Goal: Task Accomplishment & Management: Manage account settings

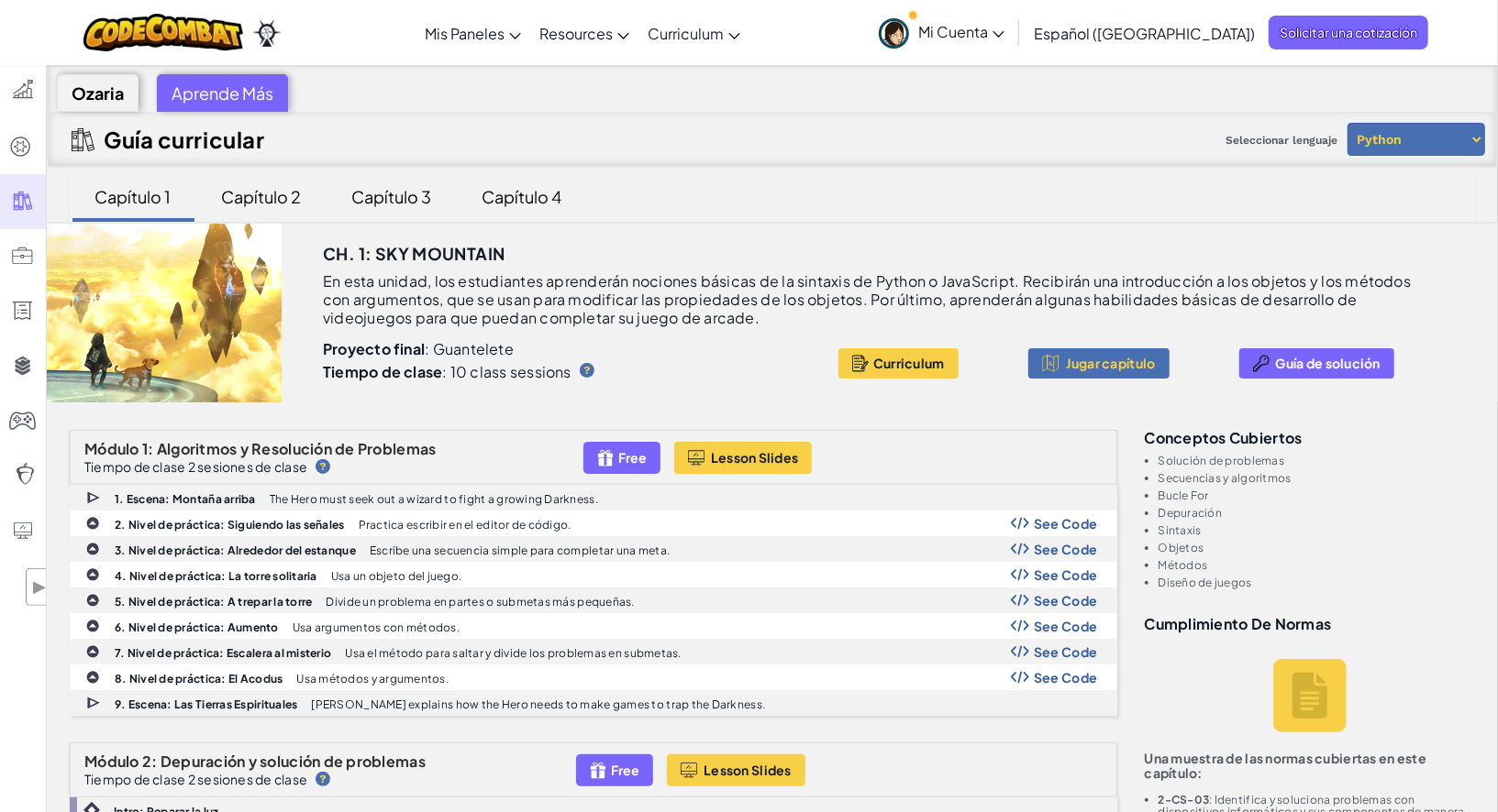
click at [1004, 27] on span "Mi Cuenta" at bounding box center [961, 32] width 86 height 19
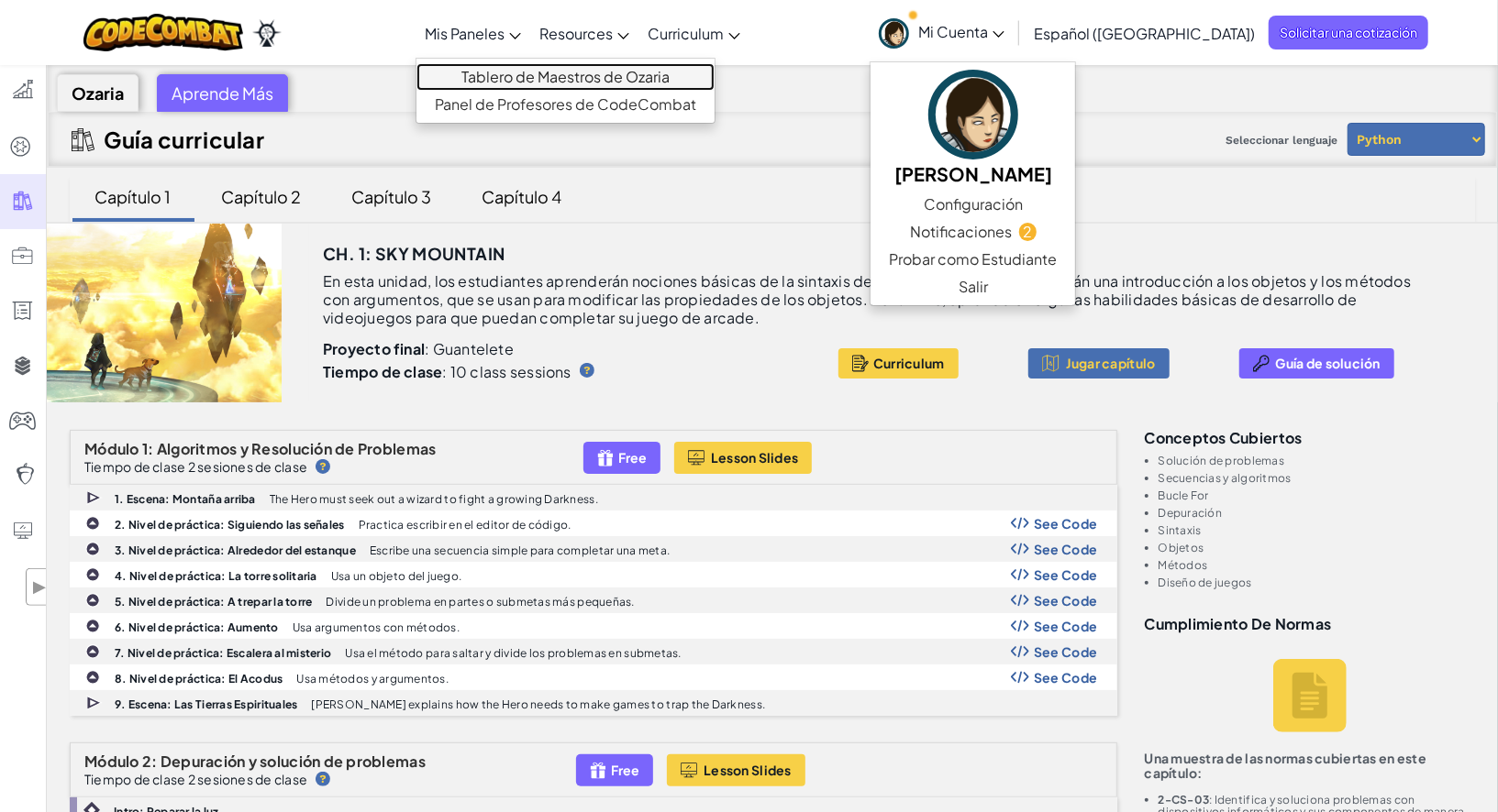
click at [546, 71] on link "Tablero de Maestros de Ozaria" at bounding box center [565, 77] width 298 height 28
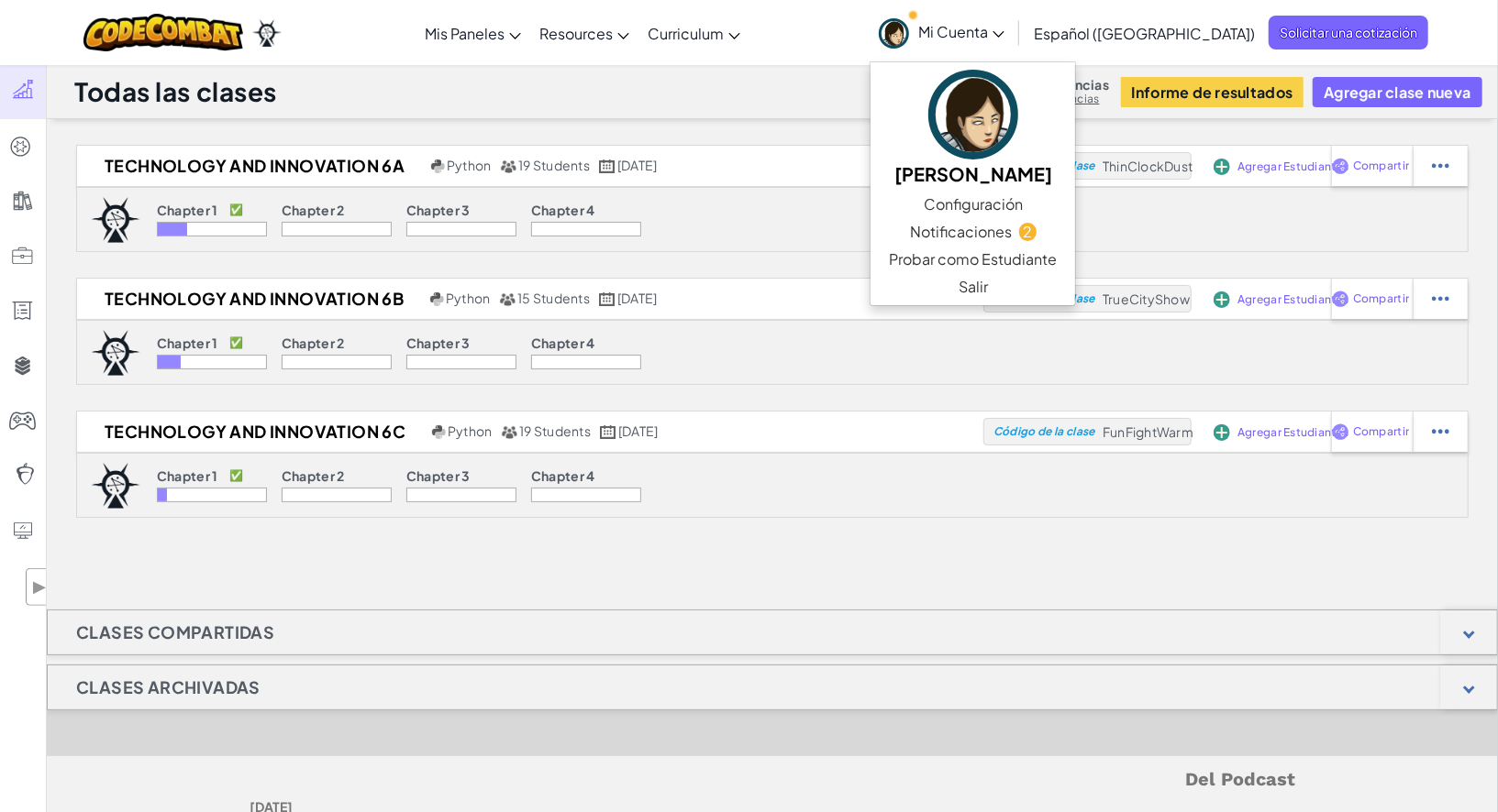
click at [223, 212] on div "Chapter 1 ✅" at bounding box center [212, 212] width 110 height 19
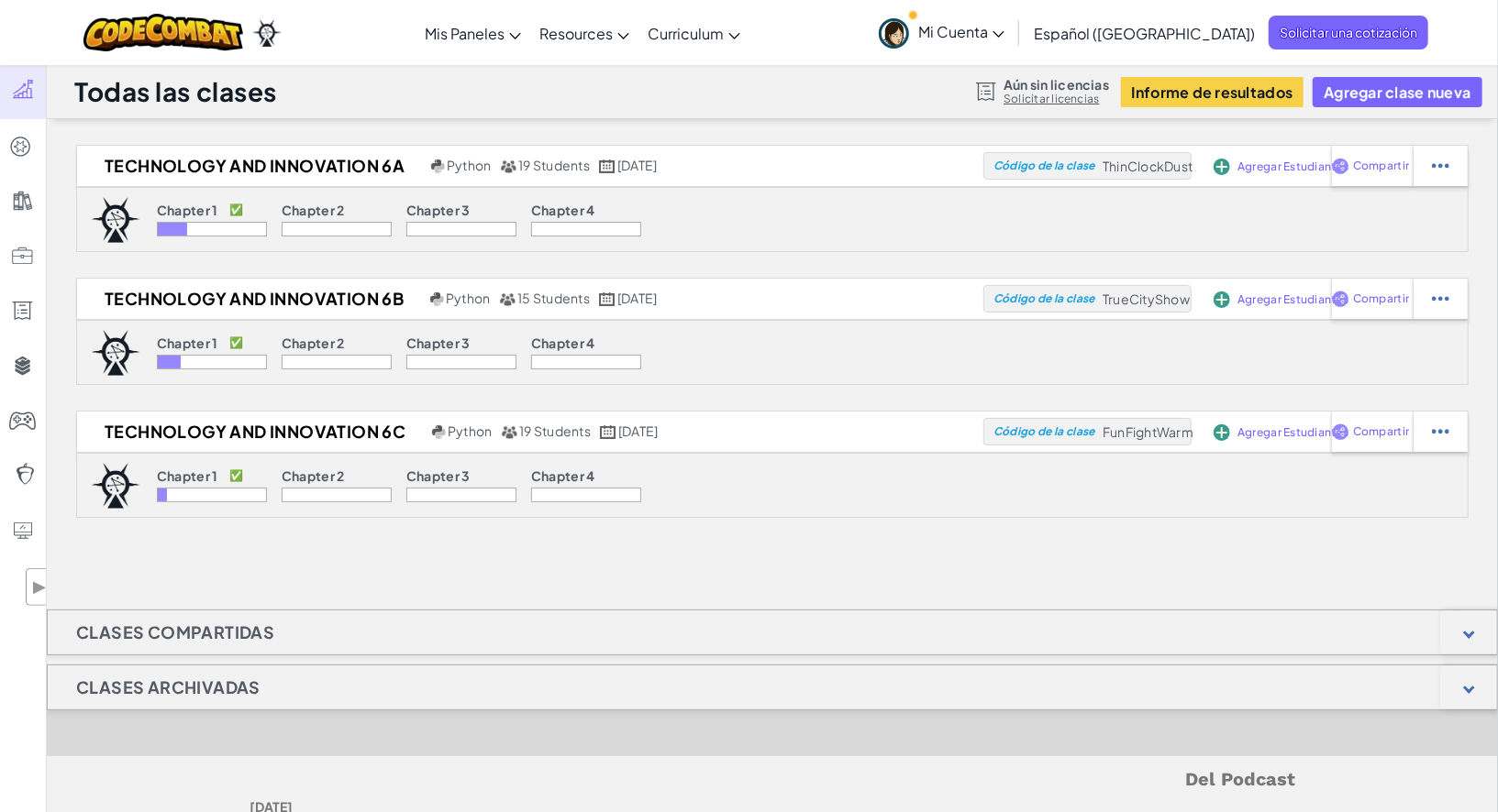
click at [186, 228] on div at bounding box center [212, 228] width 110 height 14
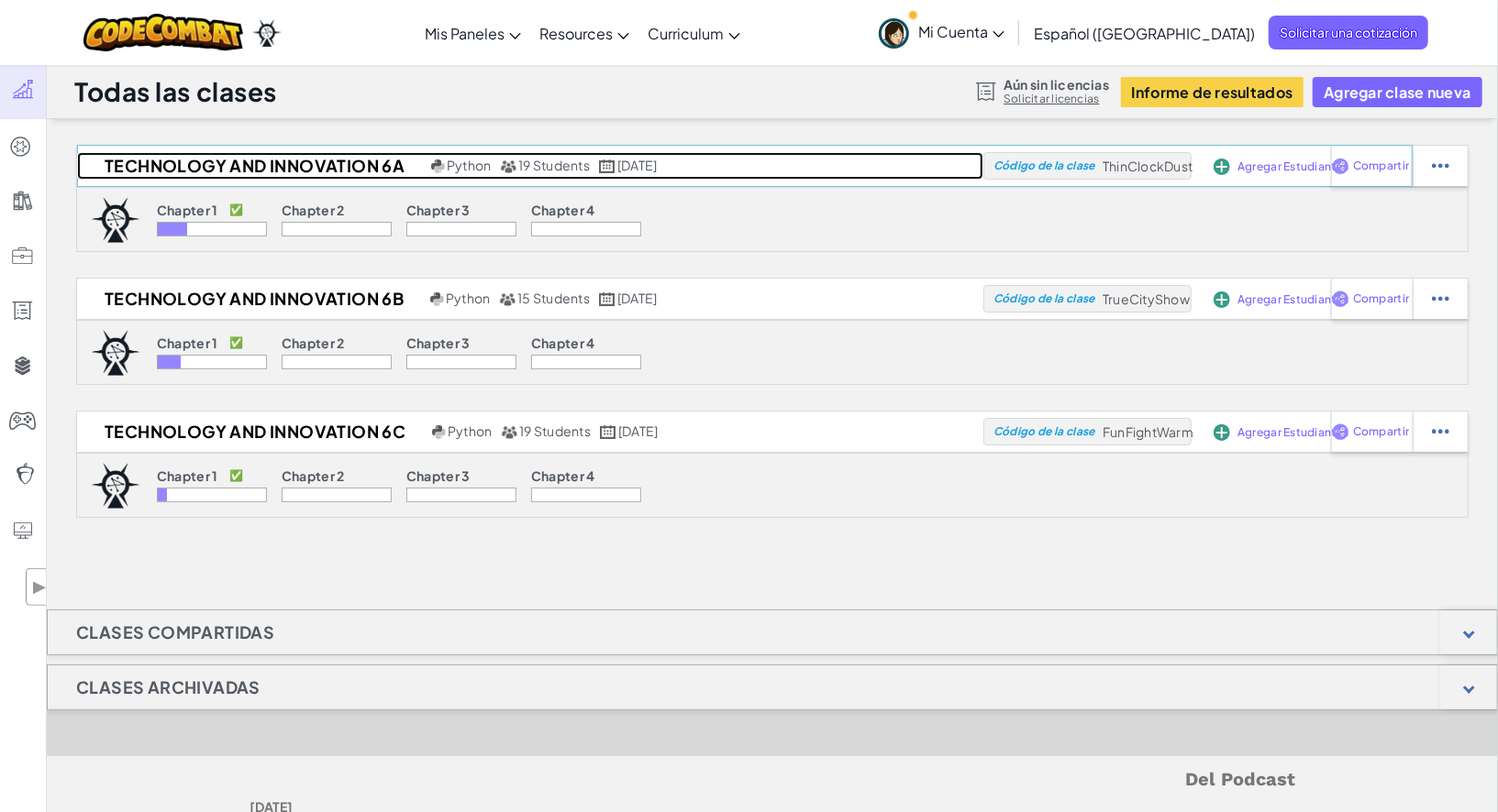
click at [246, 164] on h2 "Technology and Innovation 6A" at bounding box center [251, 166] width 349 height 28
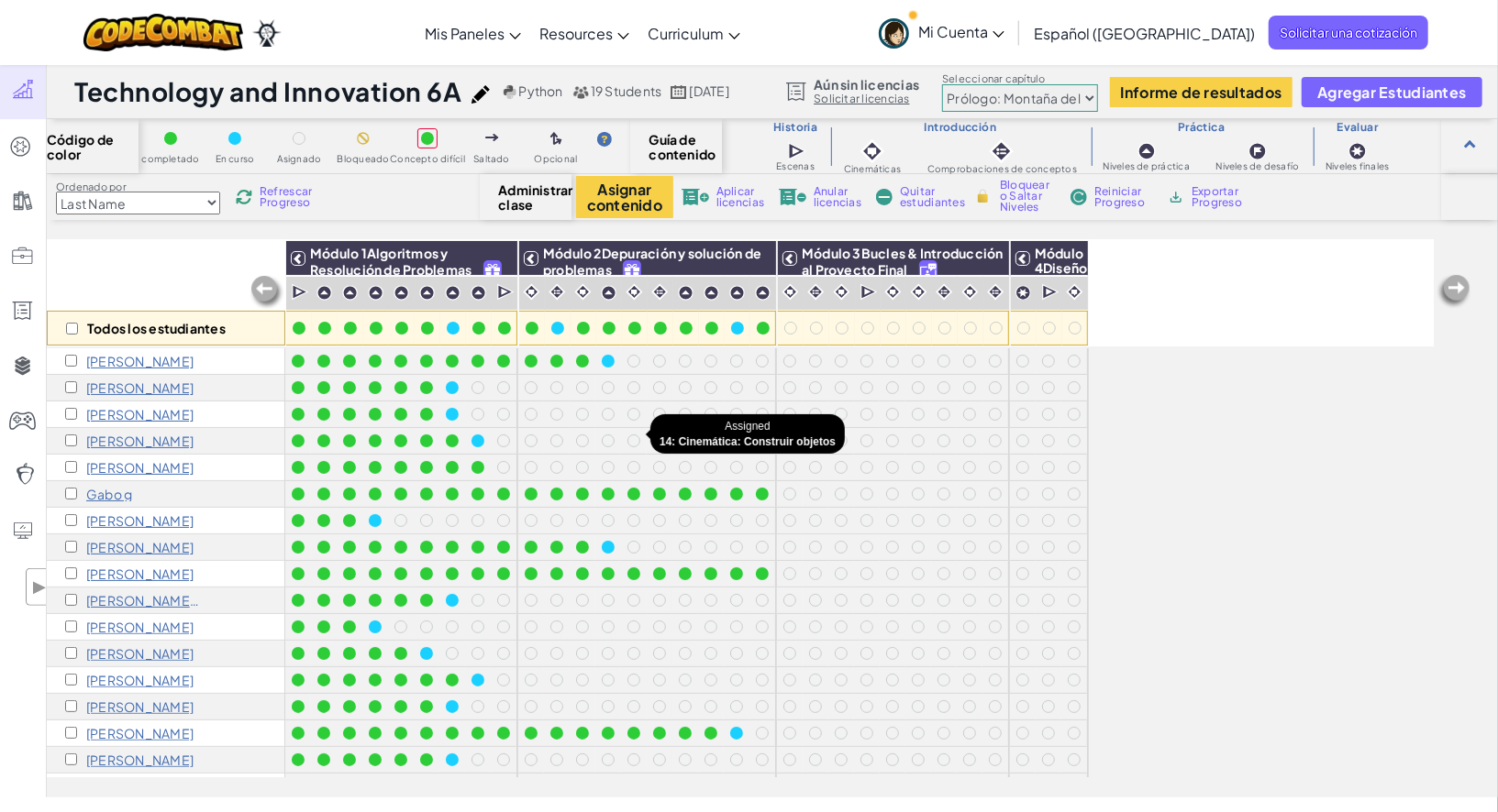
scroll to position [6, 0]
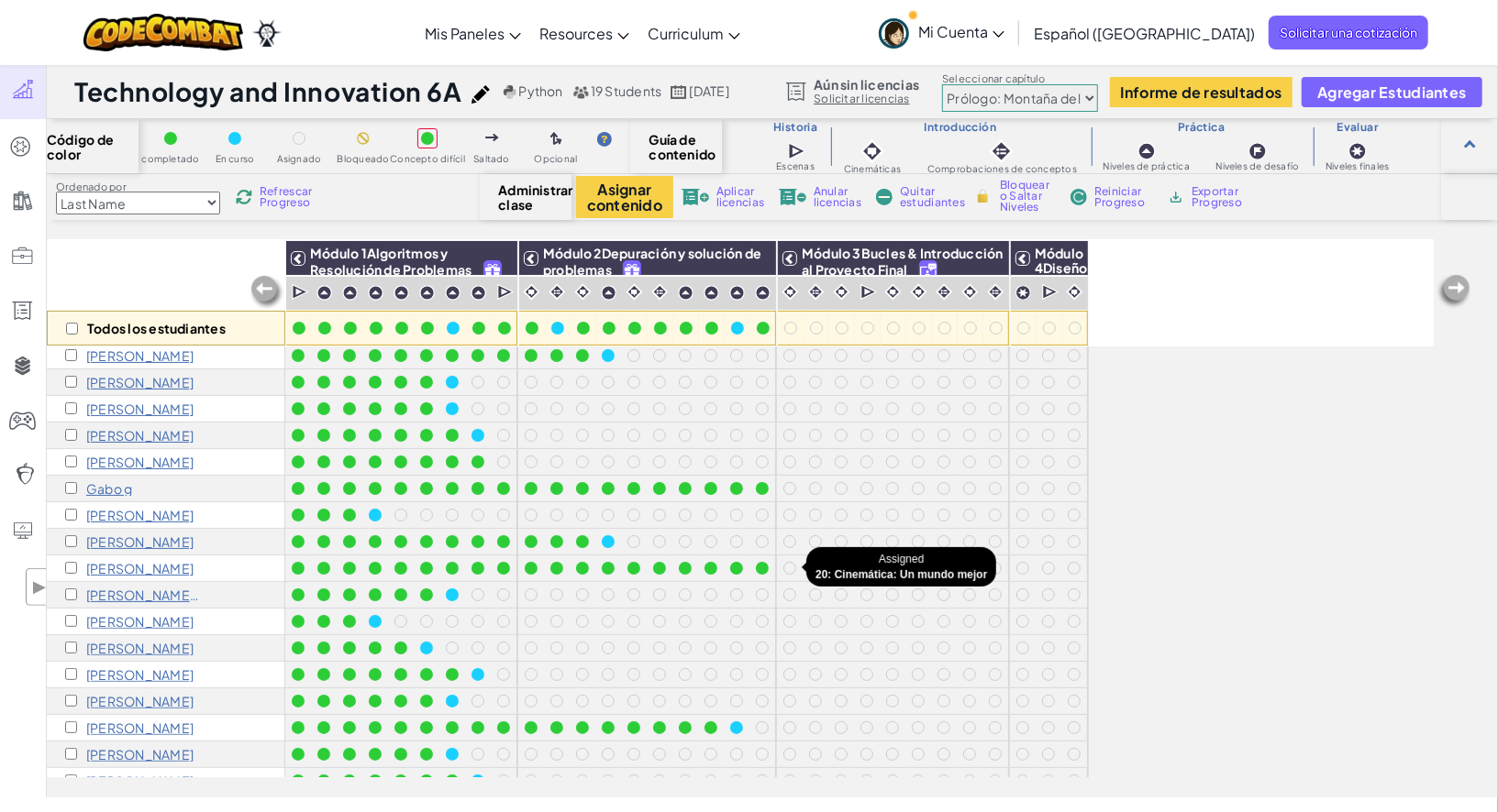
click at [789, 569] on div at bounding box center [789, 568] width 12 height 12
click at [789, 568] on div at bounding box center [789, 568] width 12 height 12
click at [986, 264] on img at bounding box center [989, 258] width 32 height 28
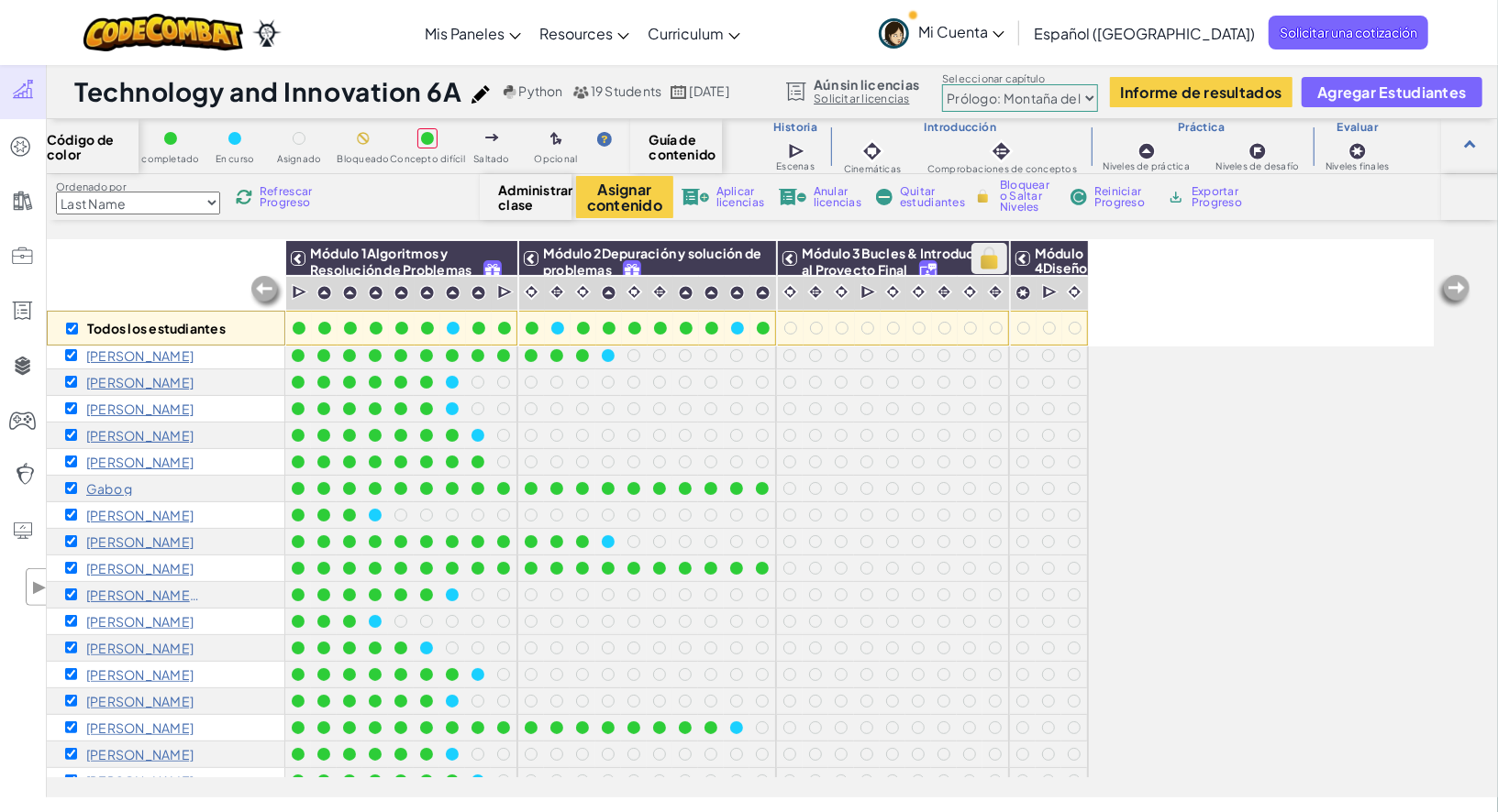
checkbox input "true"
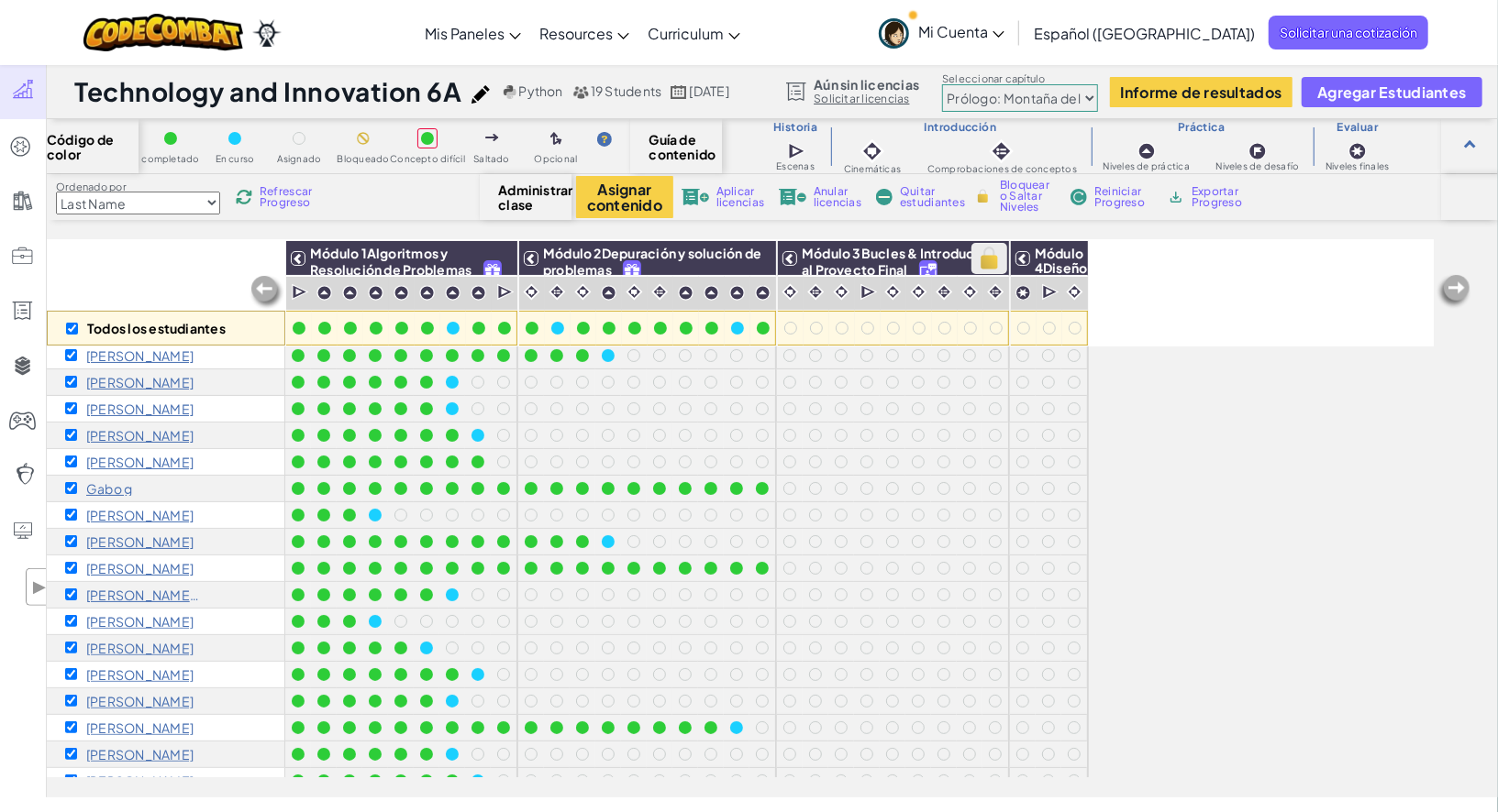
checkbox input "true"
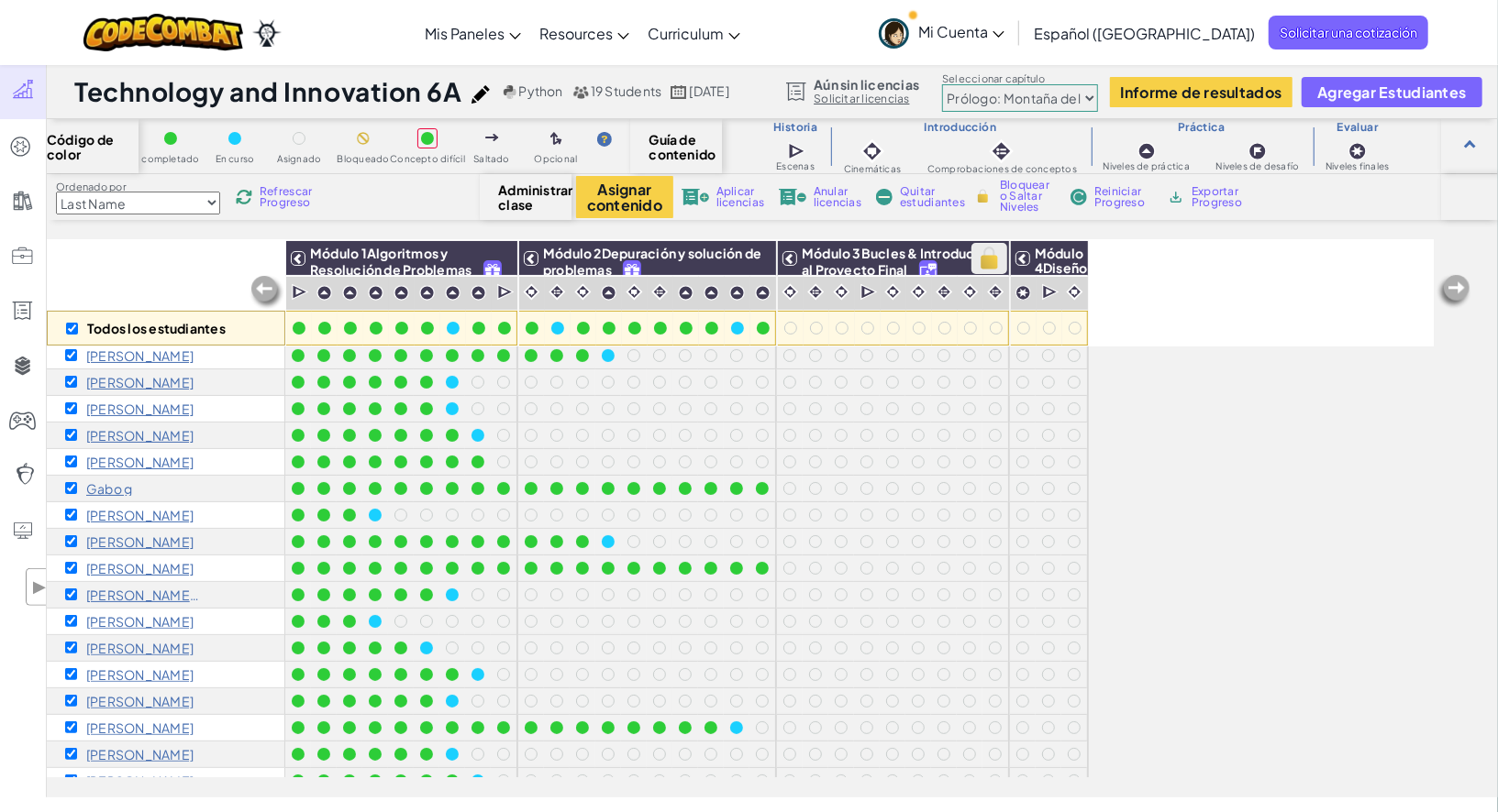
checkbox input "true"
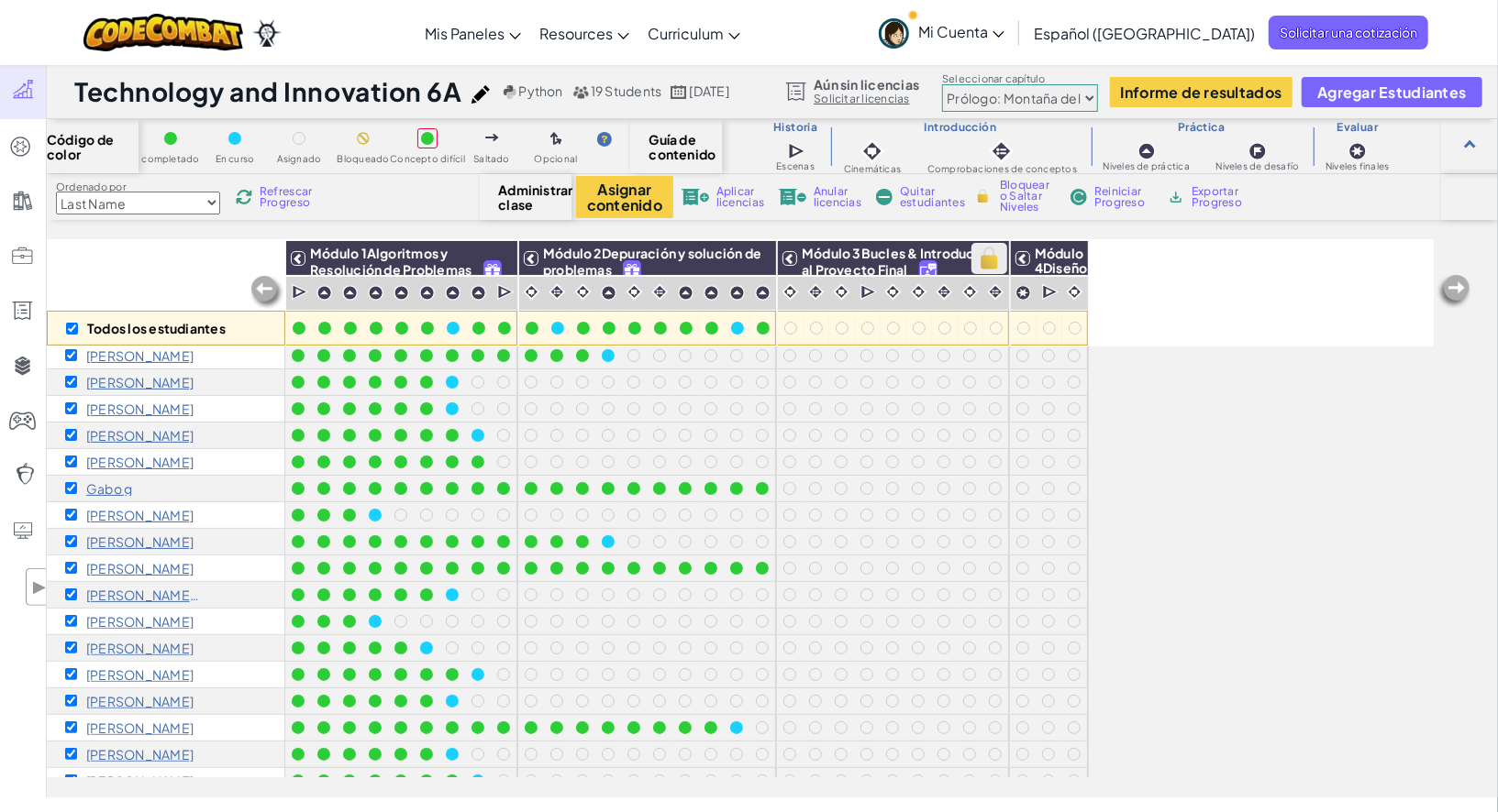
checkbox input "true"
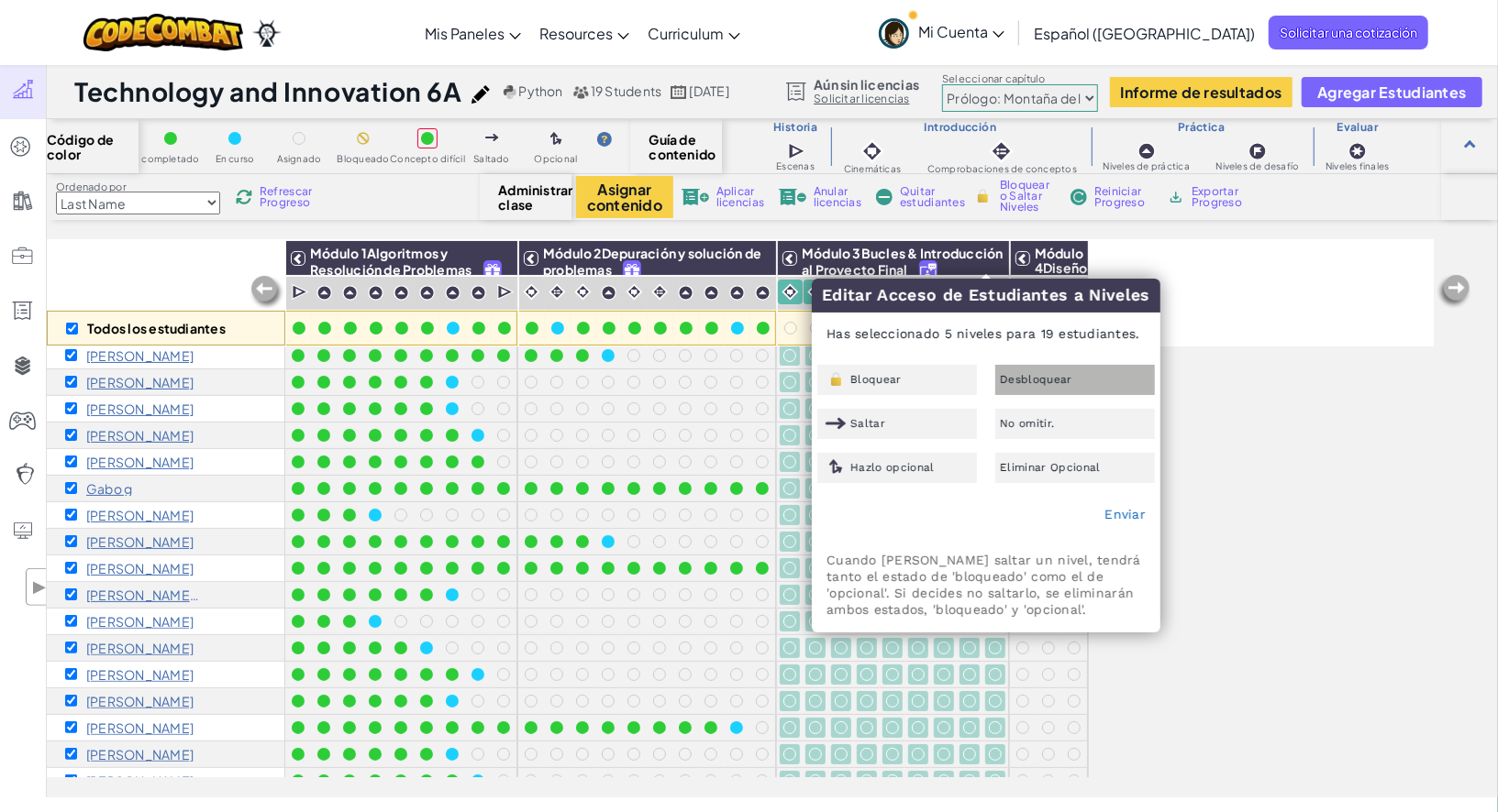
click at [1041, 382] on span "Desbloquear" at bounding box center [1037, 379] width 73 height 11
click at [1114, 513] on link "Enviar" at bounding box center [1125, 514] width 41 height 14
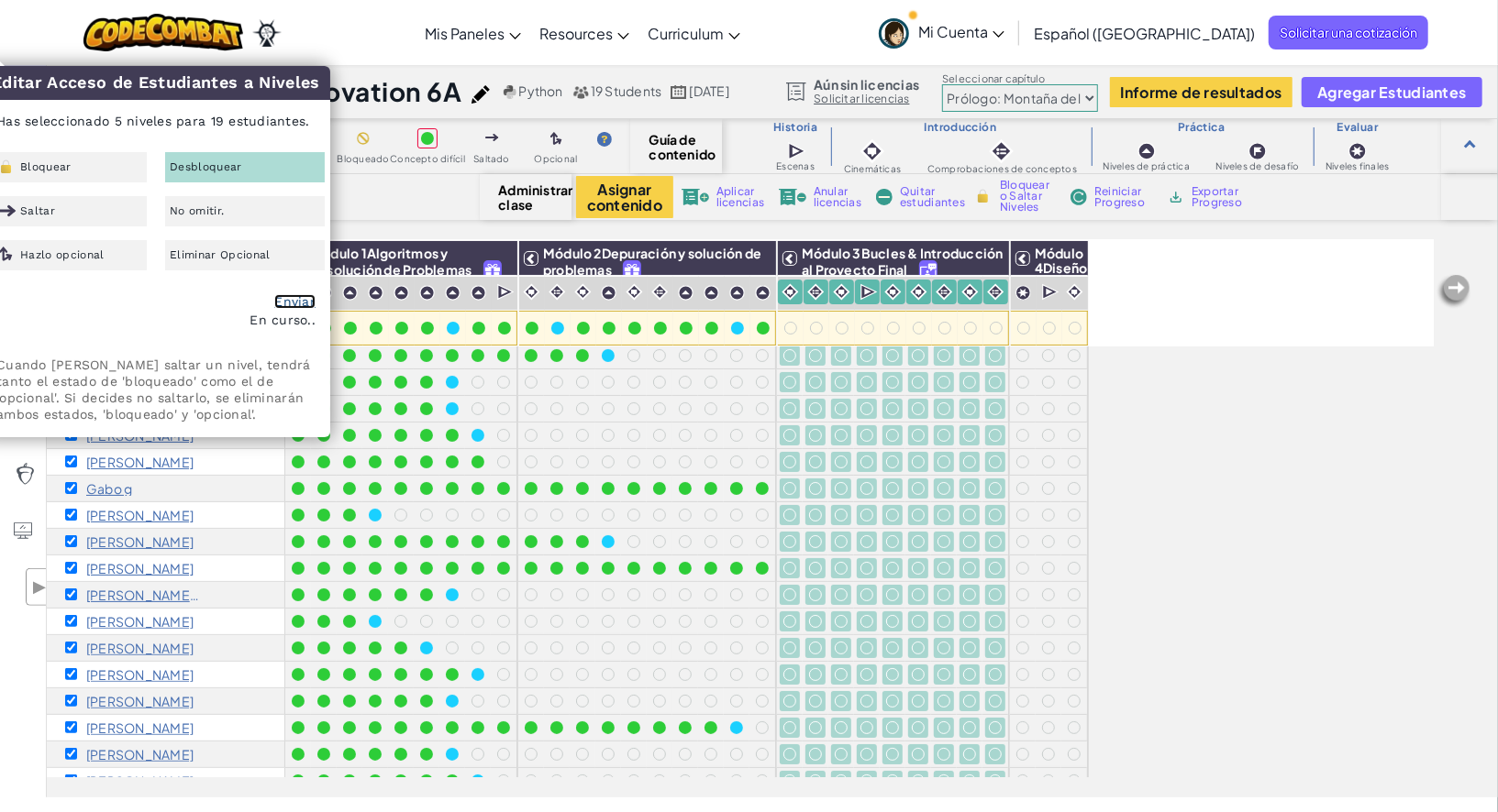
checkbox input "false"
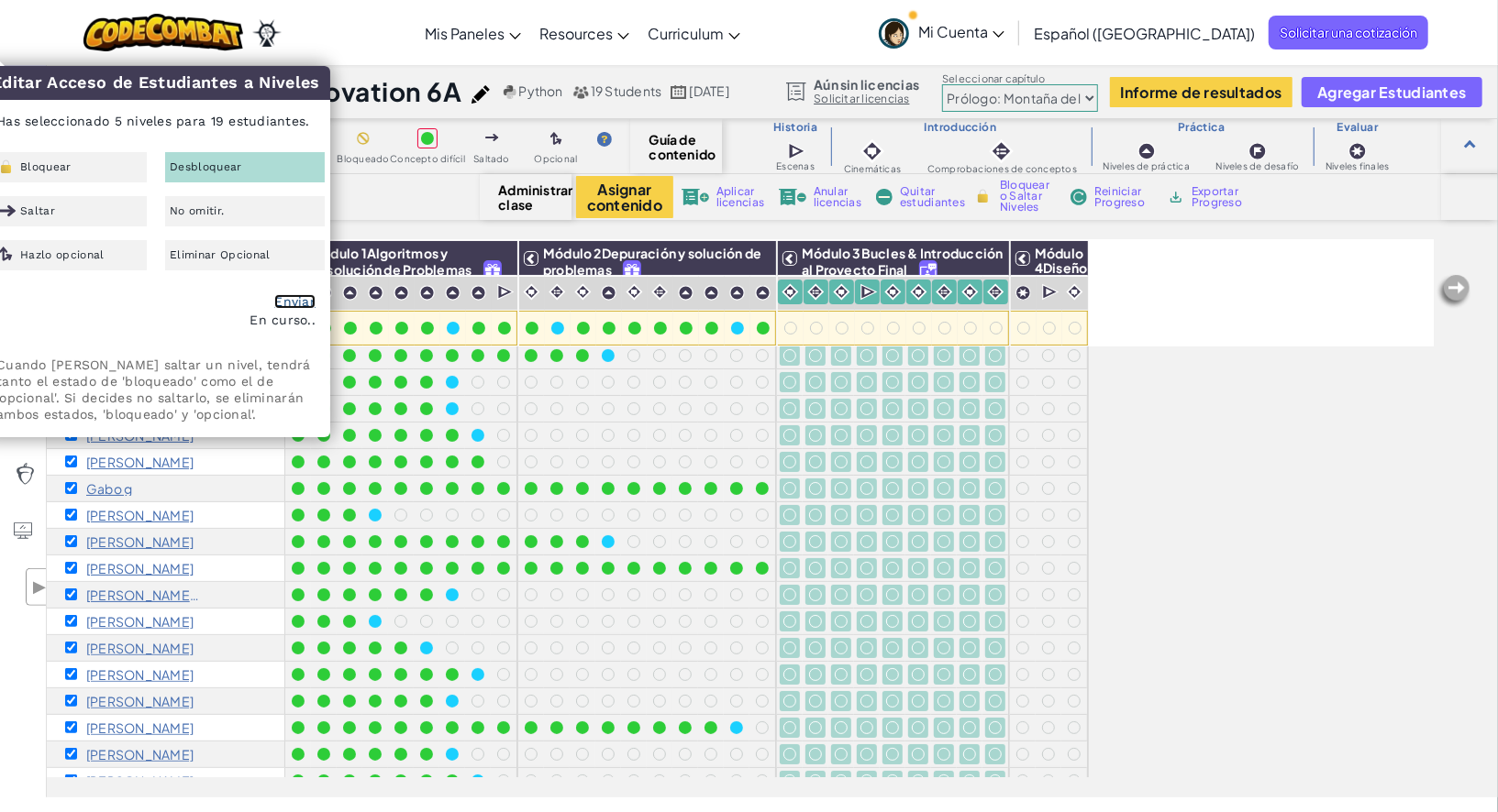
checkbox input "false"
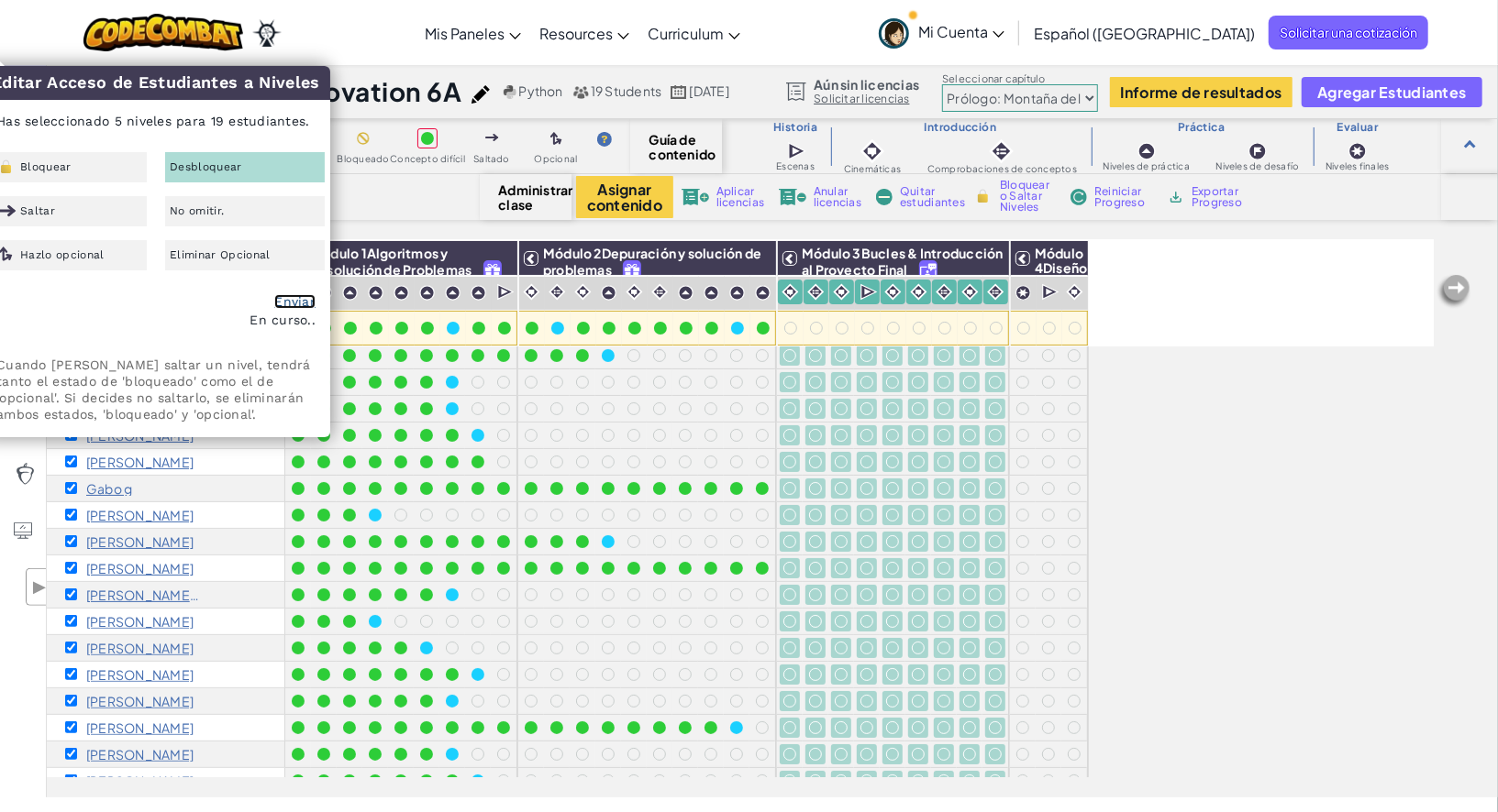
checkbox input "false"
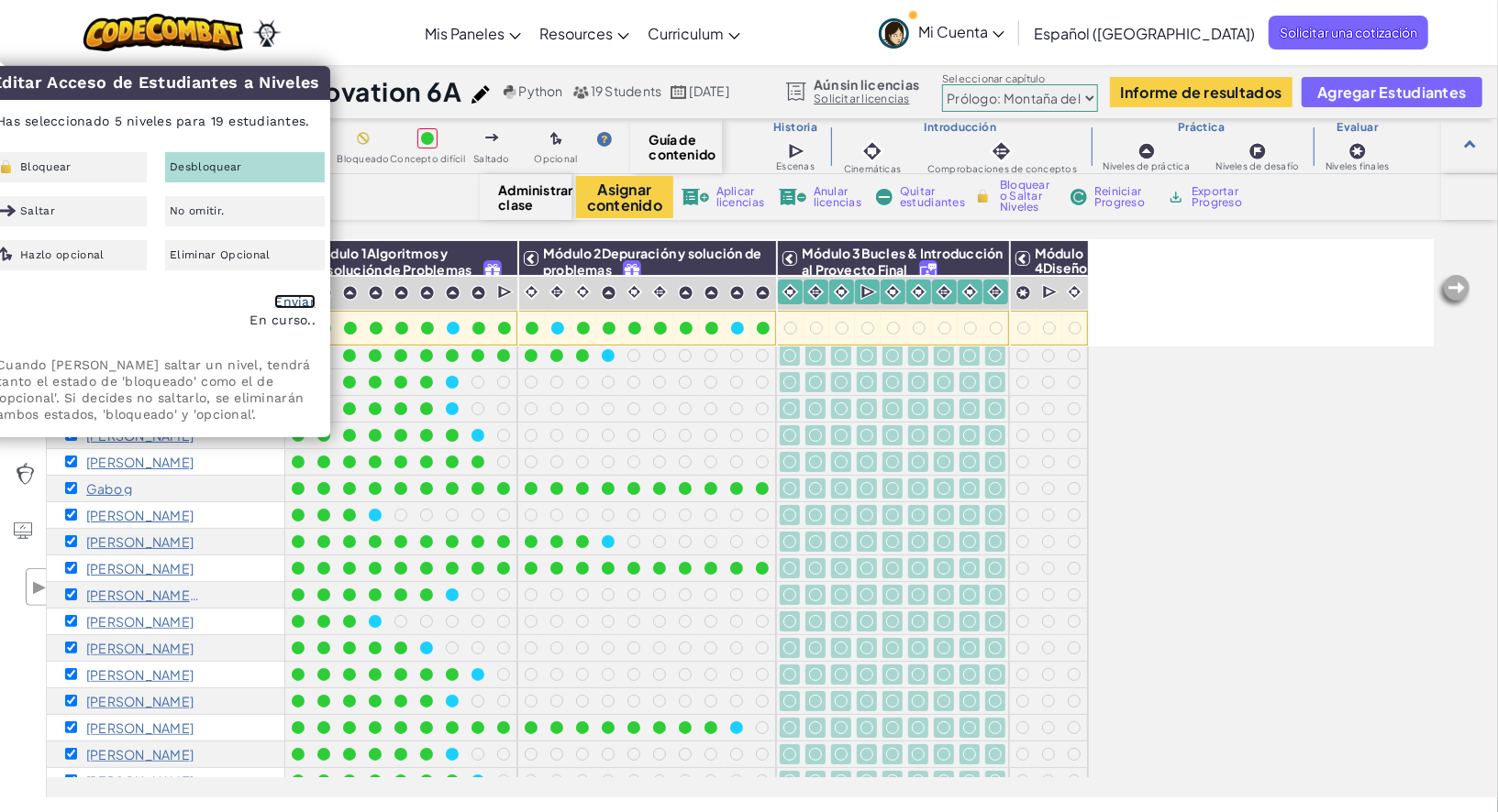
checkbox input "false"
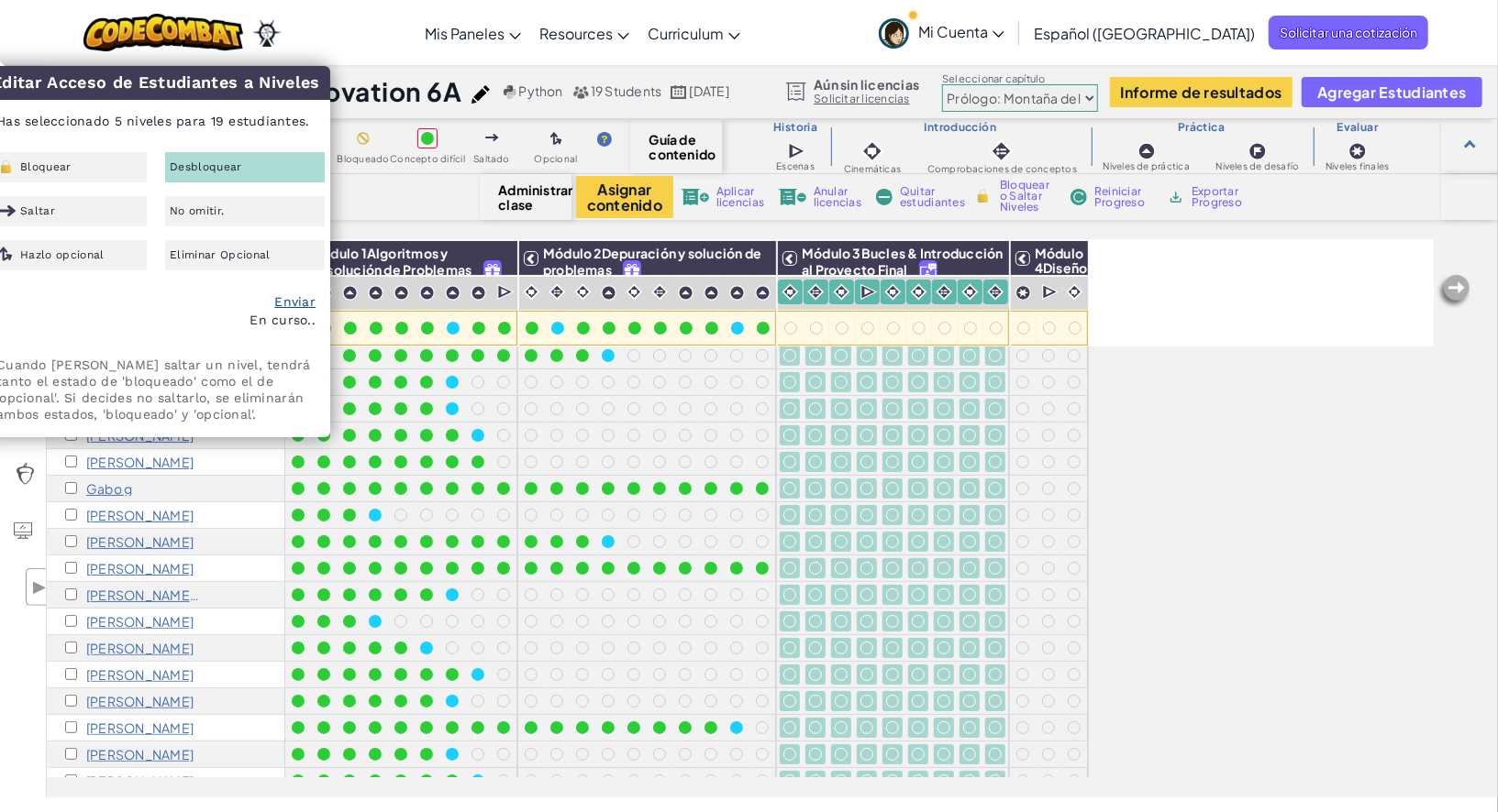
click at [1114, 513] on div "Todos los estudiantes Módulo 1Algoritmos y Resolución de Problemas Módulo 2Depu…" at bounding box center [740, 417] width 1387 height 721
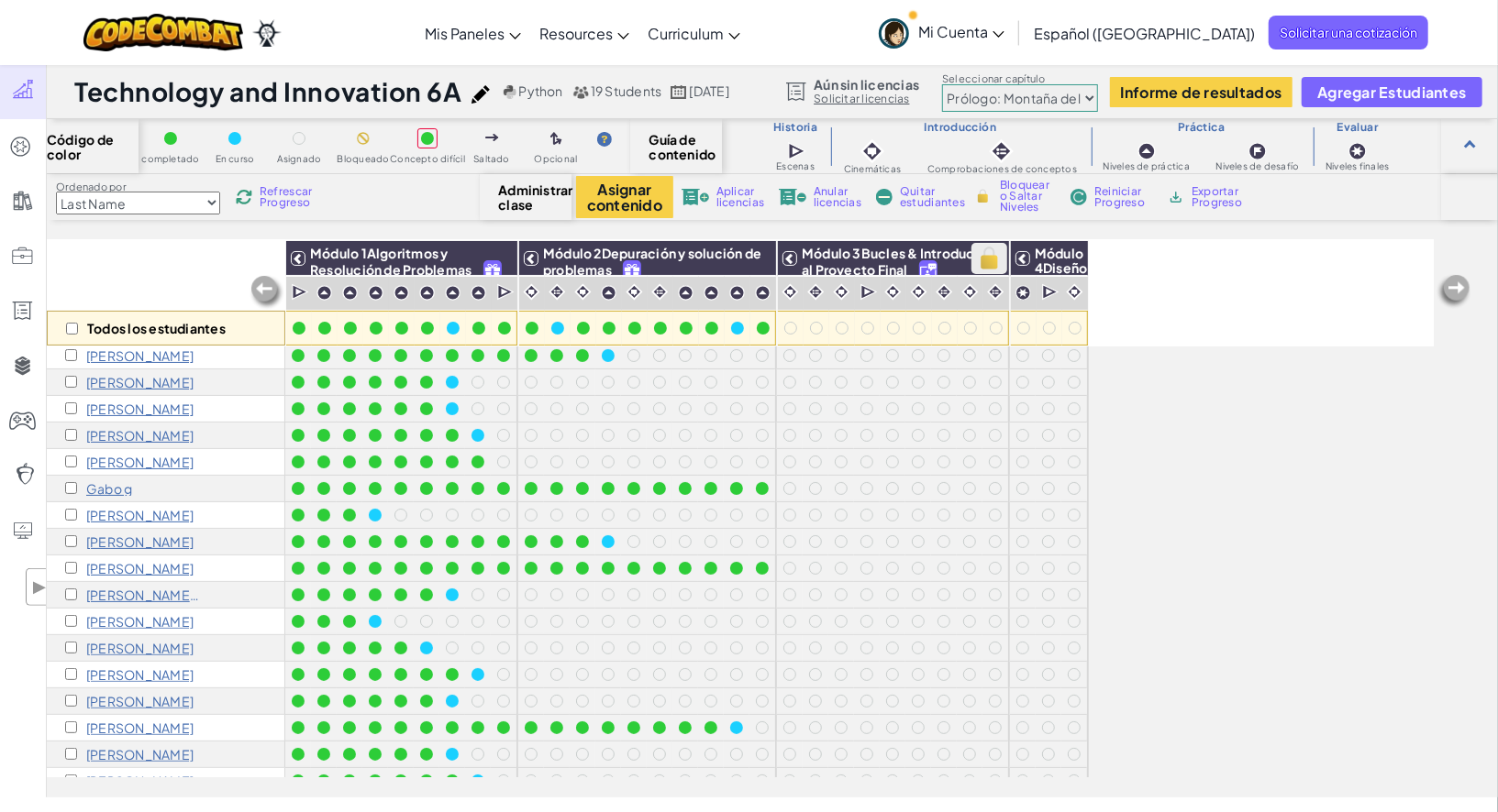
click at [983, 257] on img at bounding box center [989, 258] width 32 height 28
checkbox input "true"
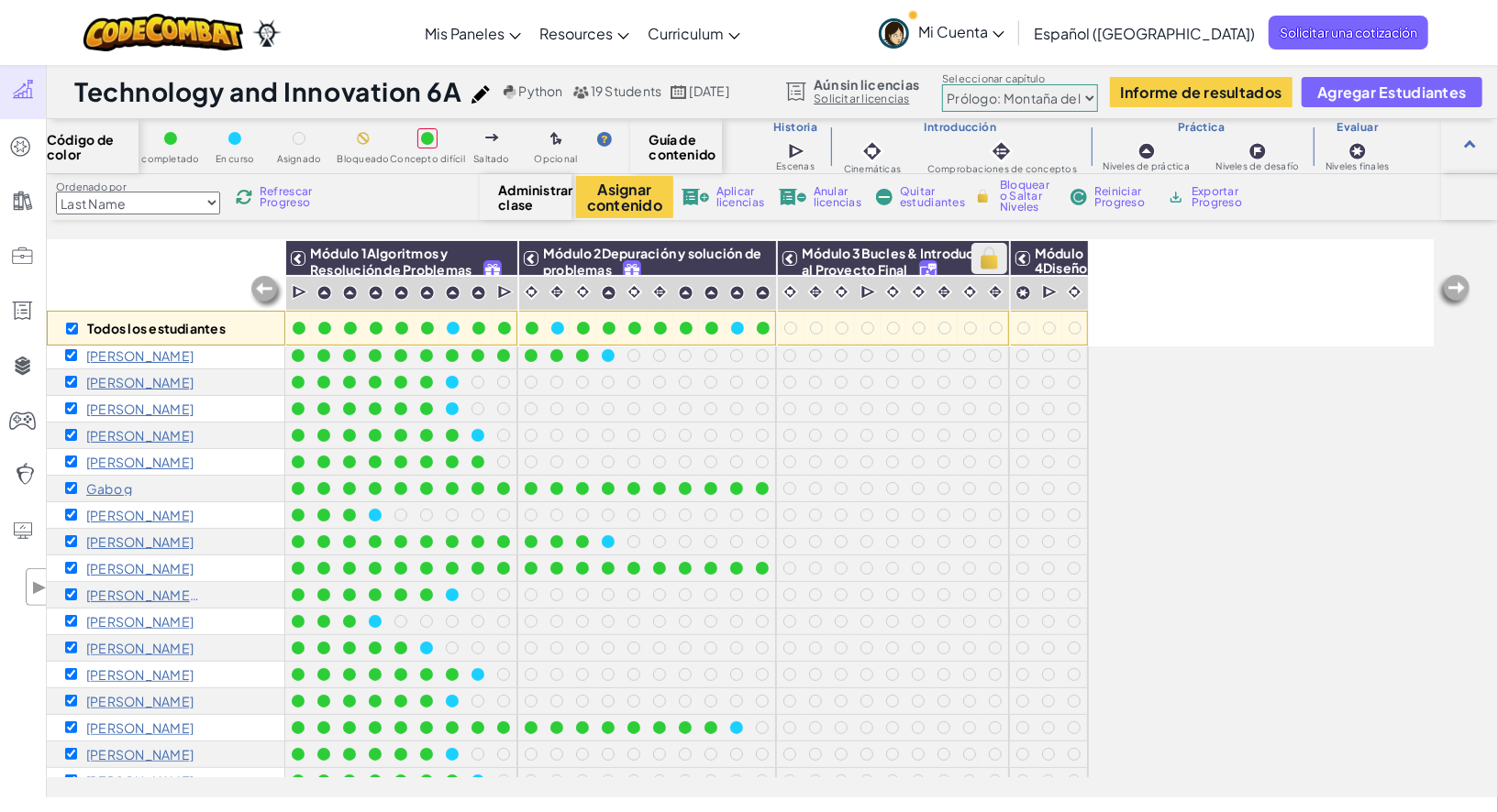
checkbox input "true"
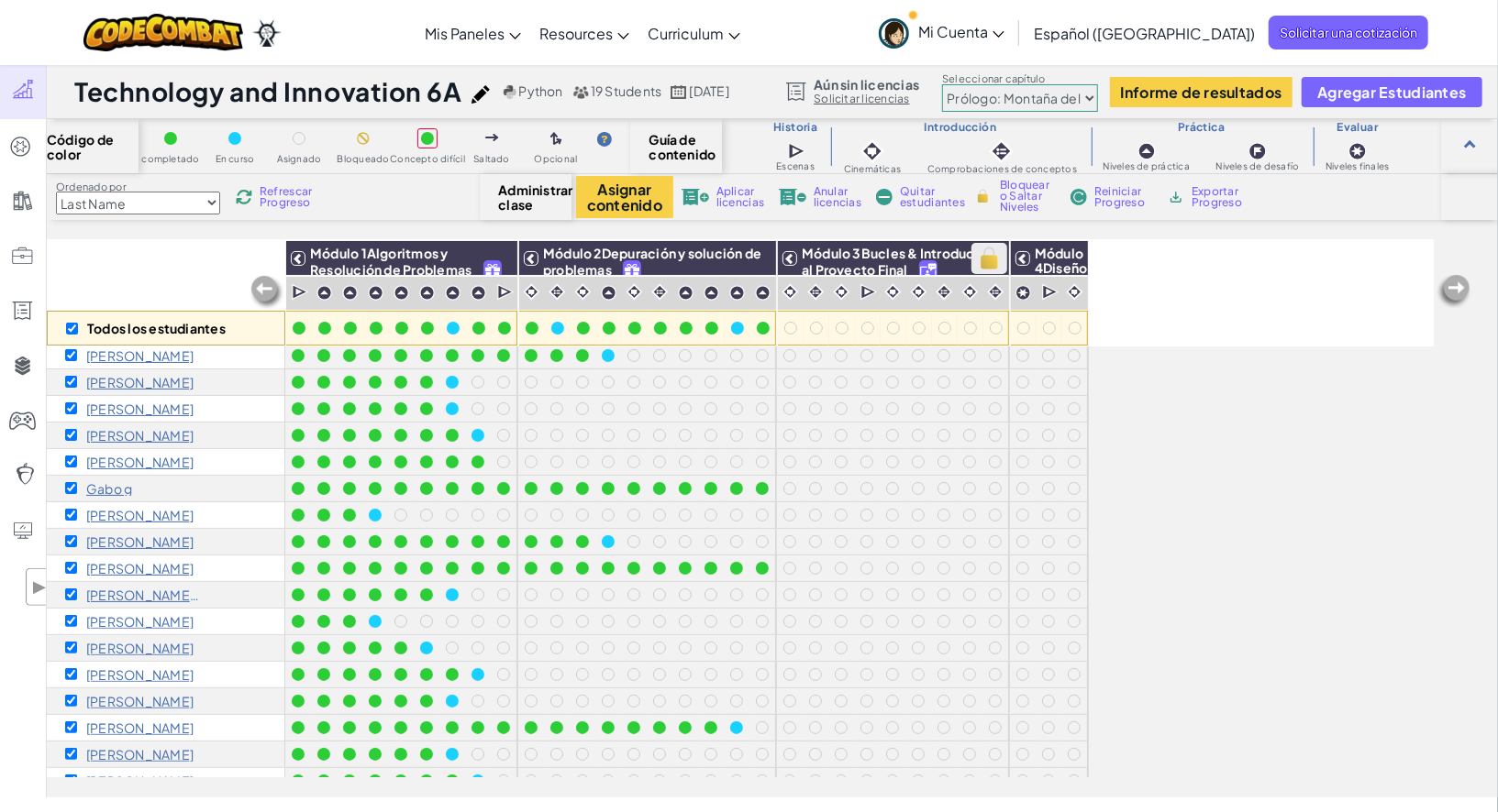
checkbox input "true"
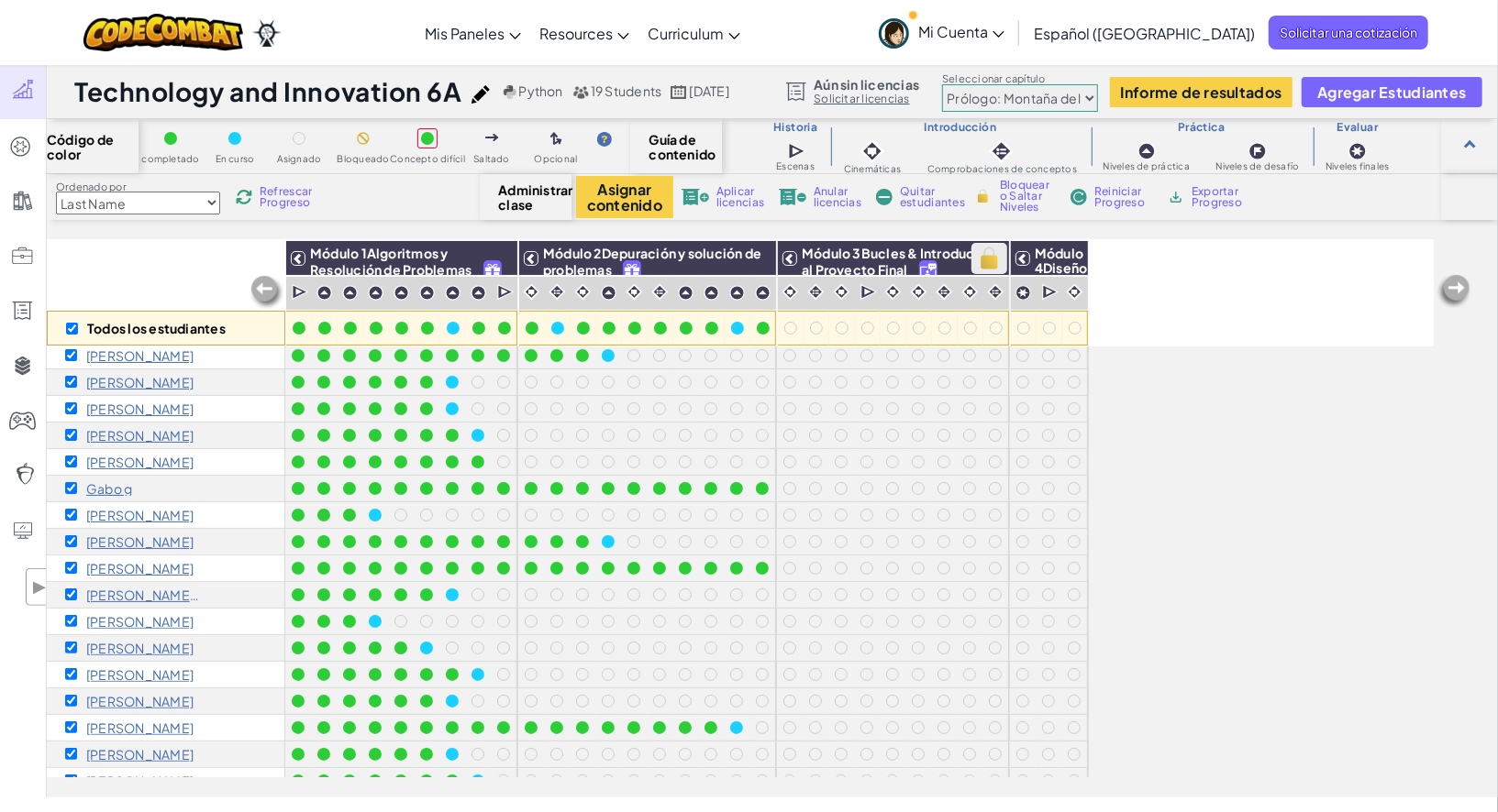
checkbox input "true"
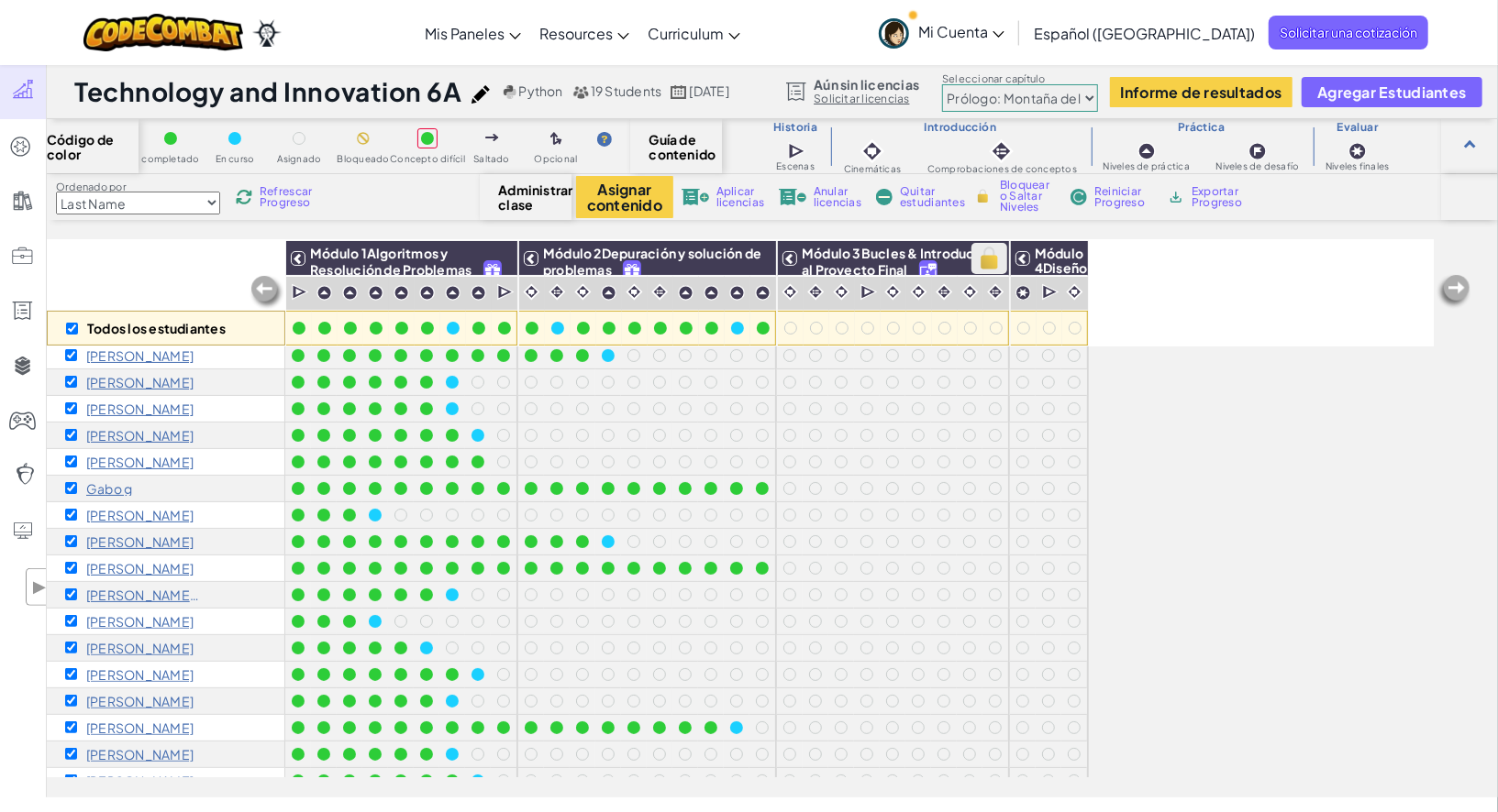
checkbox input "true"
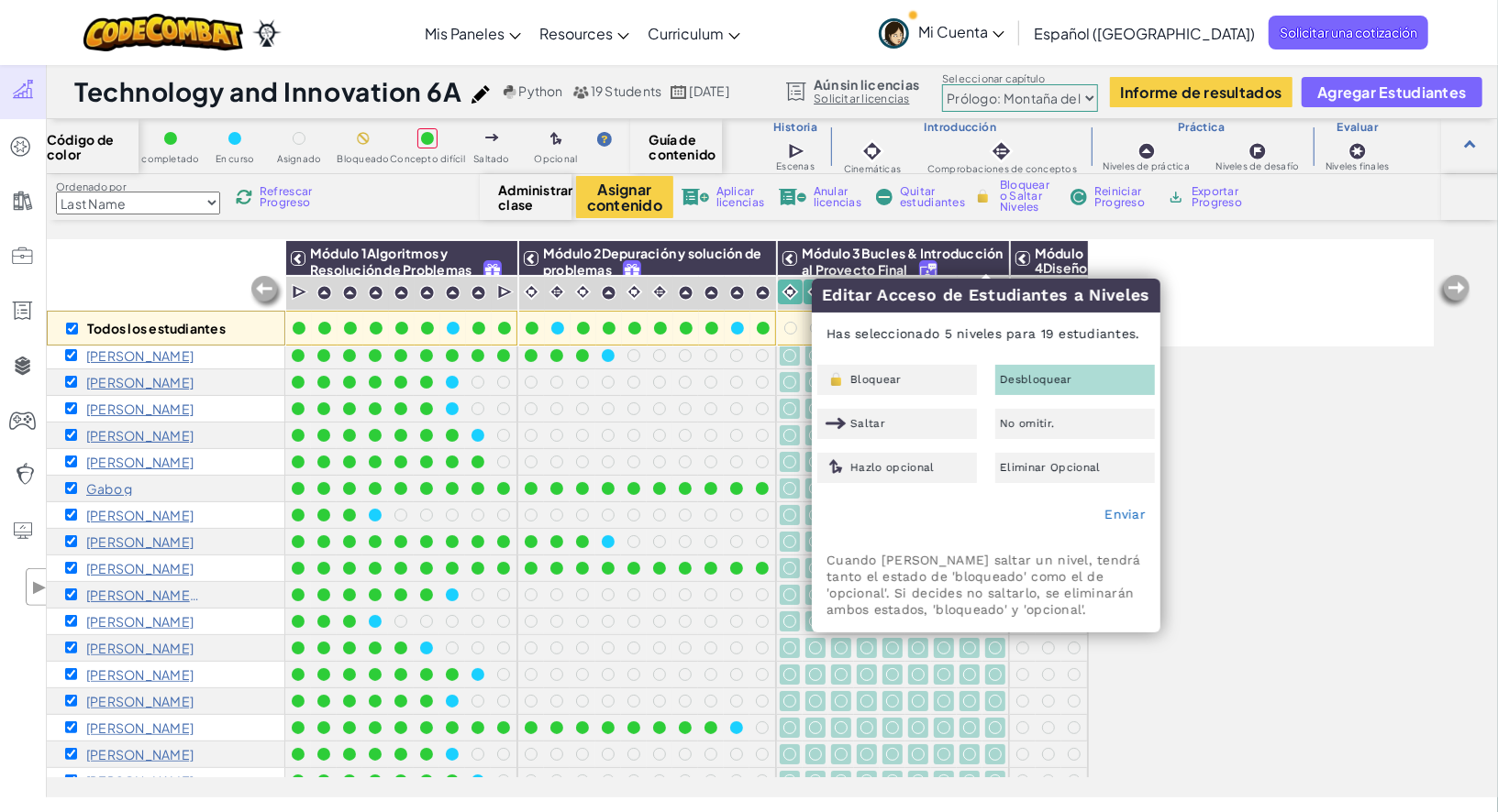
click at [1229, 421] on div "Todos los estudiantes Módulo 1Algoritmos y Resolución de Problemas Módulo 2Depu…" at bounding box center [740, 417] width 1387 height 721
checkbox input "false"
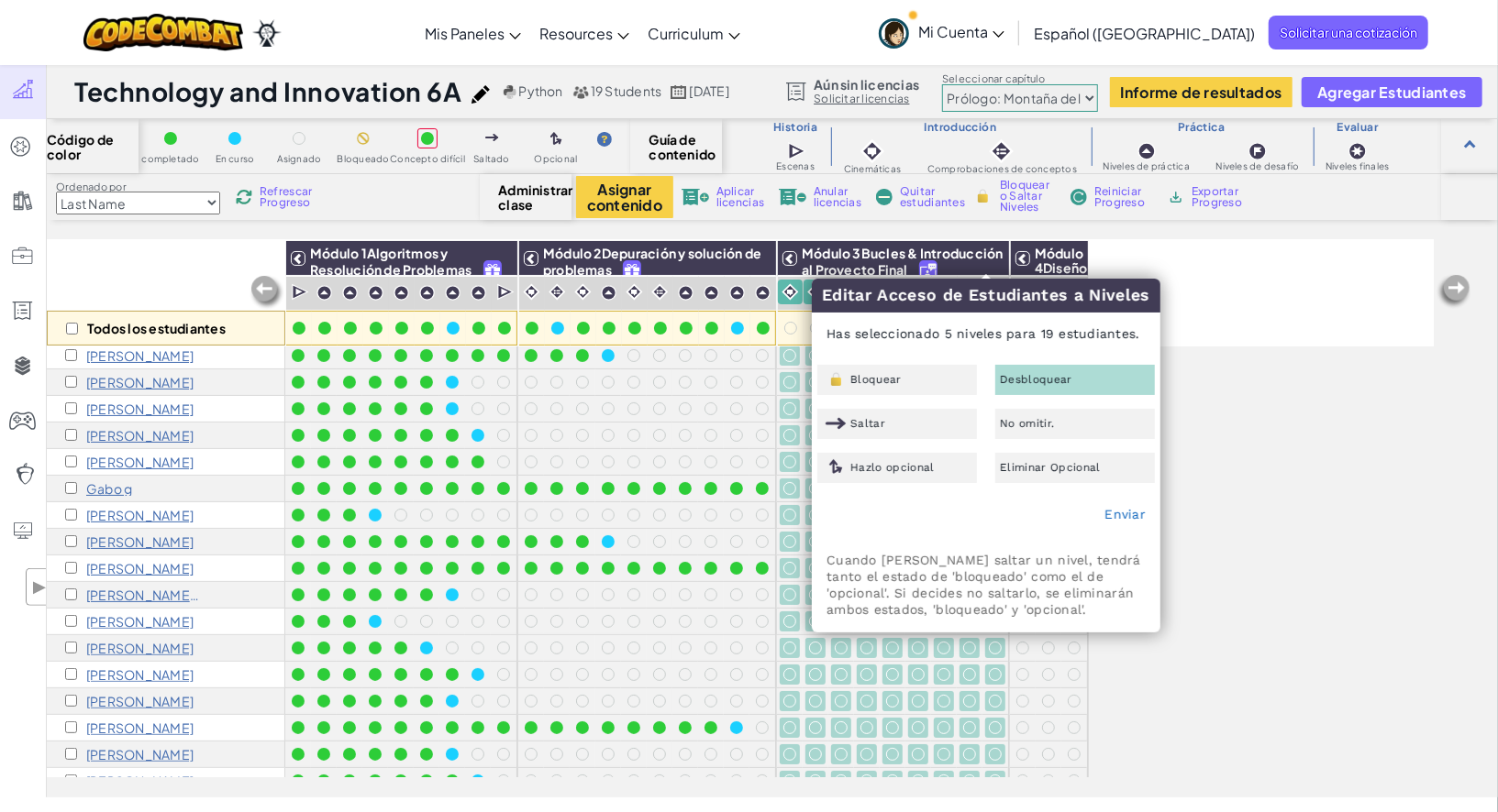
checkbox input "false"
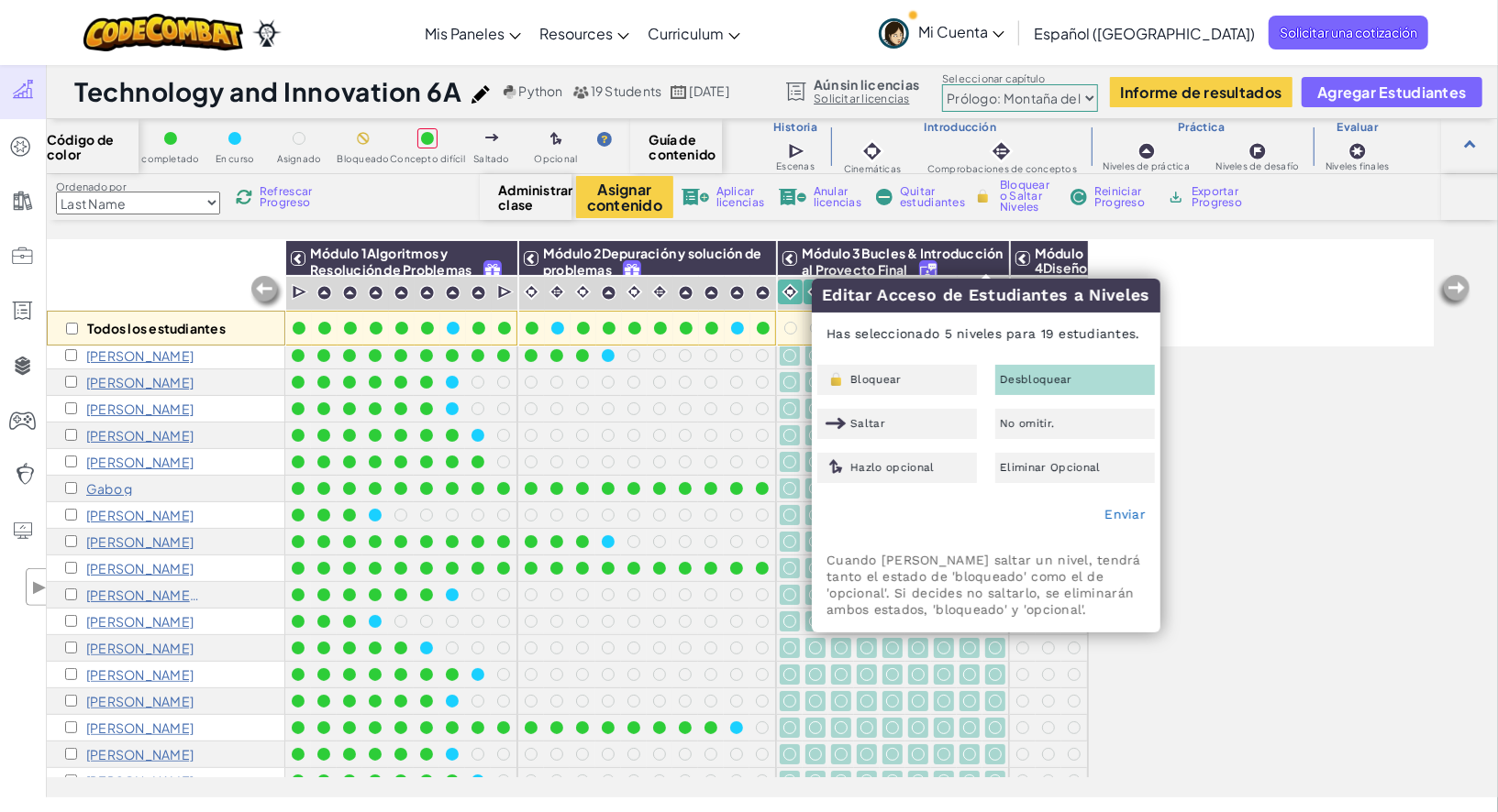
checkbox input "false"
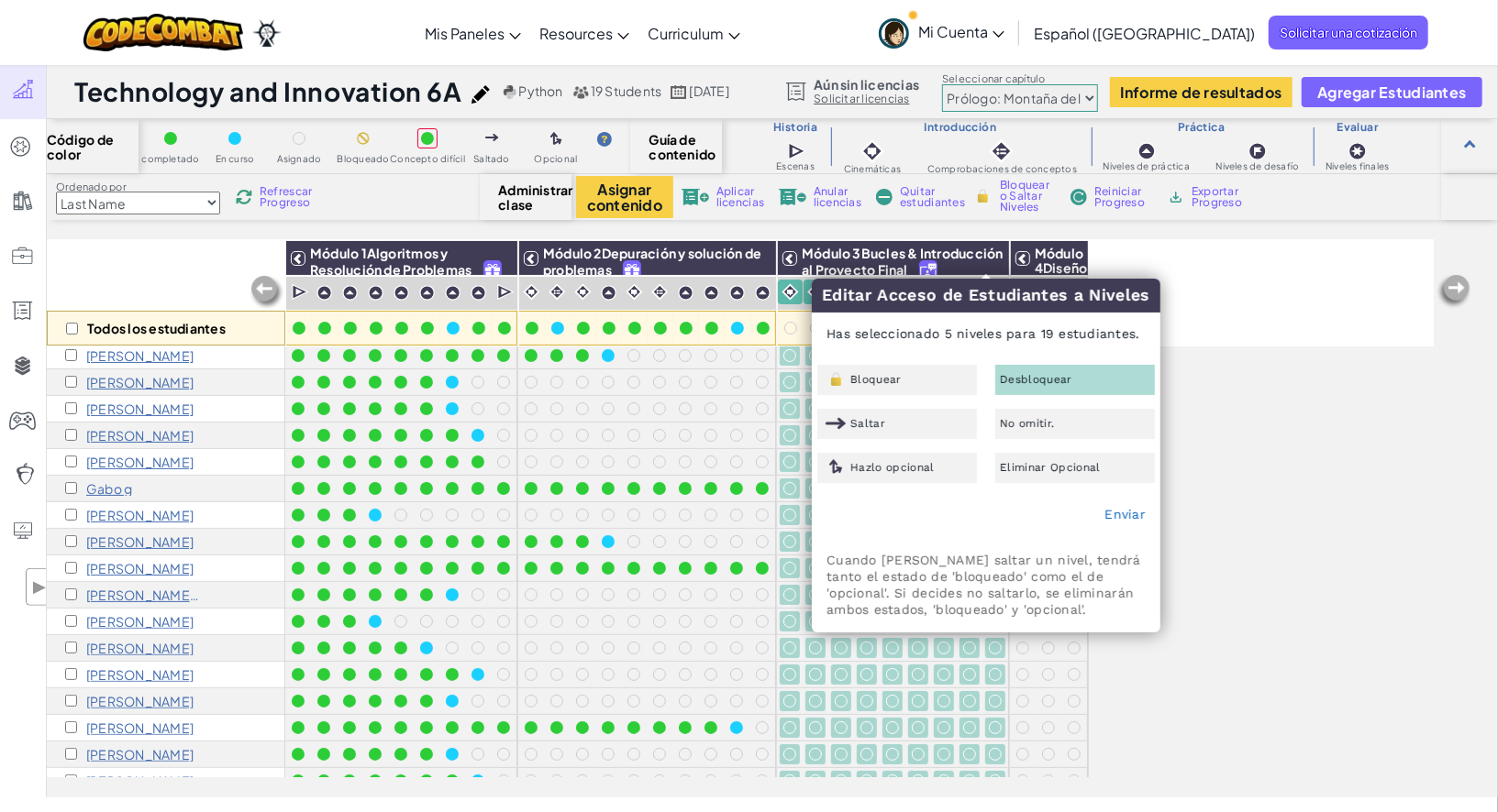
checkbox input "false"
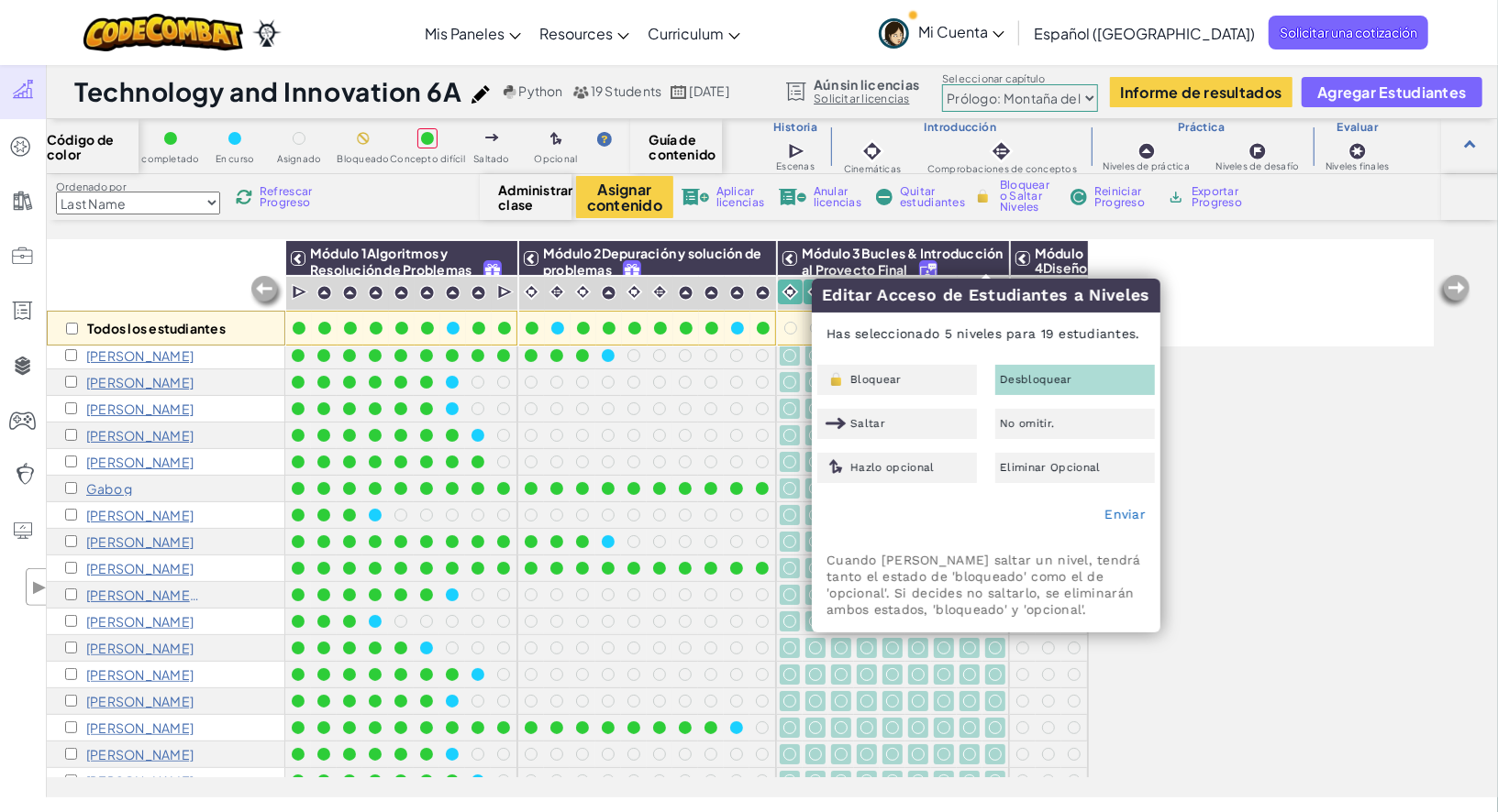
checkbox input "false"
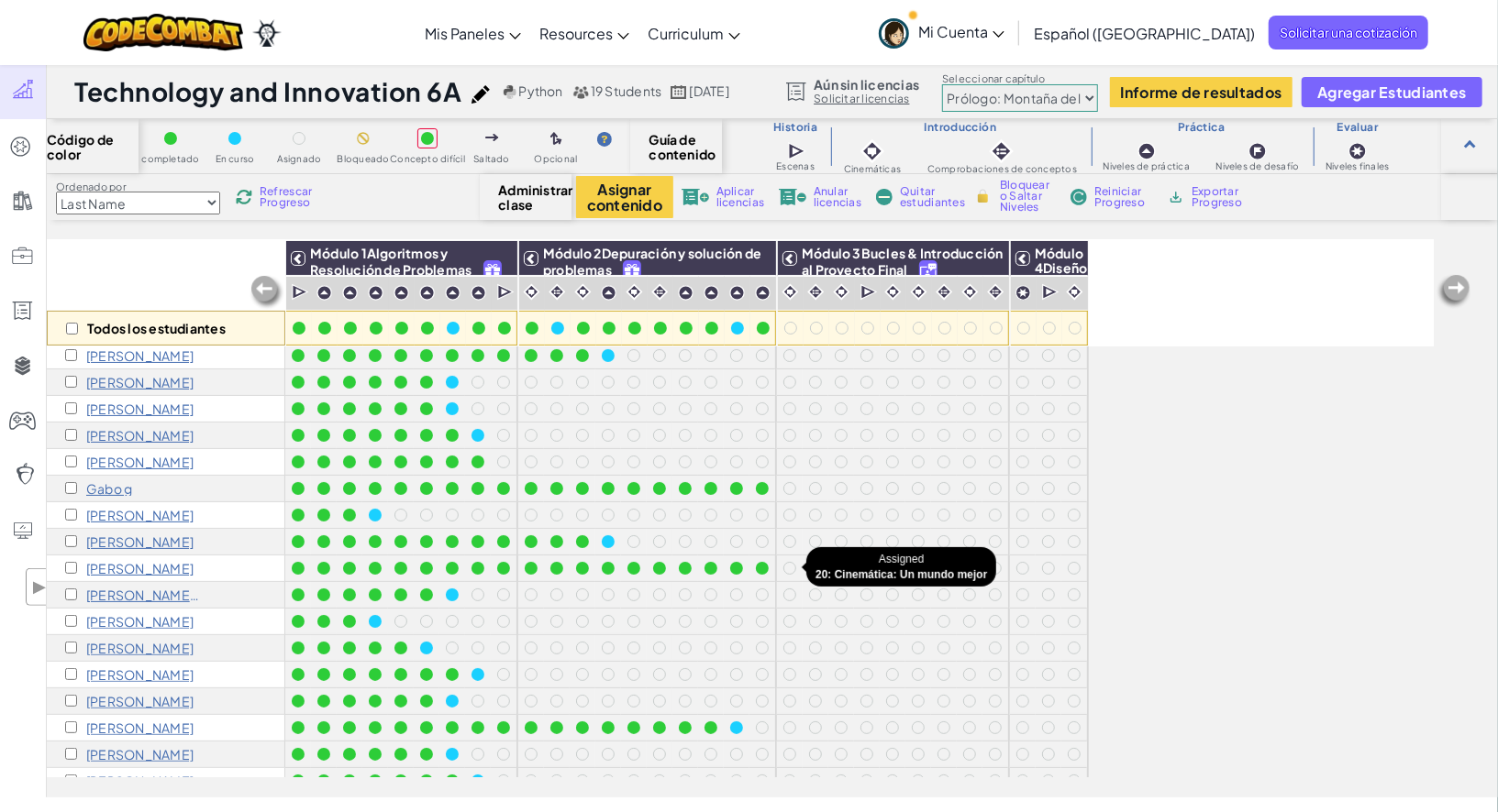
click at [784, 566] on div at bounding box center [789, 568] width 12 height 12
click at [791, 563] on div at bounding box center [789, 568] width 12 height 12
click at [65, 567] on input "checkbox" at bounding box center [71, 568] width 12 height 12
checkbox input "true"
click at [71, 488] on input "checkbox" at bounding box center [71, 488] width 12 height 12
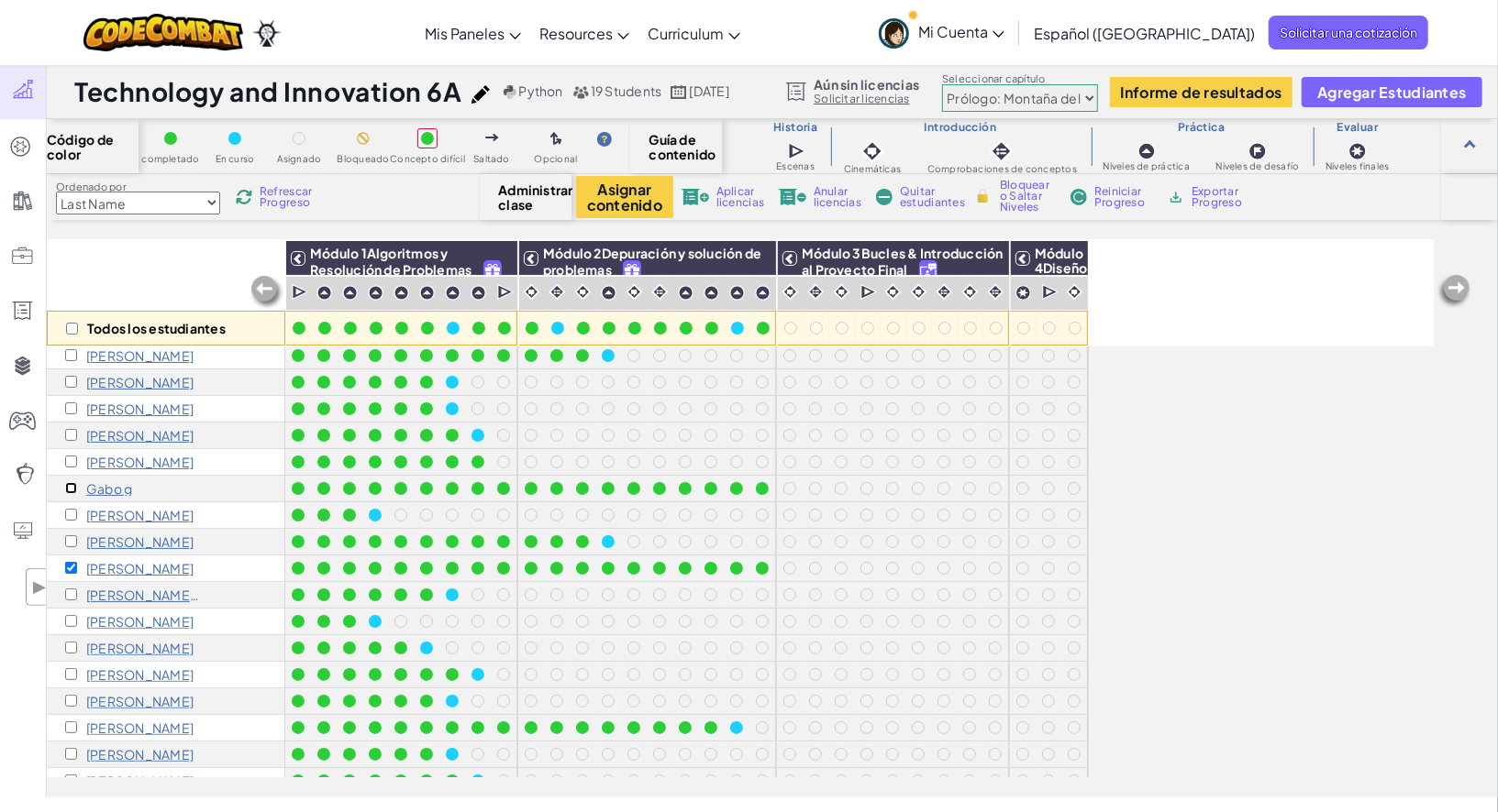
checkbox input "true"
click at [69, 729] on input "checkbox" at bounding box center [71, 728] width 12 height 12
checkbox input "true"
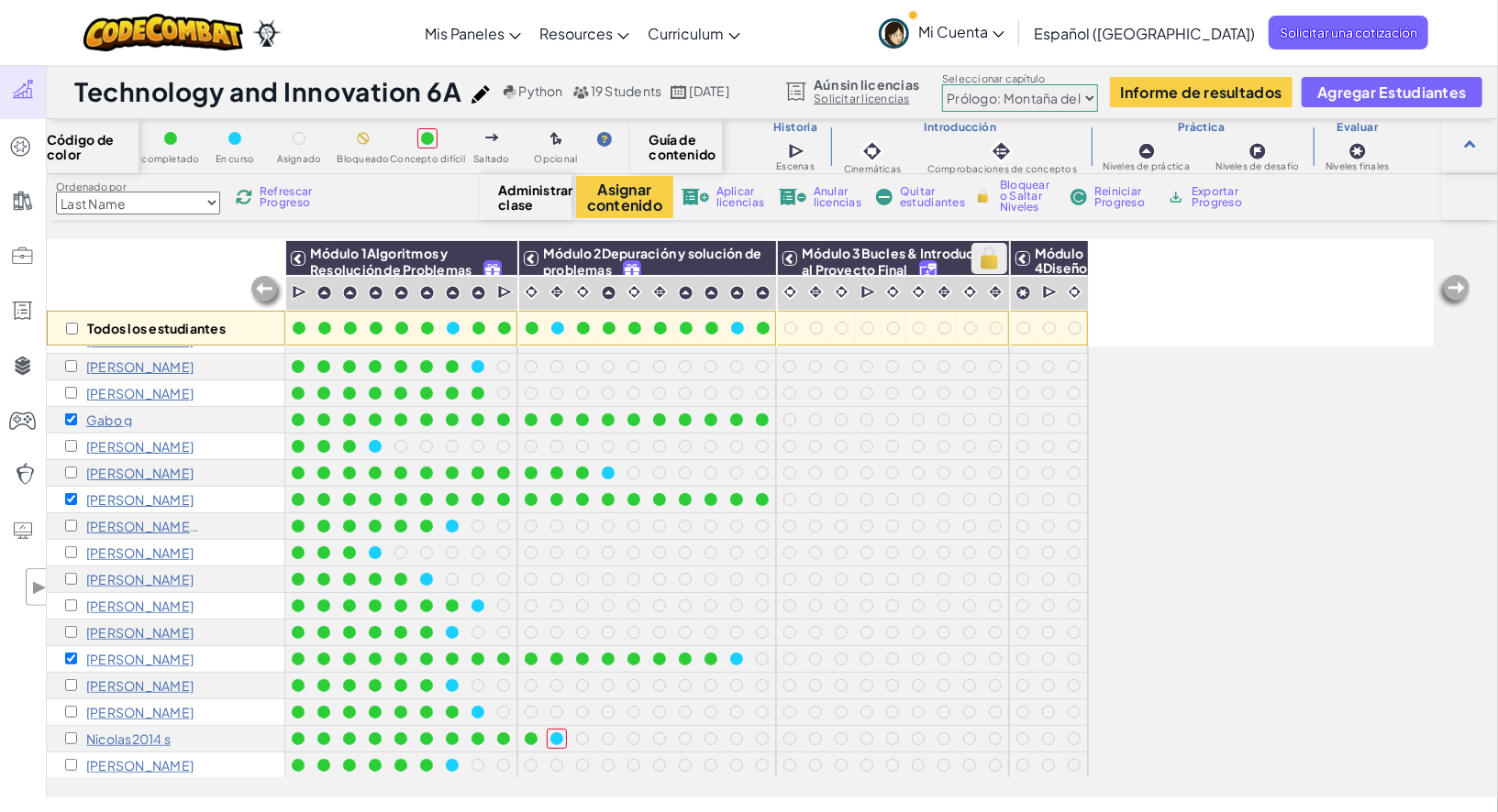
click at [982, 256] on img at bounding box center [989, 258] width 32 height 28
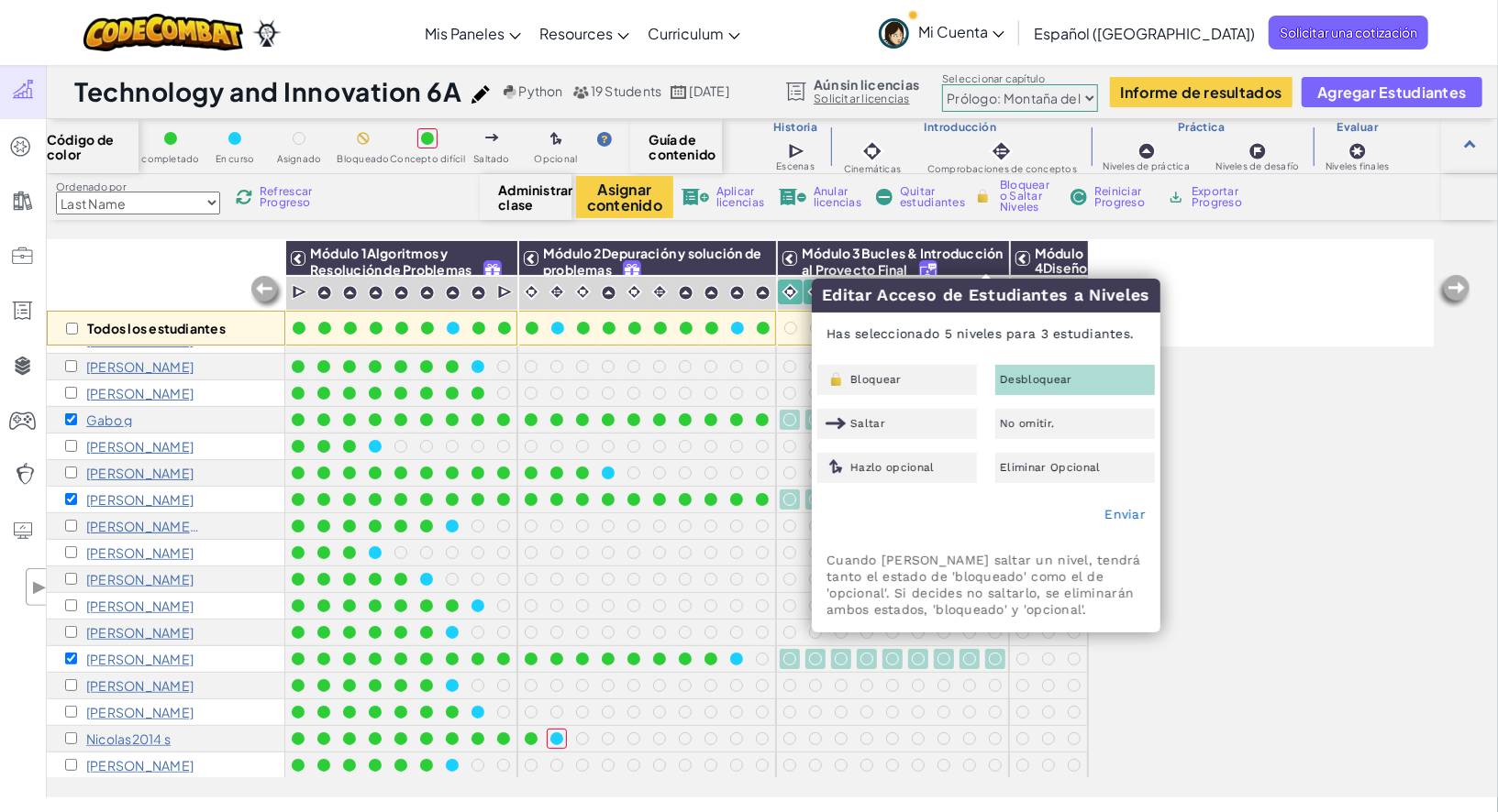
click at [1030, 376] on span "Desbloquear" at bounding box center [1037, 379] width 73 height 11
click at [1127, 522] on link "Enviar" at bounding box center [1125, 514] width 41 height 14
checkbox input "false"
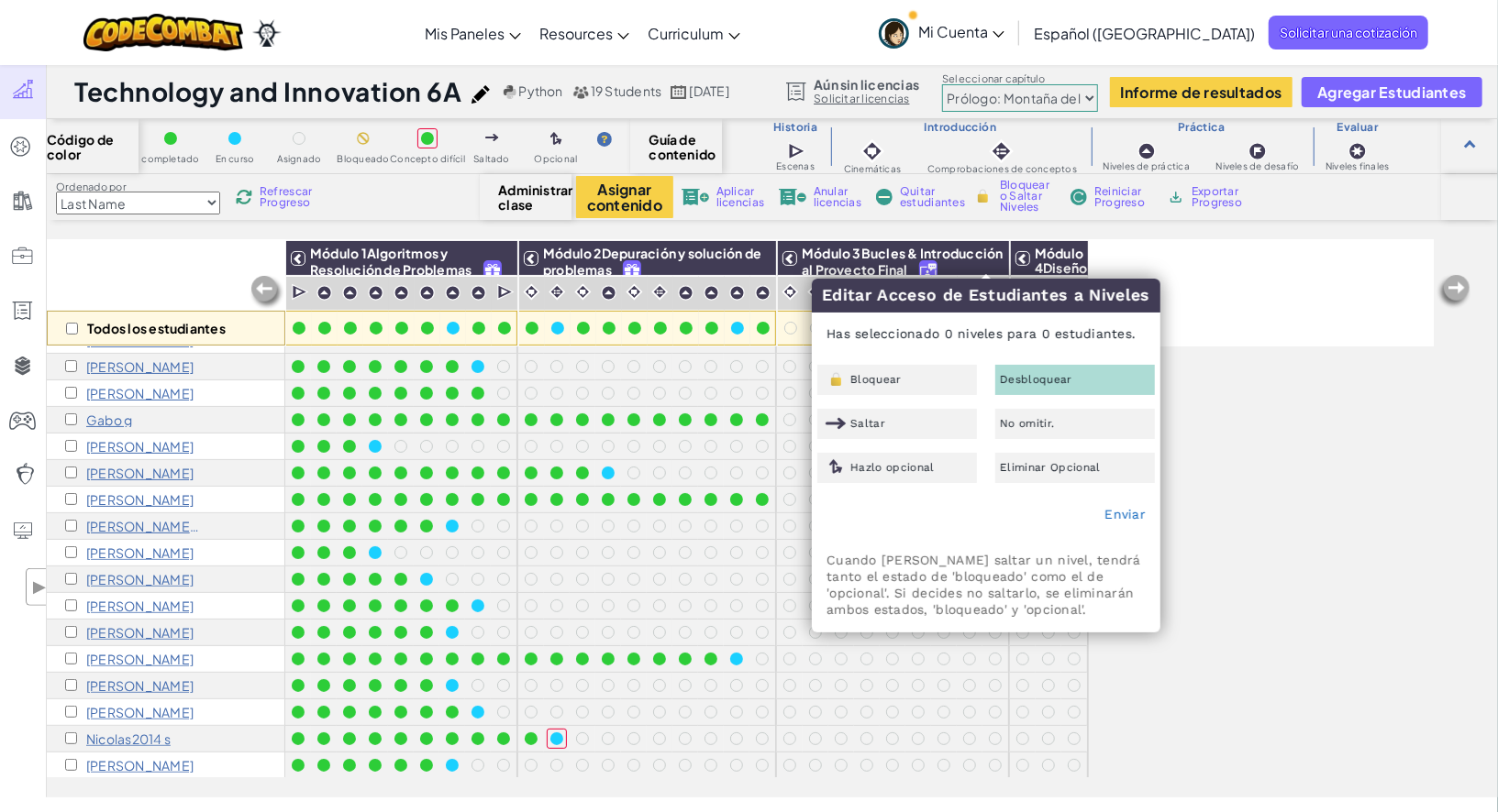
click at [1213, 494] on div "Todos los estudiantes Módulo 1Algoritmos y Resolución de Problemas Módulo 2Depu…" at bounding box center [740, 417] width 1387 height 721
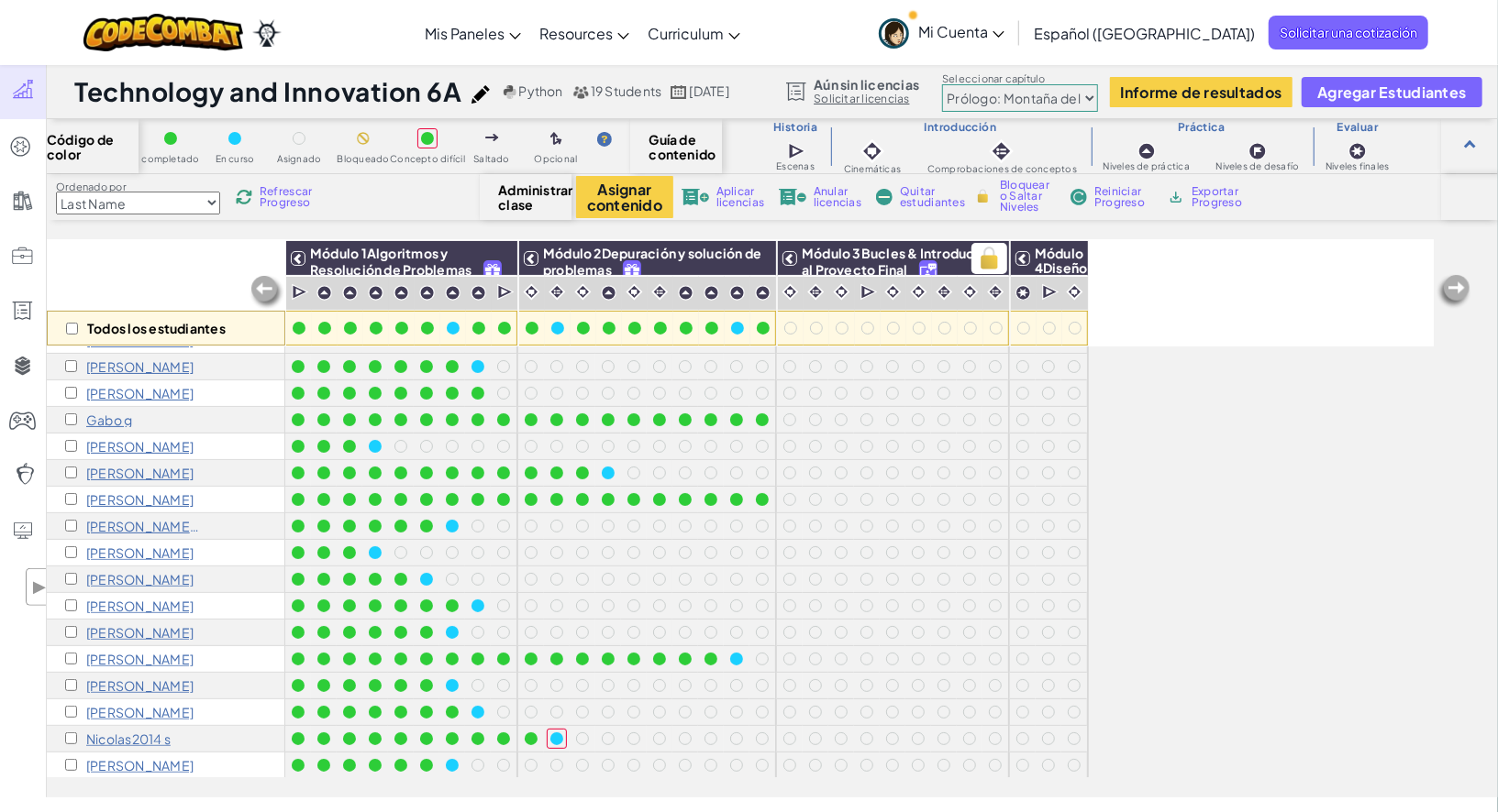
click at [811, 252] on span "Módulo 3Bucles & Introducción al Proyecto Final" at bounding box center [902, 261] width 201 height 33
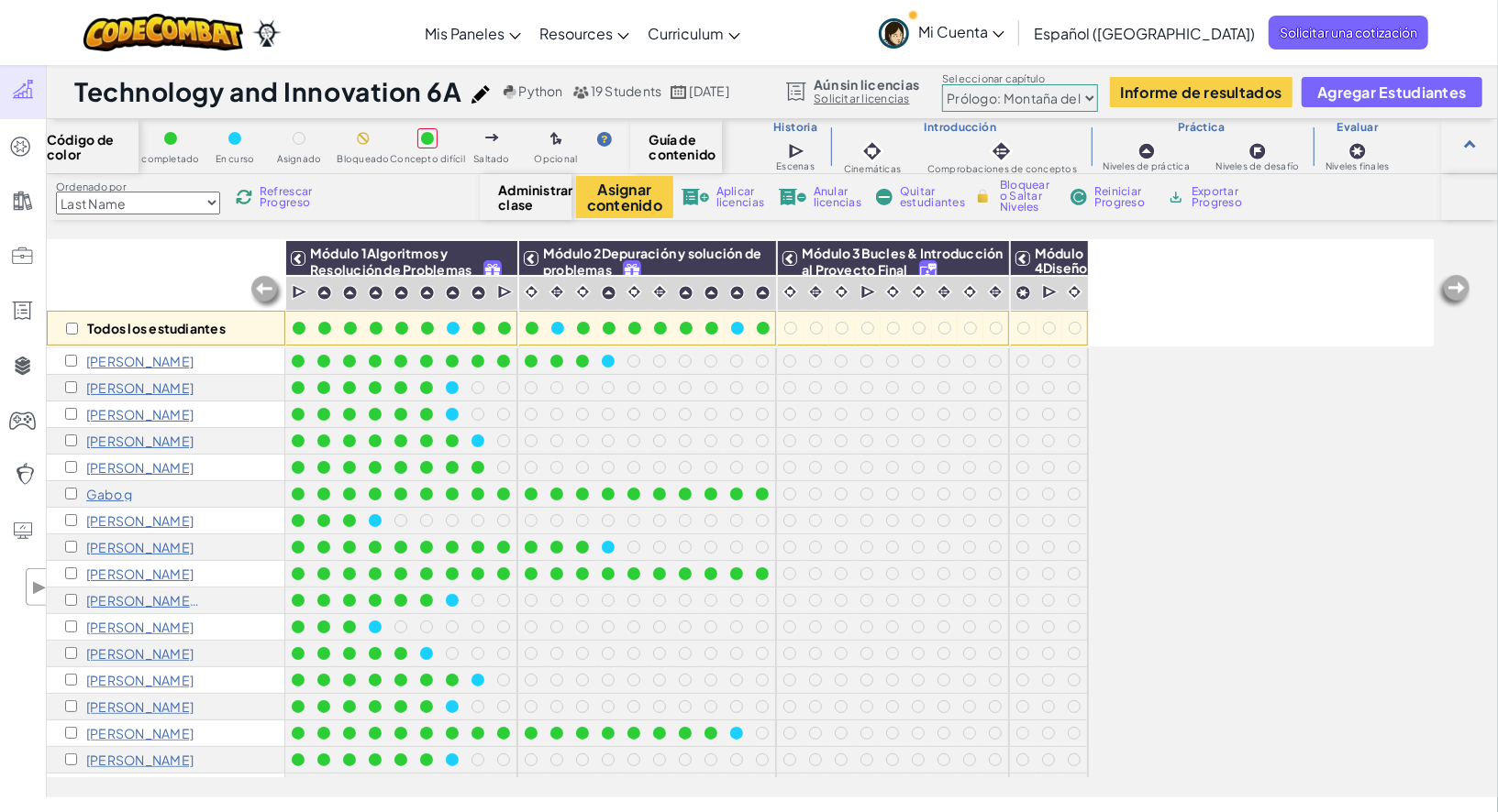
click at [388, 95] on h1 "Technology and Innovation 6A" at bounding box center [268, 91] width 388 height 35
click at [376, 101] on h1 "Technology and Innovation 6A" at bounding box center [268, 91] width 388 height 35
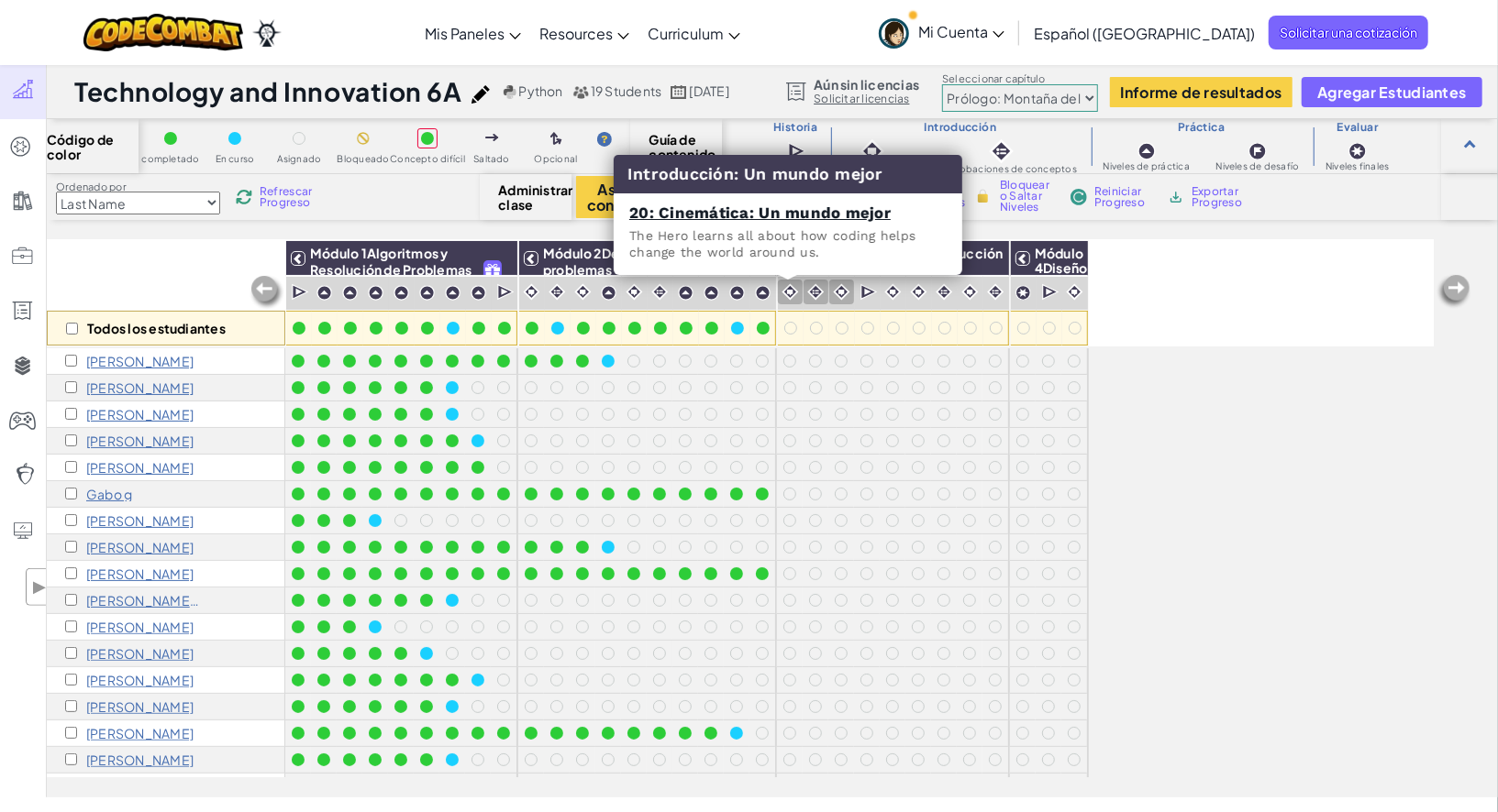
click at [788, 290] on img at bounding box center [790, 292] width 17 height 17
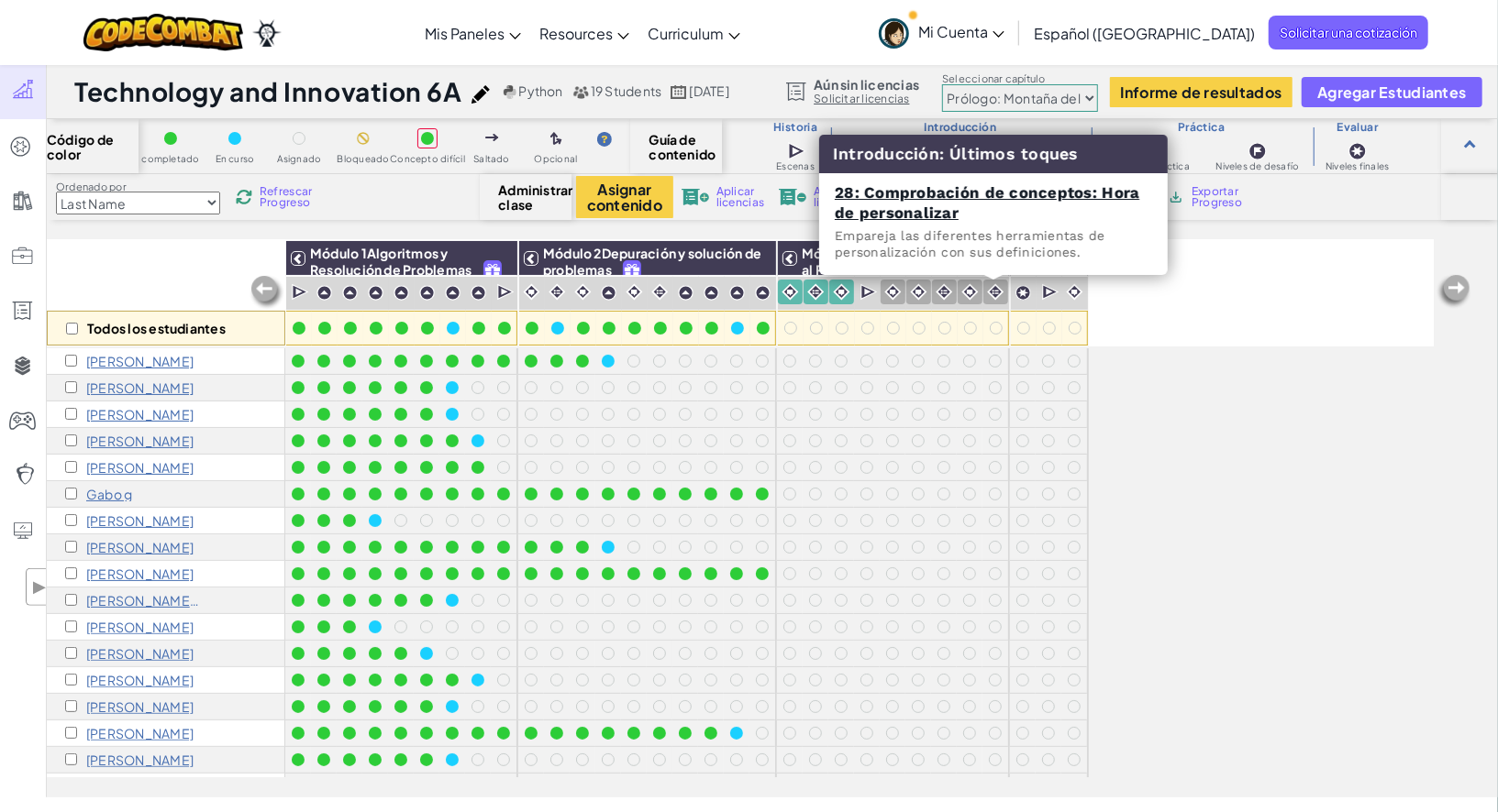
click at [992, 304] on div at bounding box center [995, 292] width 25 height 25
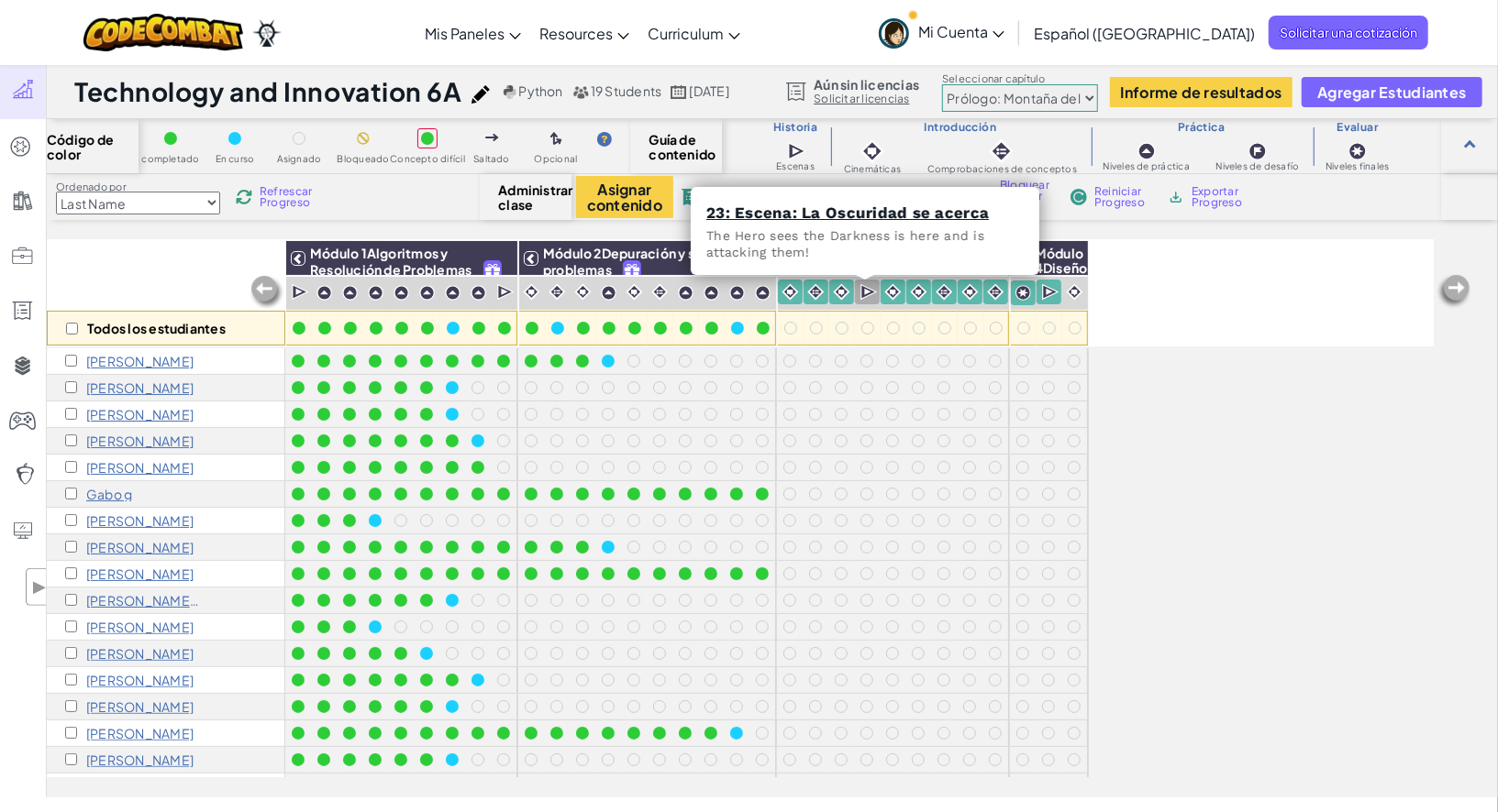
click at [864, 292] on img at bounding box center [869, 292] width 17 height 18
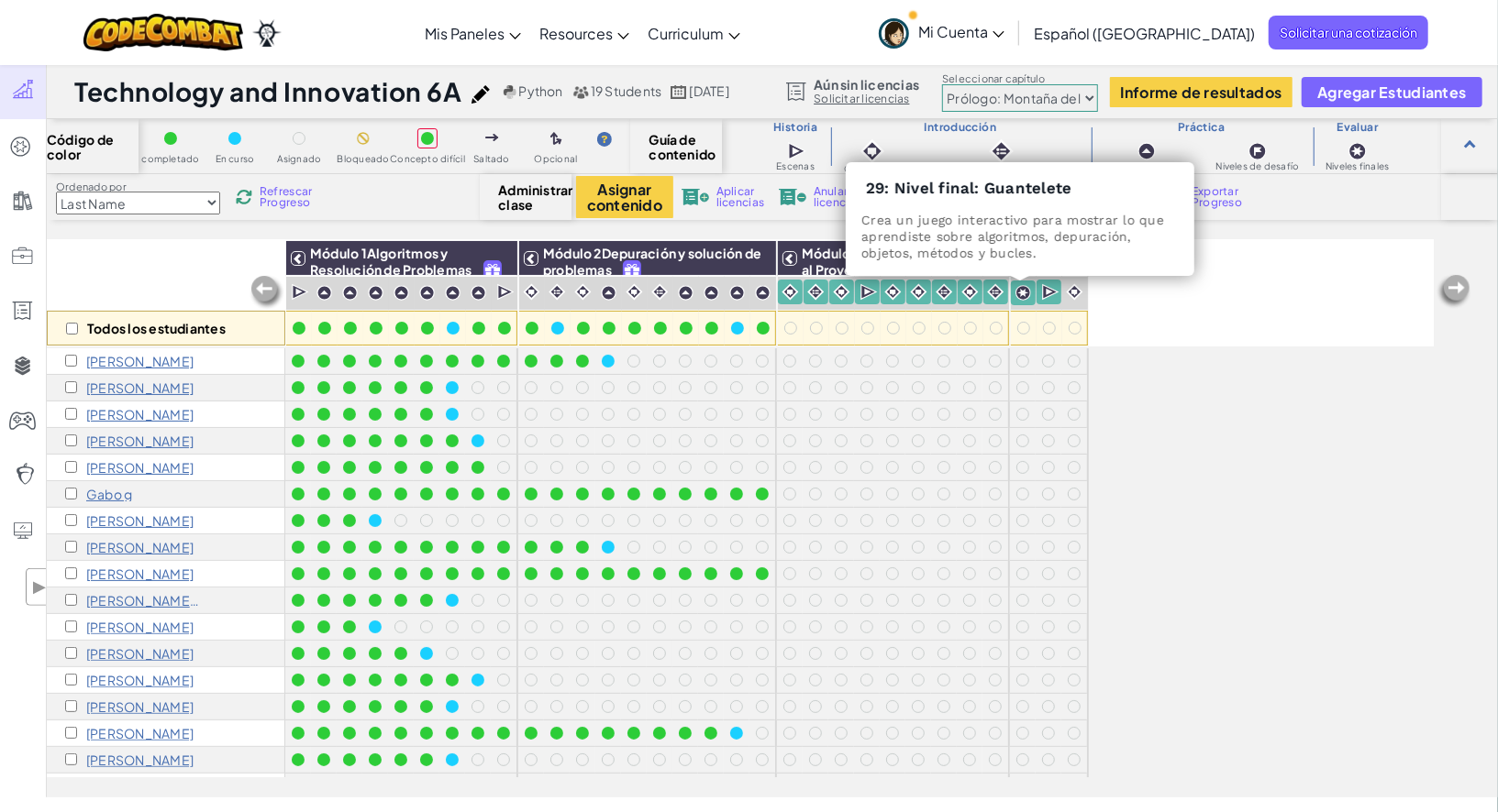
click at [1015, 296] on div at bounding box center [1023, 293] width 17 height 17
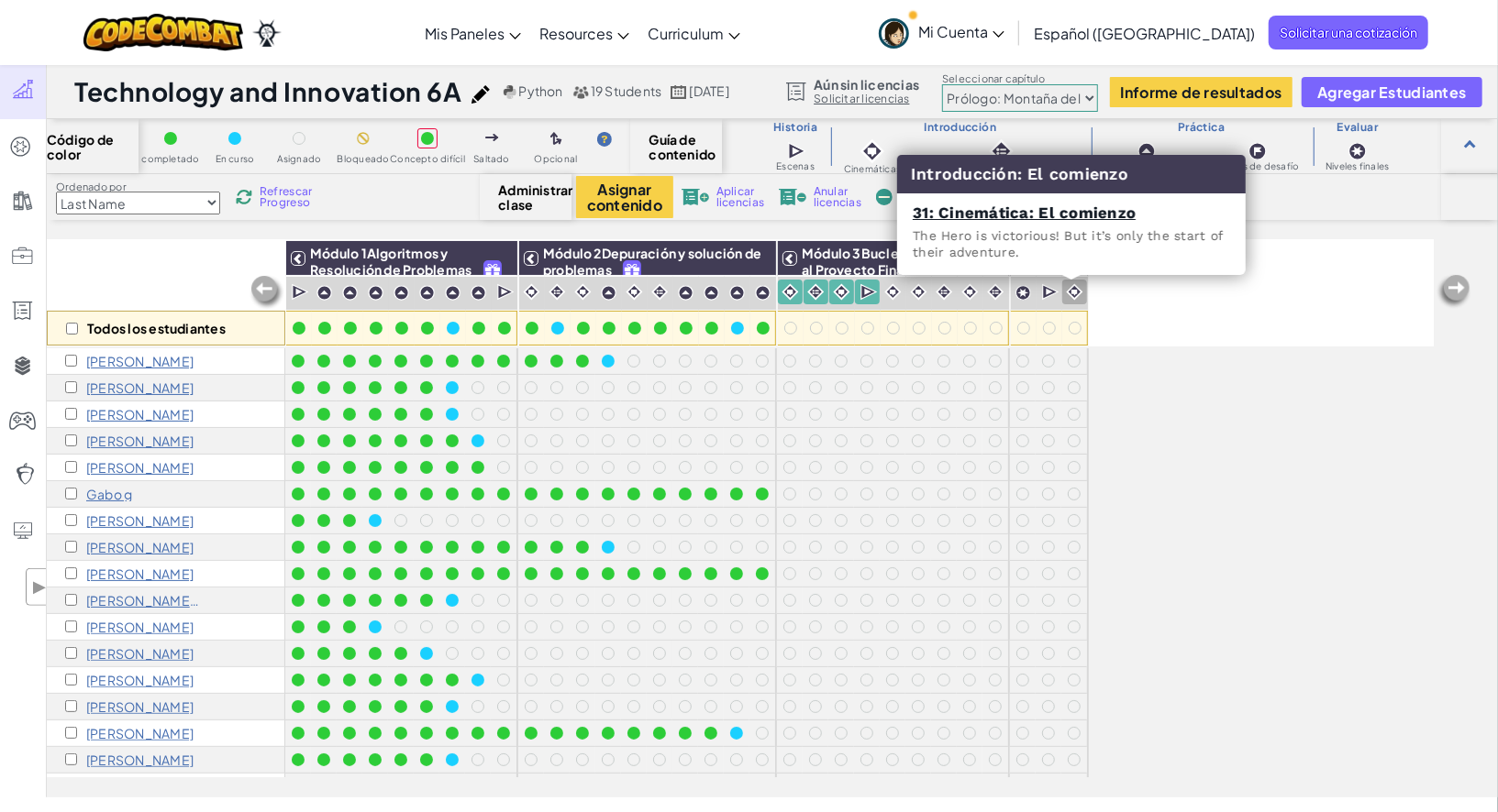
click at [1069, 293] on img at bounding box center [1074, 292] width 17 height 17
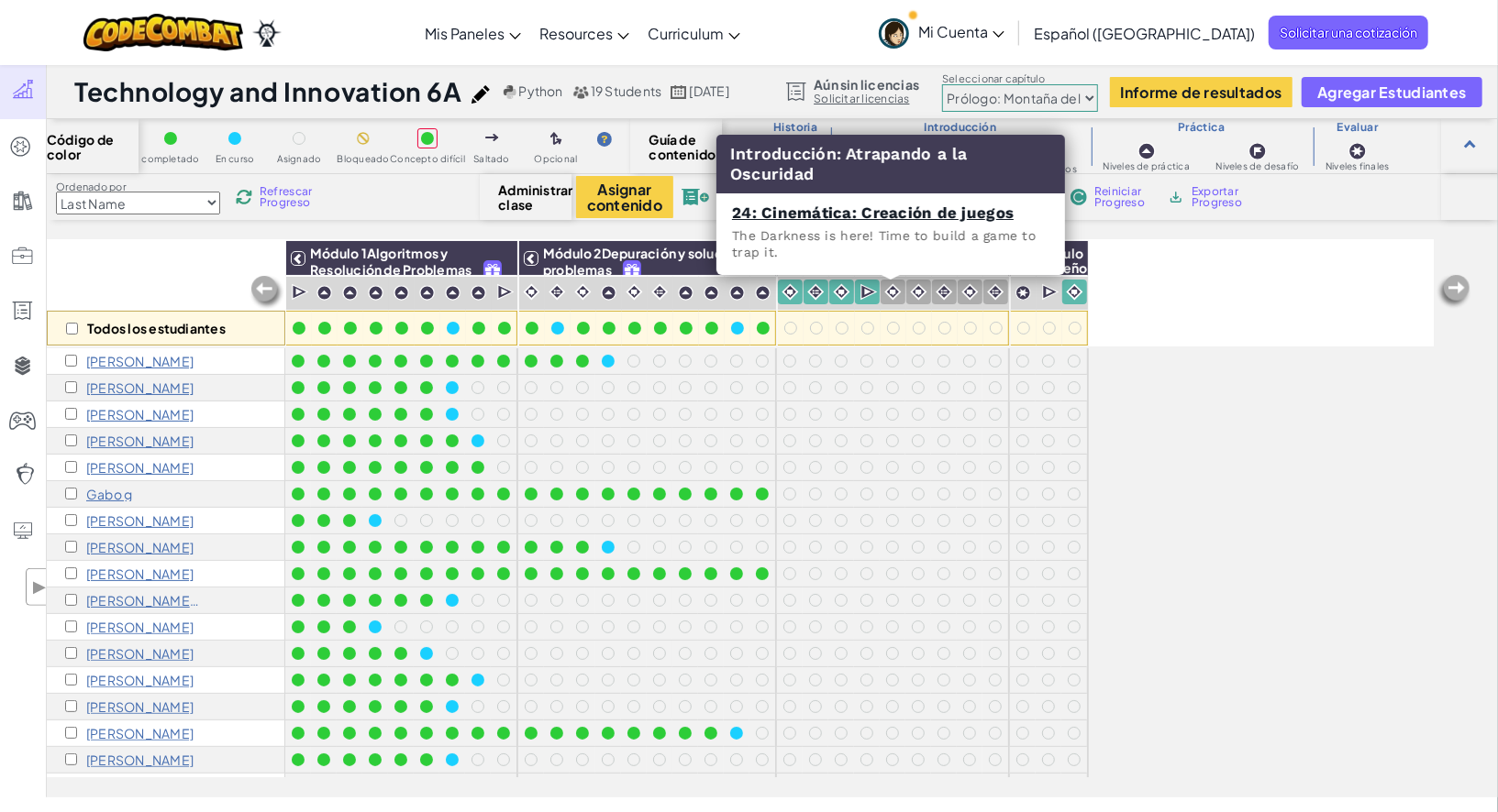
click at [885, 291] on img at bounding box center [893, 292] width 17 height 17
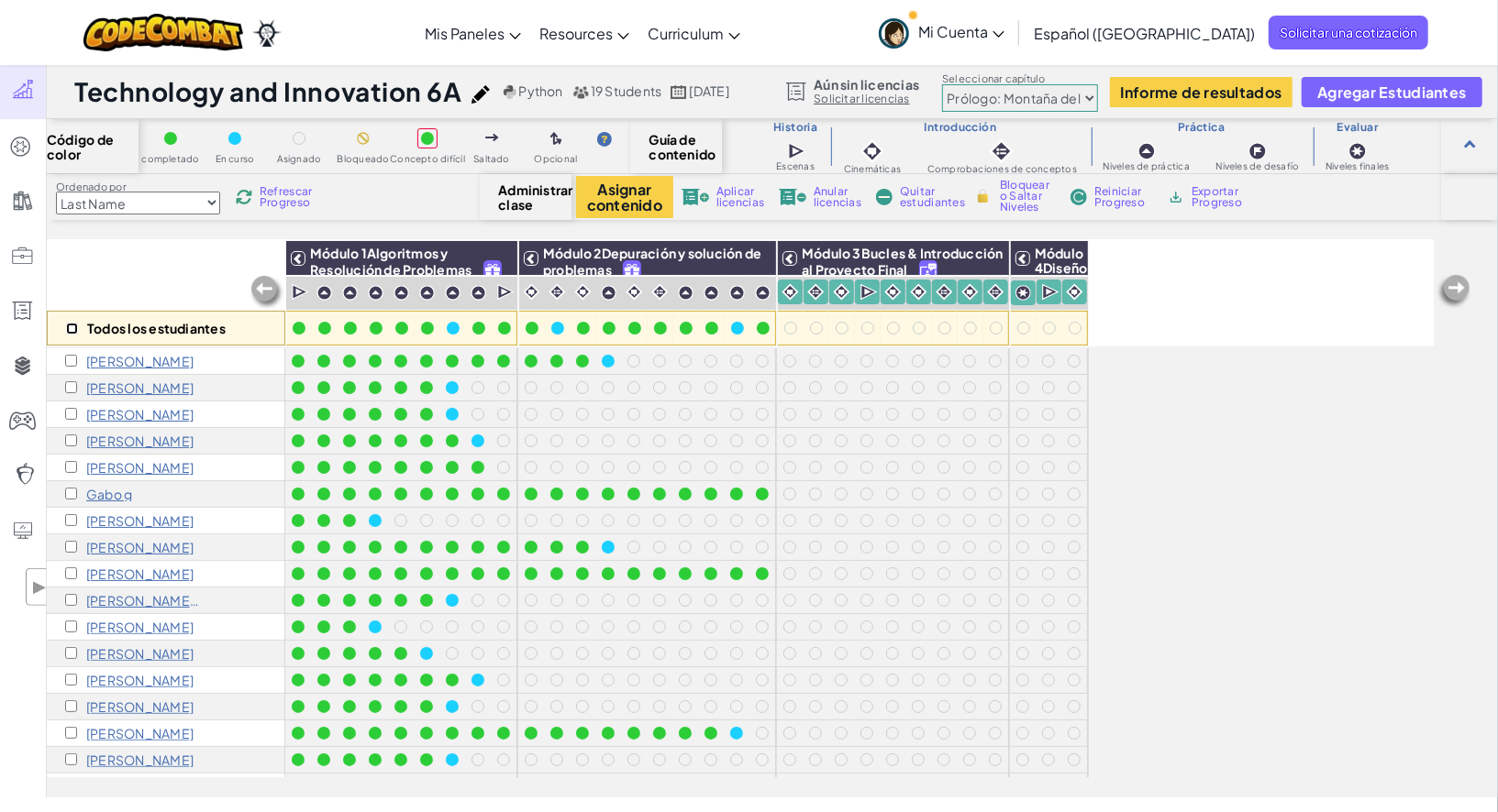
click at [69, 333] on input "checkbox" at bounding box center [72, 329] width 12 height 12
checkbox input "true"
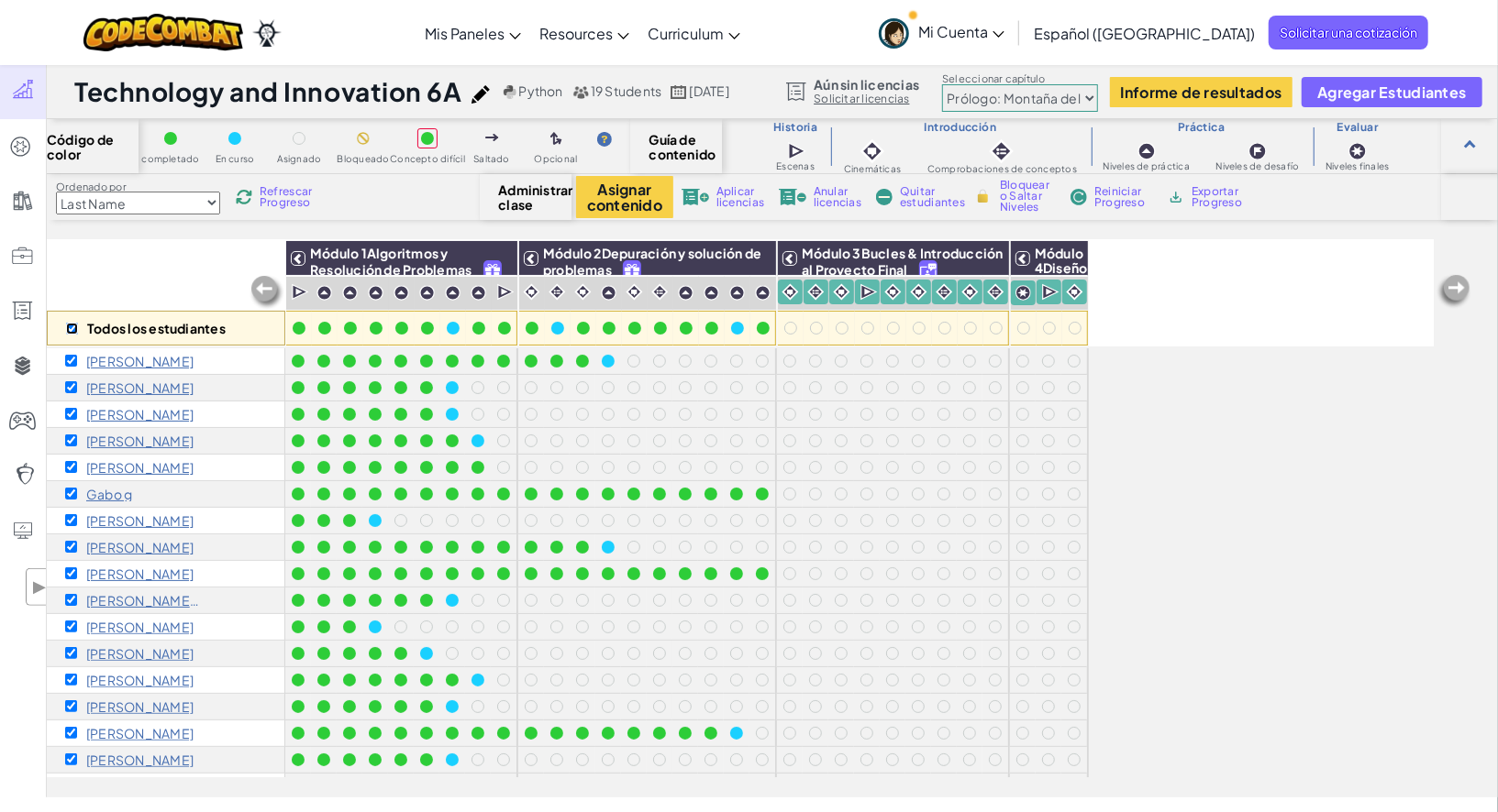
checkbox input "true"
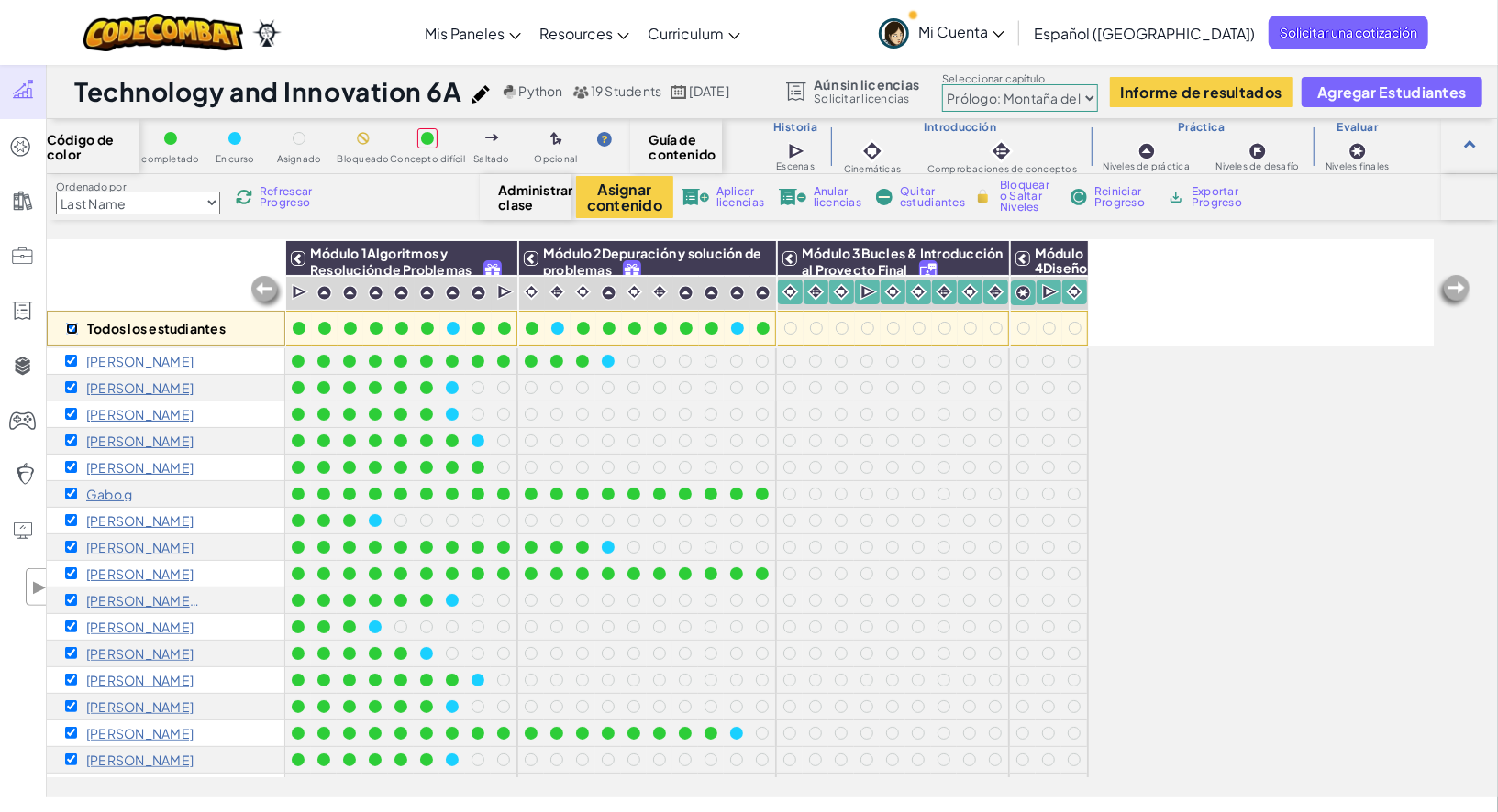
checkbox input "true"
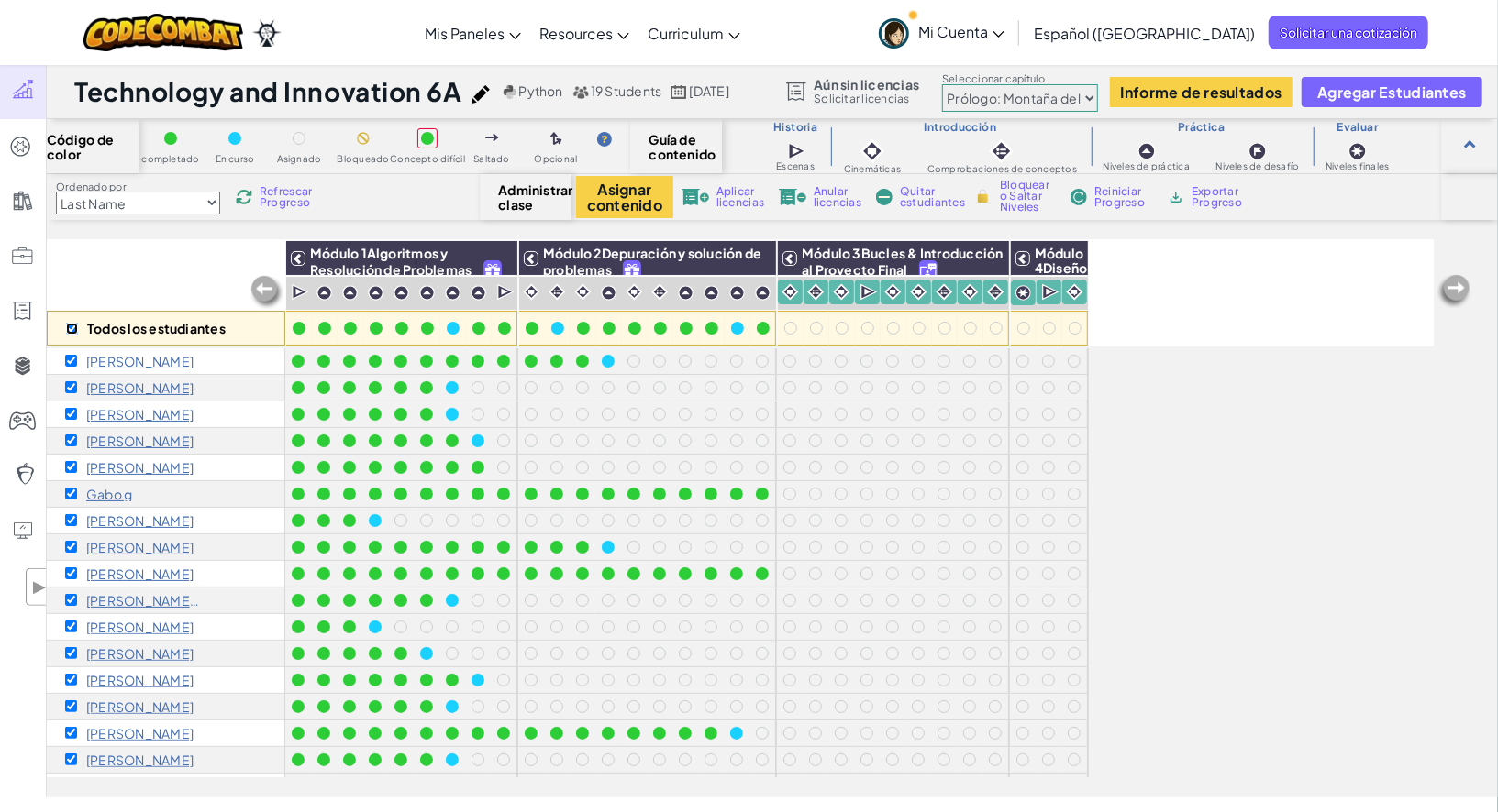
checkbox input "true"
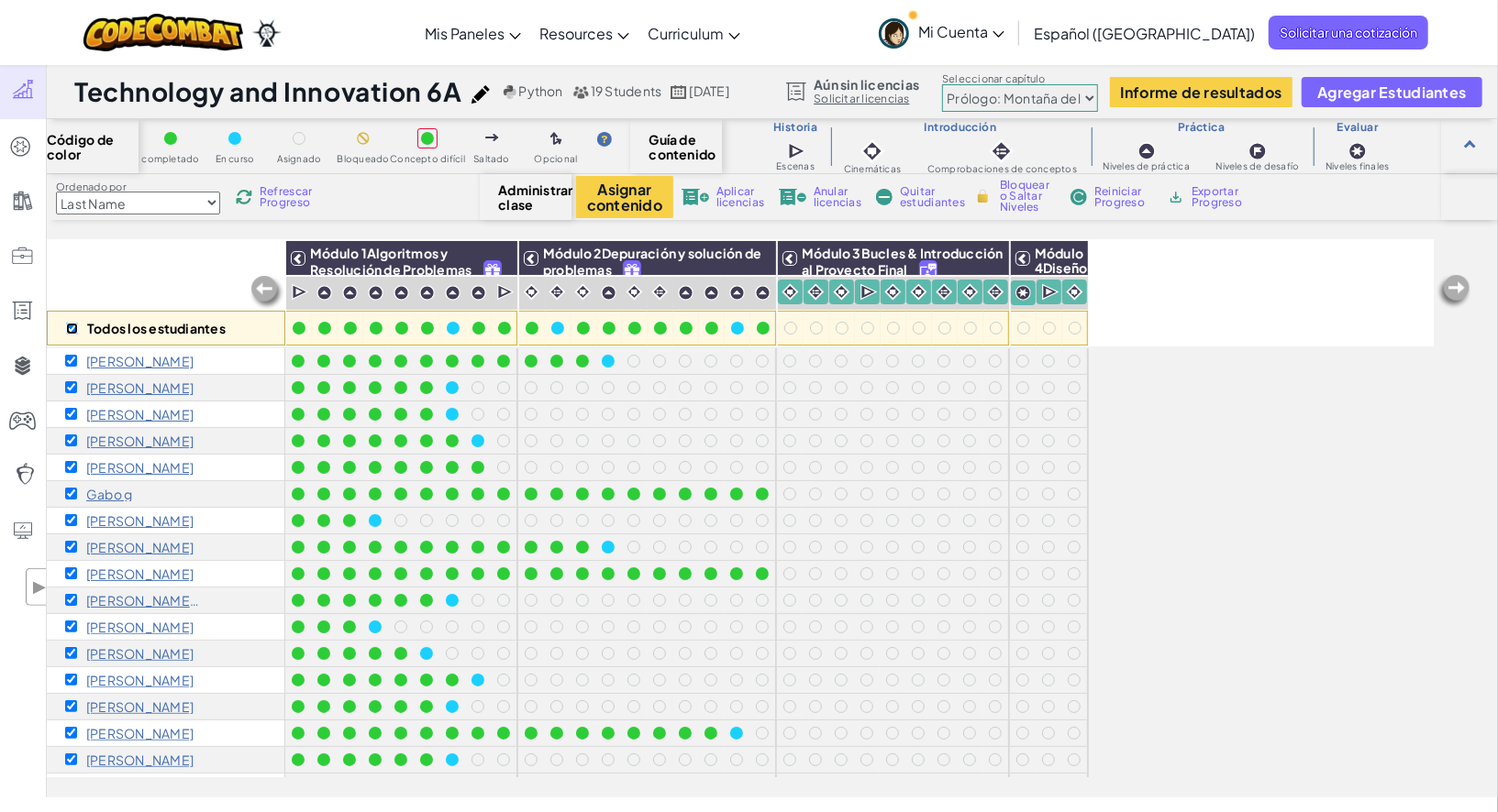
checkbox input "true"
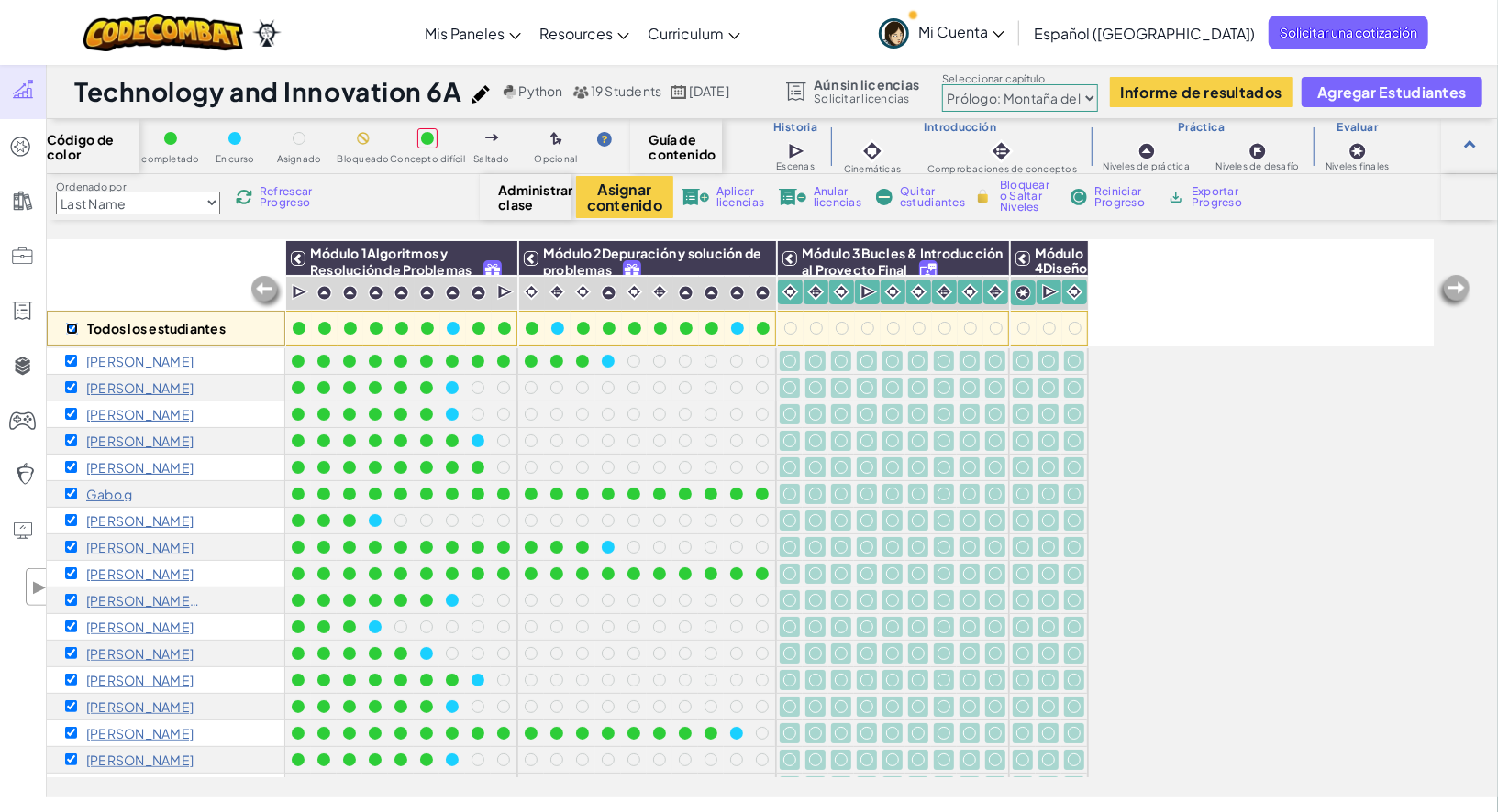
click at [66, 327] on input "checkbox" at bounding box center [72, 329] width 12 height 12
checkbox input "false"
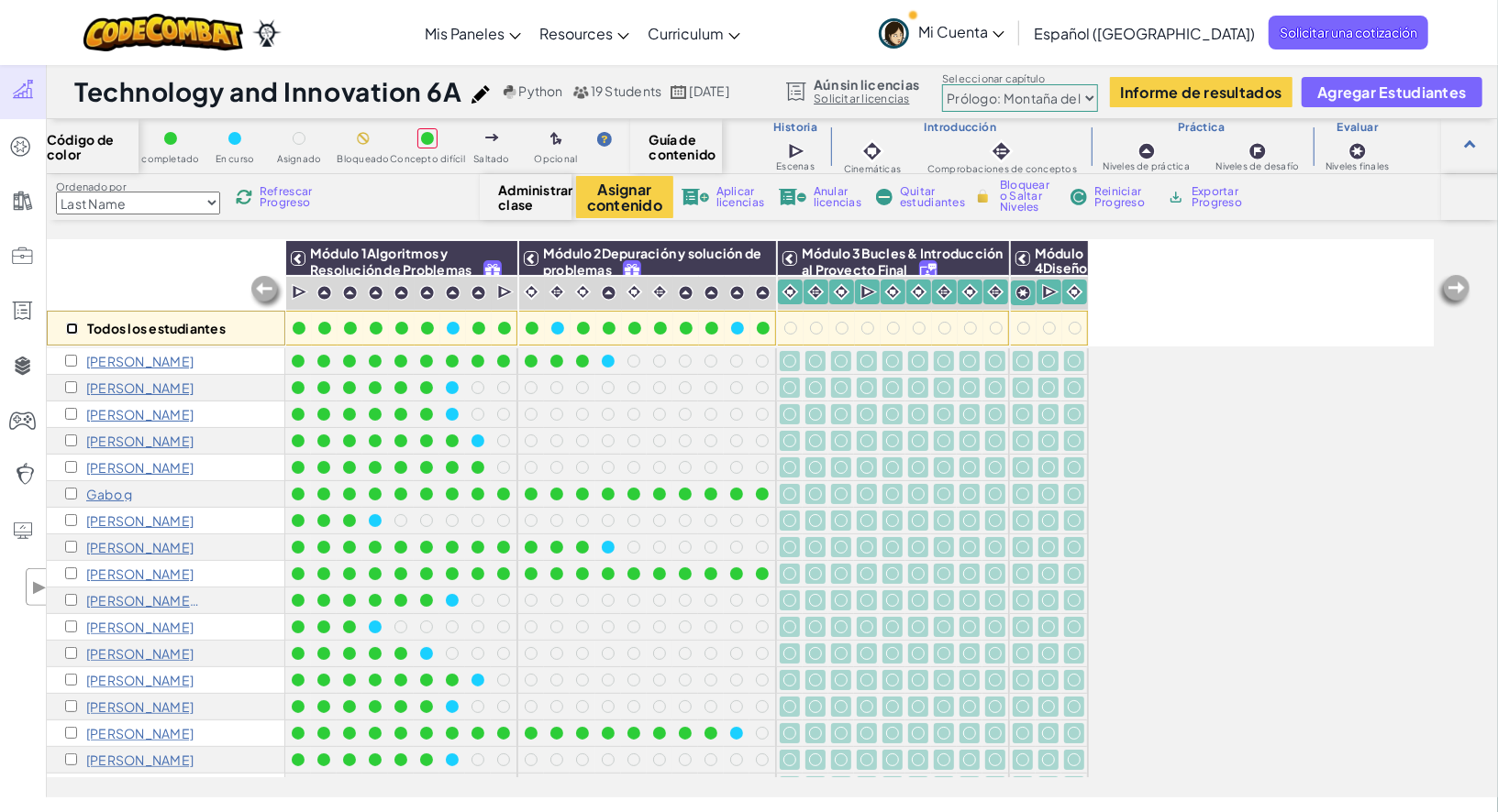
checkbox input "false"
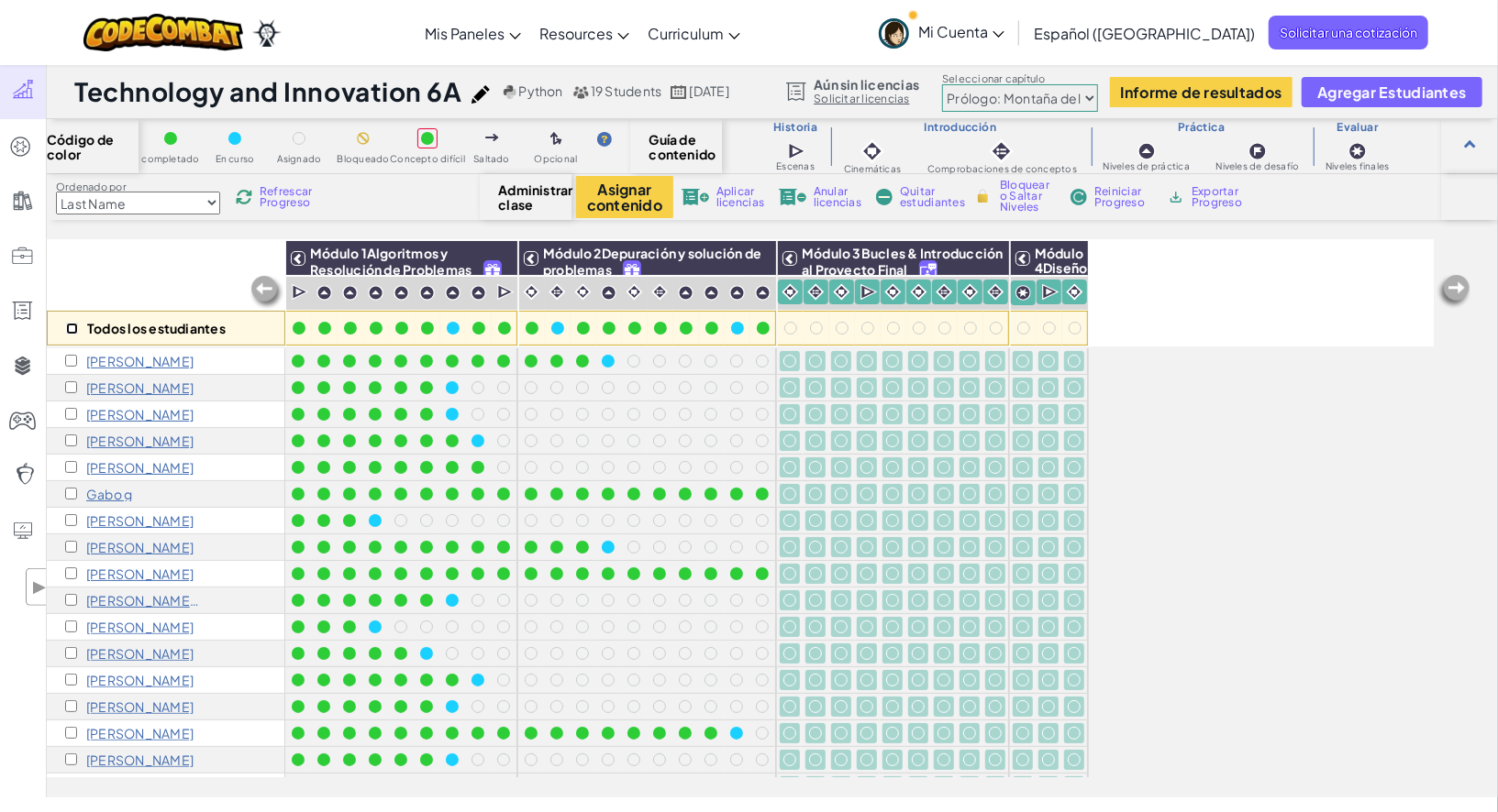
checkbox input "false"
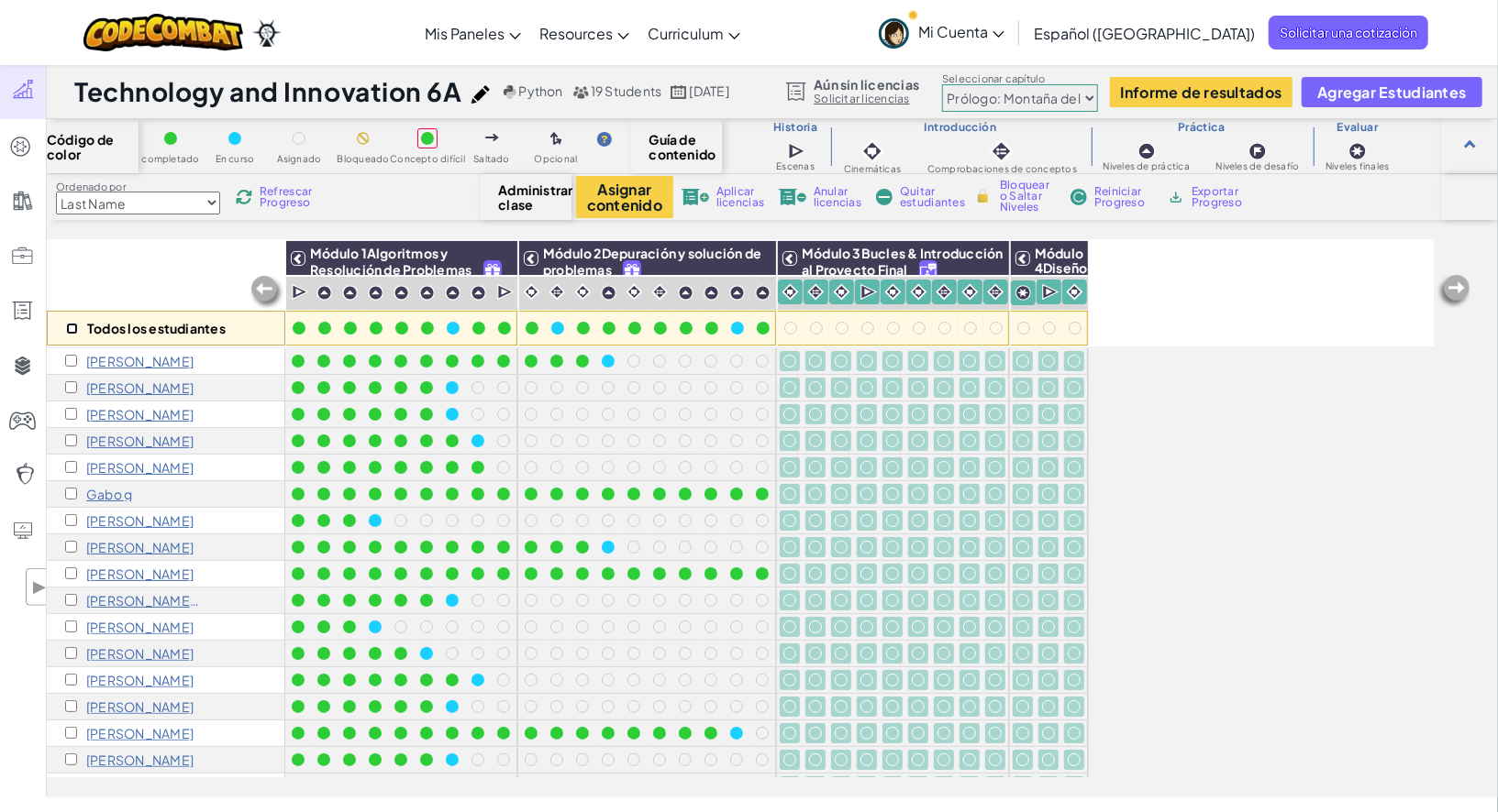
checkbox input "false"
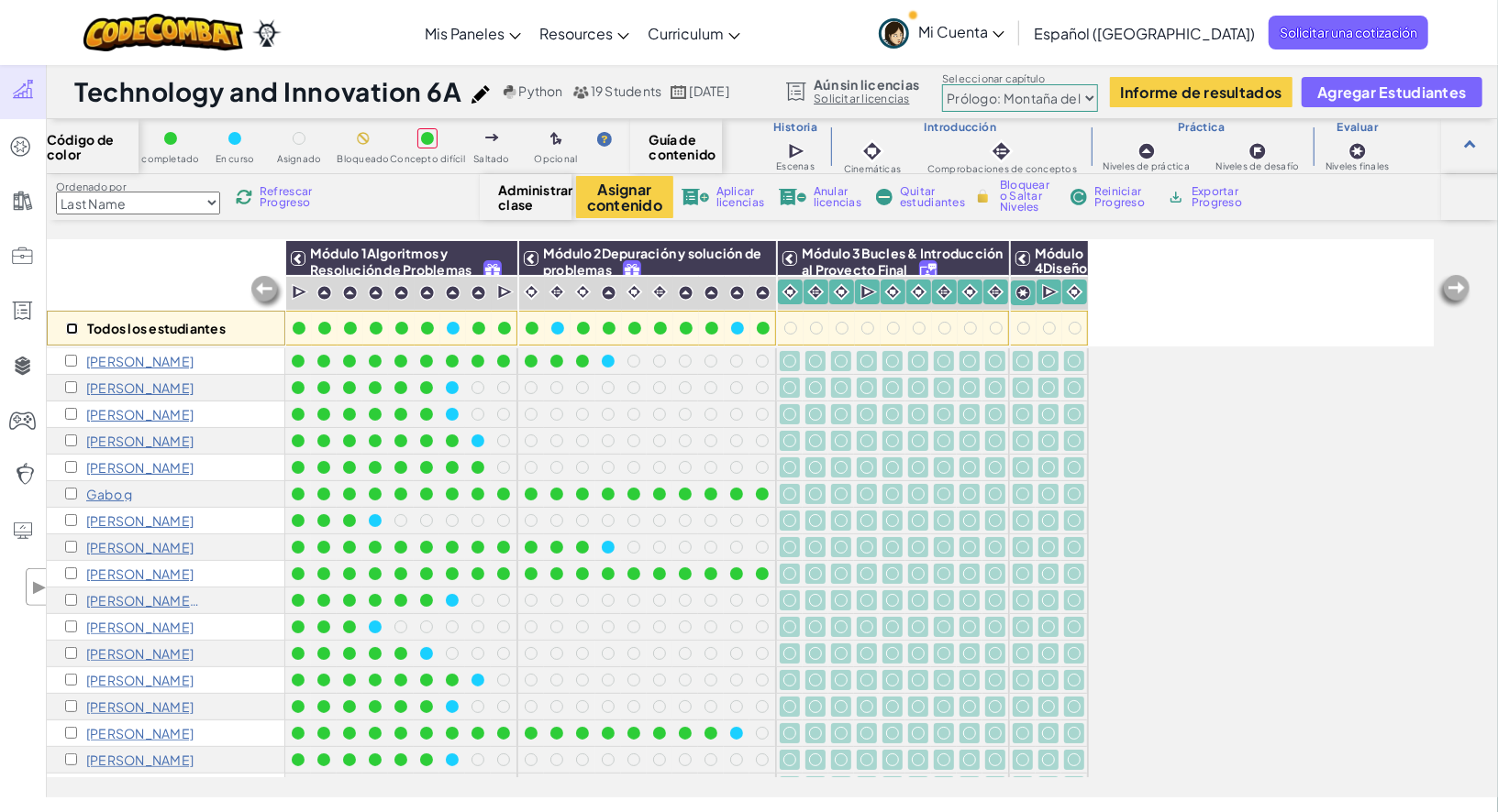
checkbox input "false"
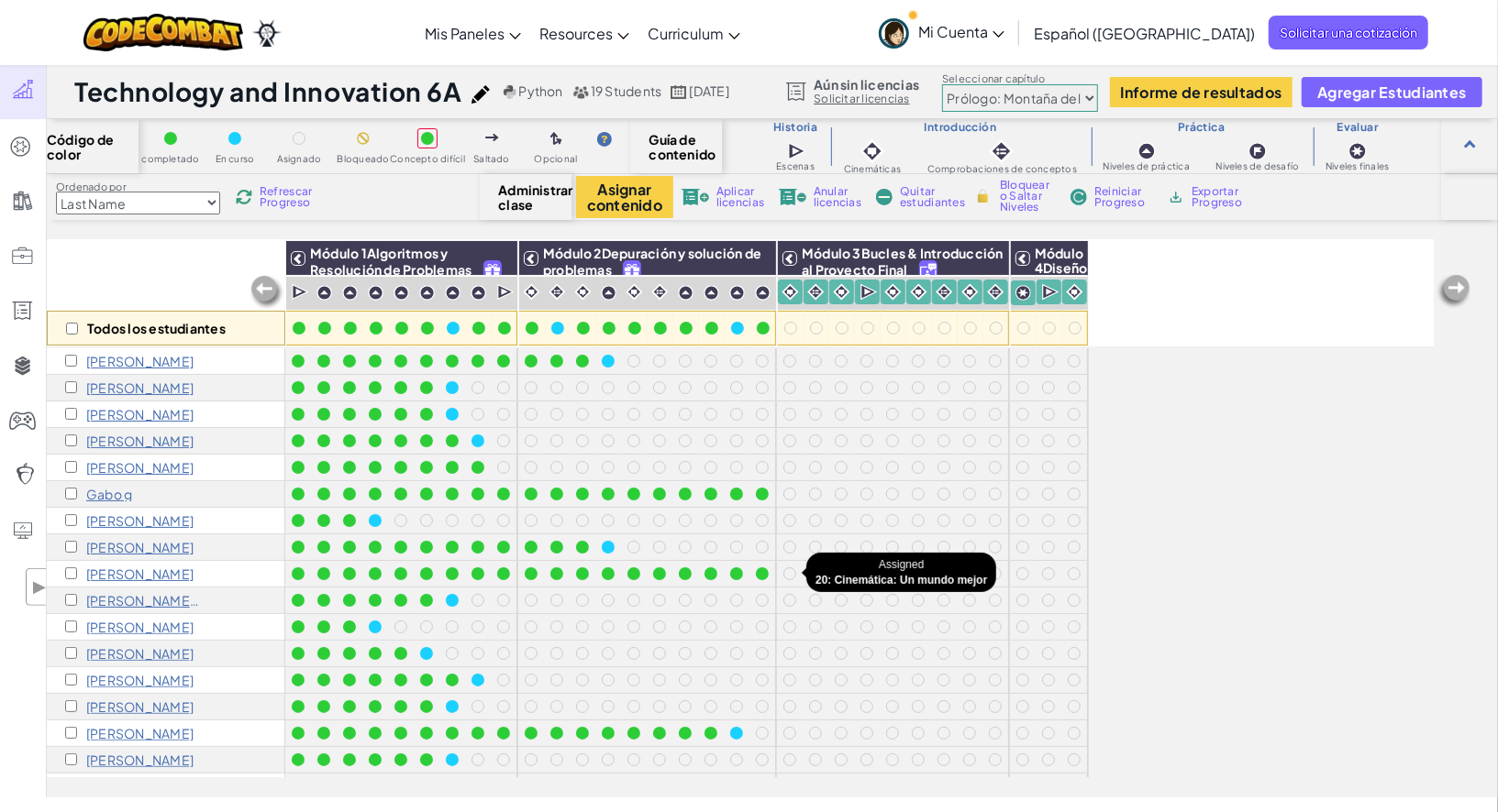
click at [787, 570] on div at bounding box center [789, 573] width 12 height 12
click at [68, 576] on input "checkbox" at bounding box center [71, 573] width 12 height 12
checkbox input "true"
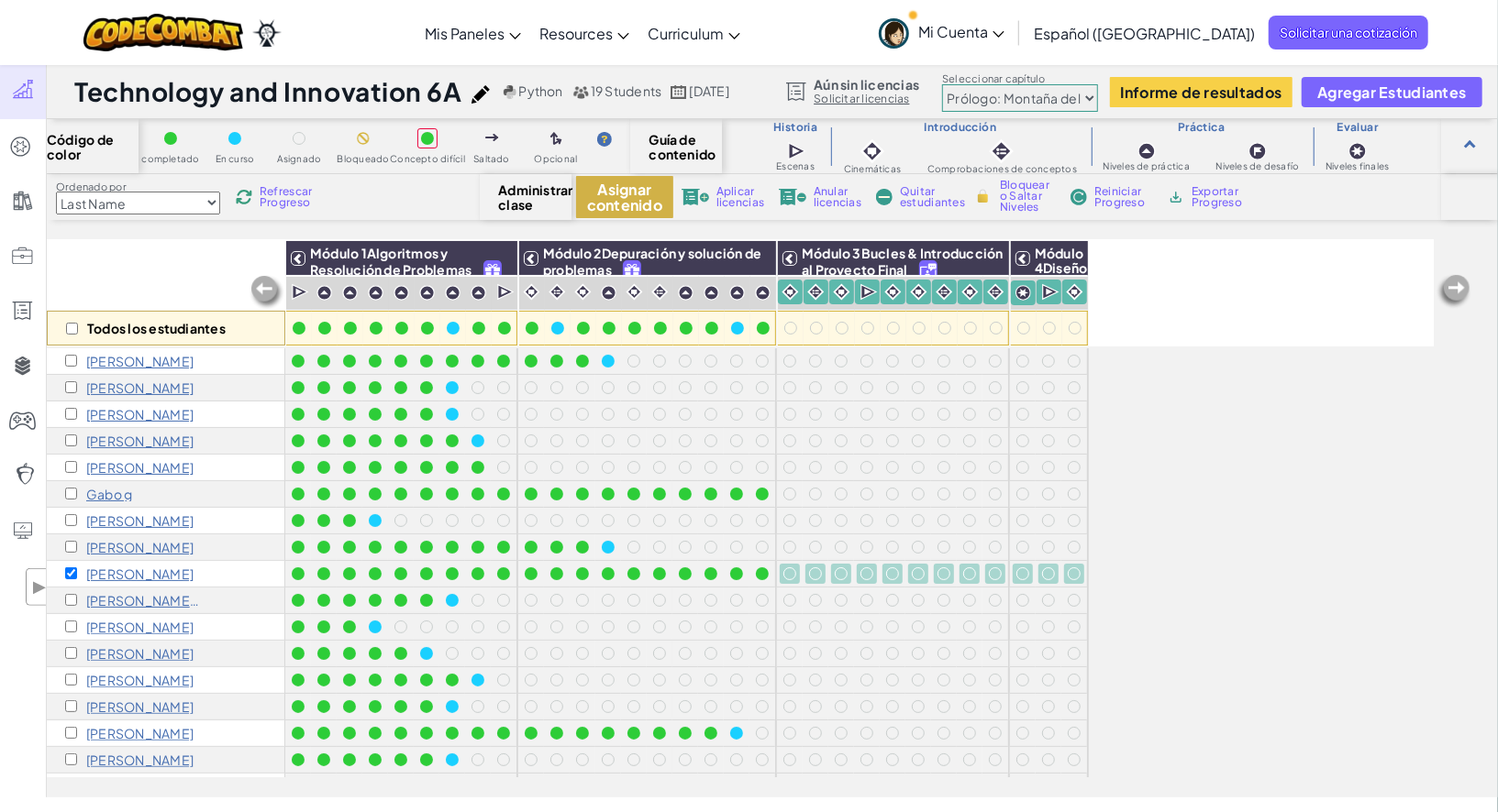
click at [623, 202] on button "Asignar contenido" at bounding box center [624, 197] width 97 height 42
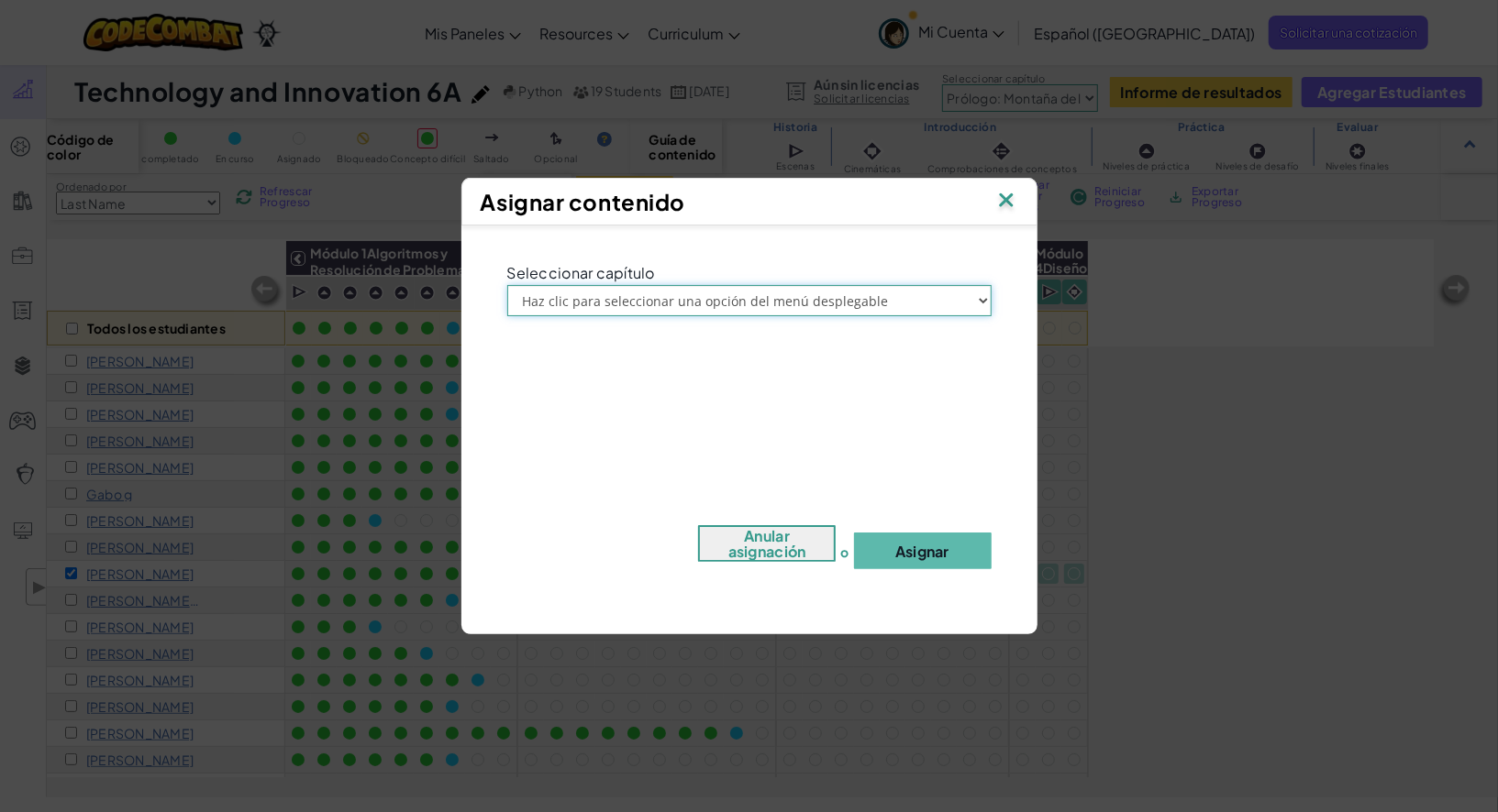
click at [700, 305] on select "Haz clic para seleccionar una opción del menú desplegable Prólogo: Montaña del …" at bounding box center [749, 300] width 484 height 32
select select "Chapter 3: The Phoenix Lands"
click at [507, 285] on select "Haz clic para seleccionar una opción del menú desplegable Prólogo: Montaña del …" at bounding box center [749, 300] width 484 height 32
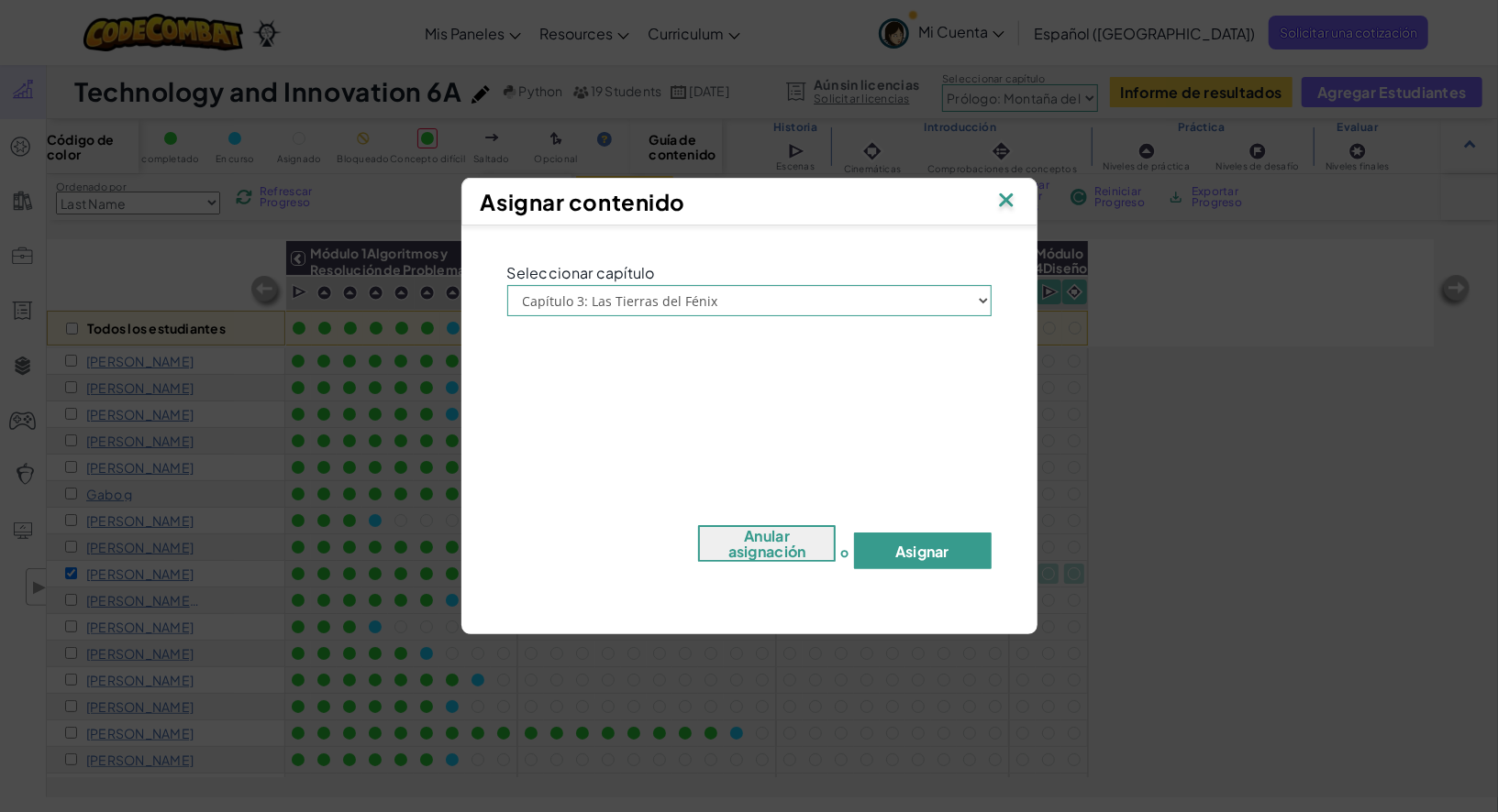
click at [904, 561] on button "Asignar" at bounding box center [923, 551] width 137 height 36
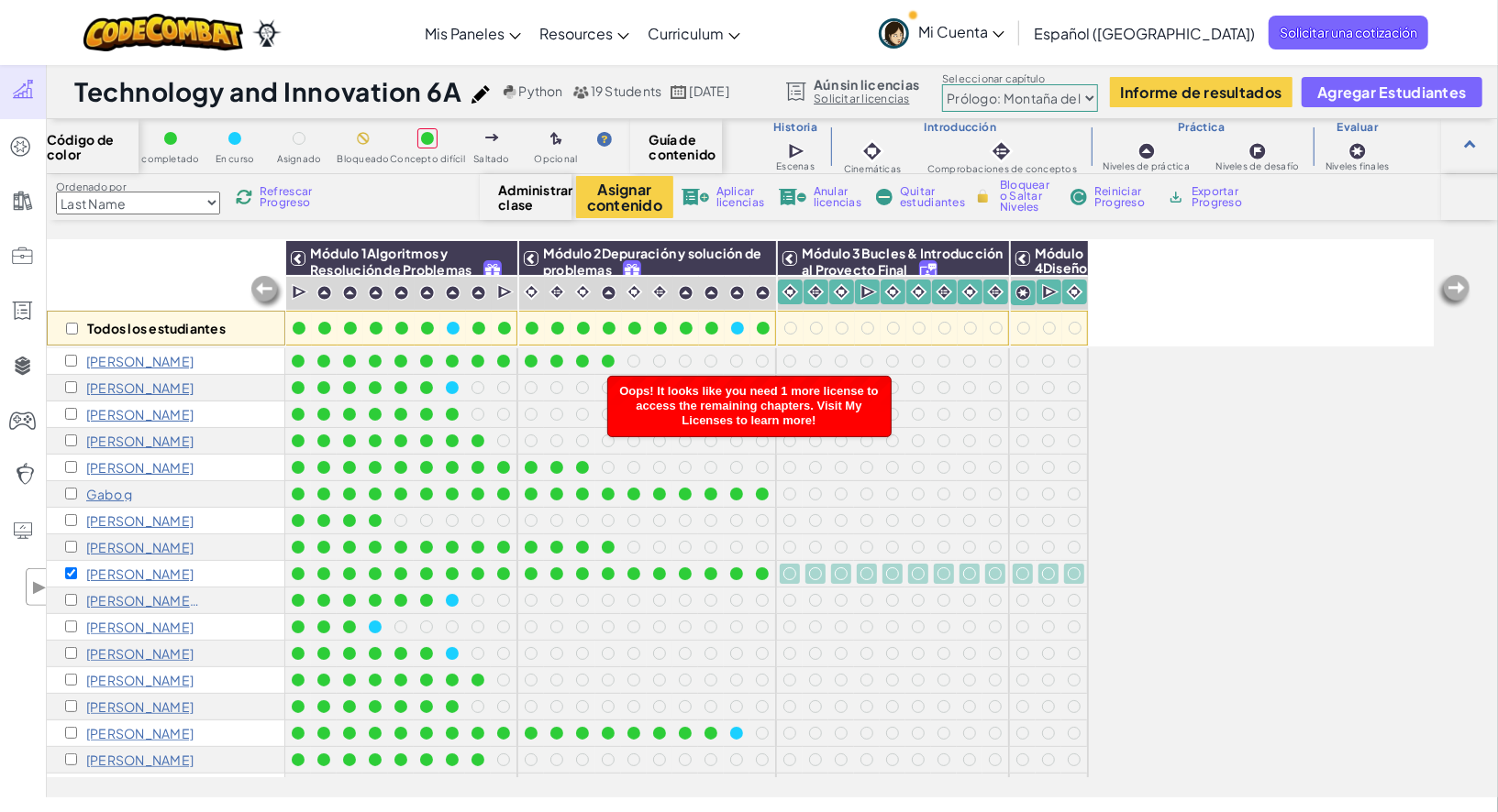
click at [1149, 556] on div "Todos los estudiantes Módulo 1Algoritmos y Resolución de Problemas Módulo 2Depu…" at bounding box center [740, 417] width 1387 height 721
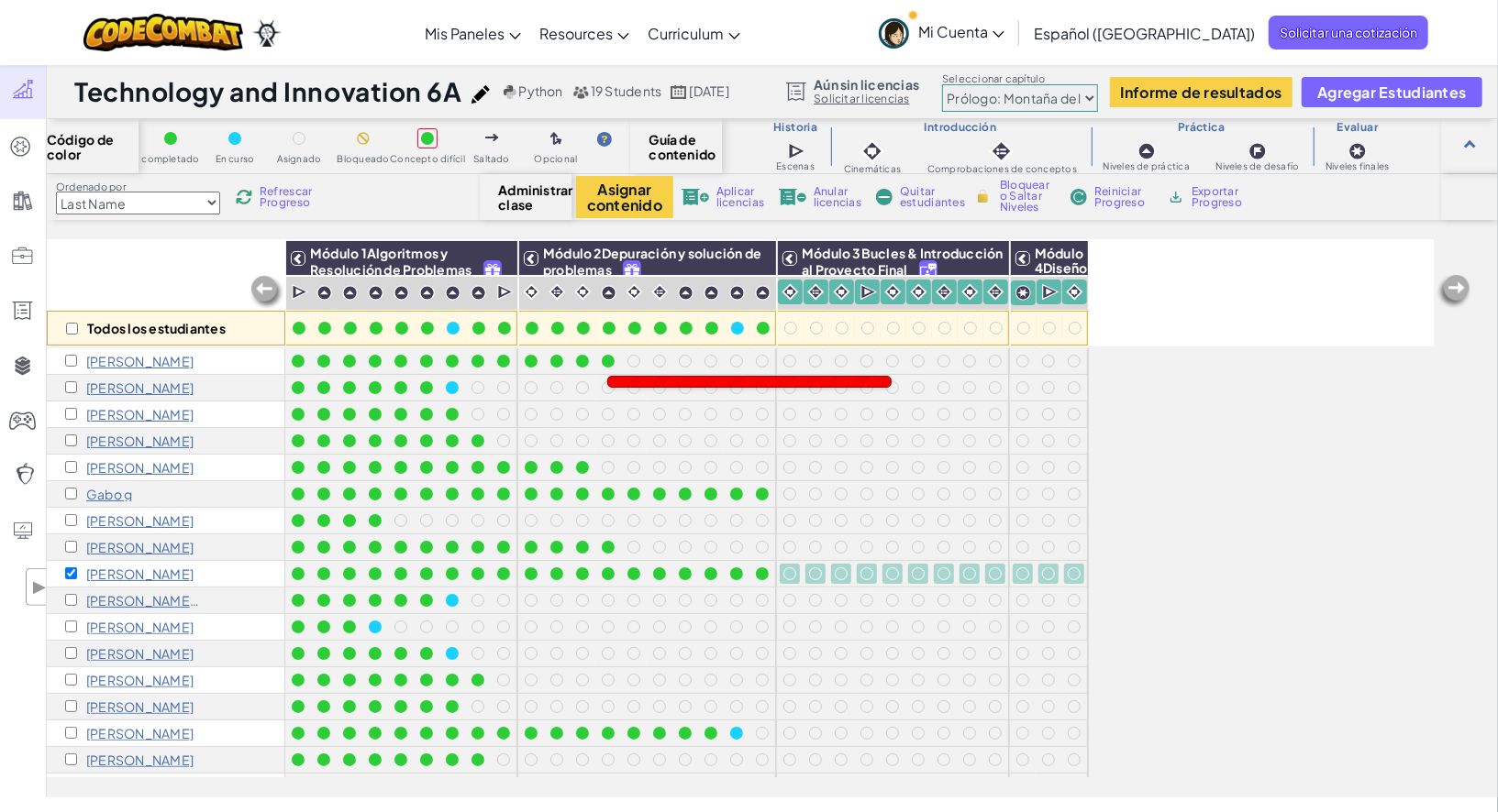
scroll to position [20, 0]
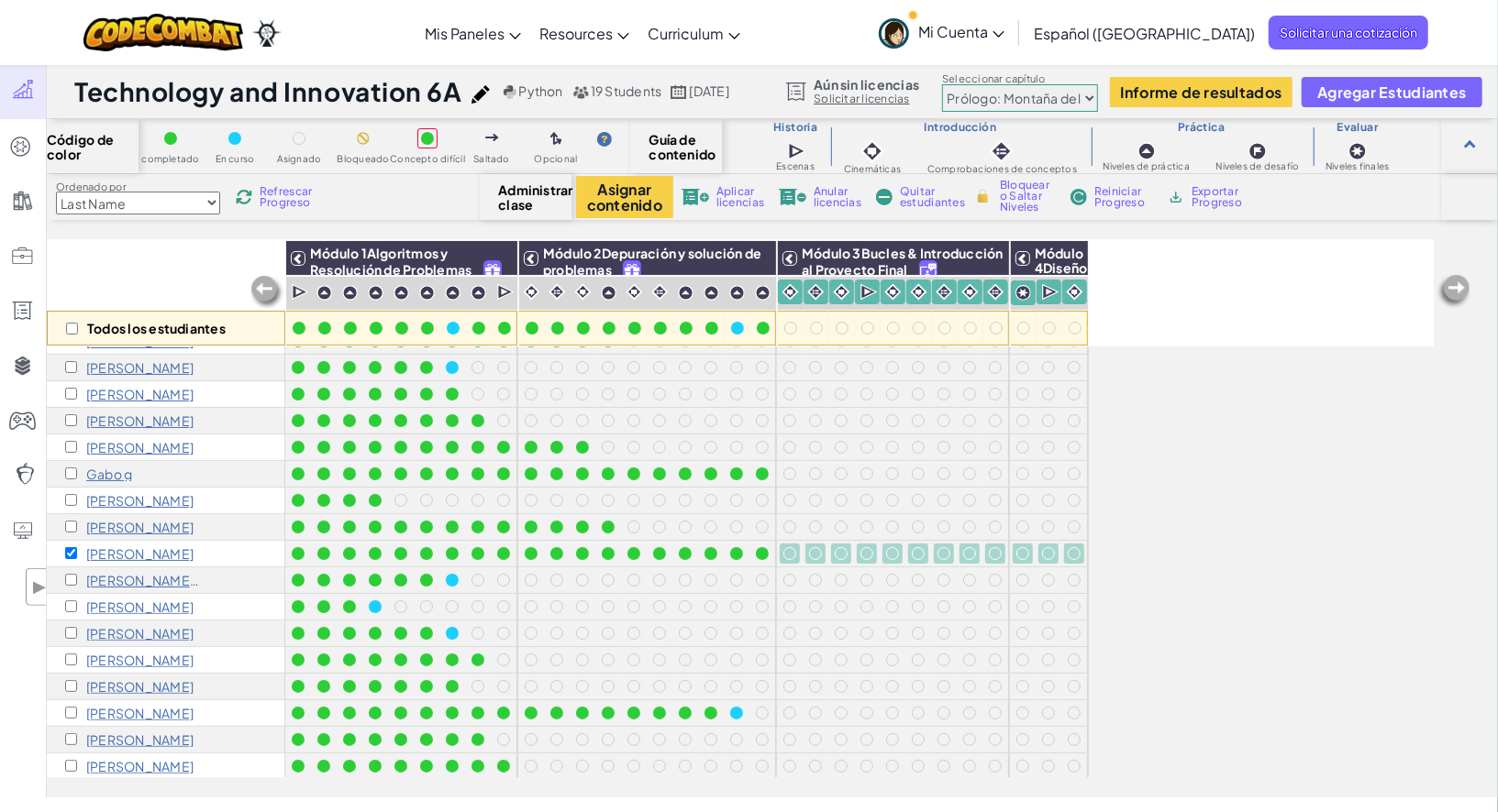
click at [1211, 542] on div "Todos los estudiantes Módulo 1Algoritmos y Resolución de Problemas Módulo 2Depu…" at bounding box center [740, 417] width 1387 height 721
click at [603, 203] on button "Asignar contenido" at bounding box center [624, 197] width 97 height 42
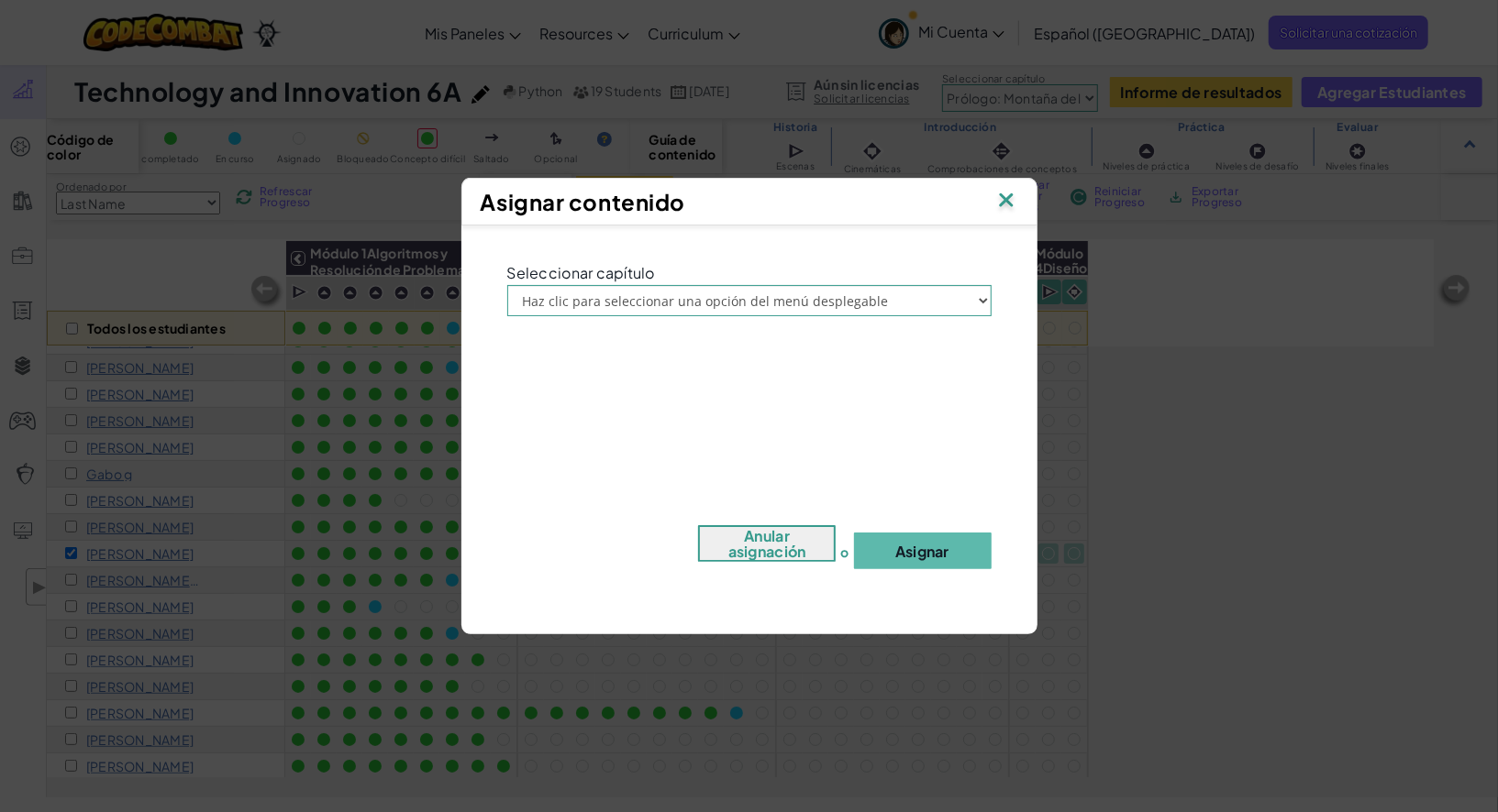
click at [1009, 197] on img at bounding box center [1006, 201] width 24 height 28
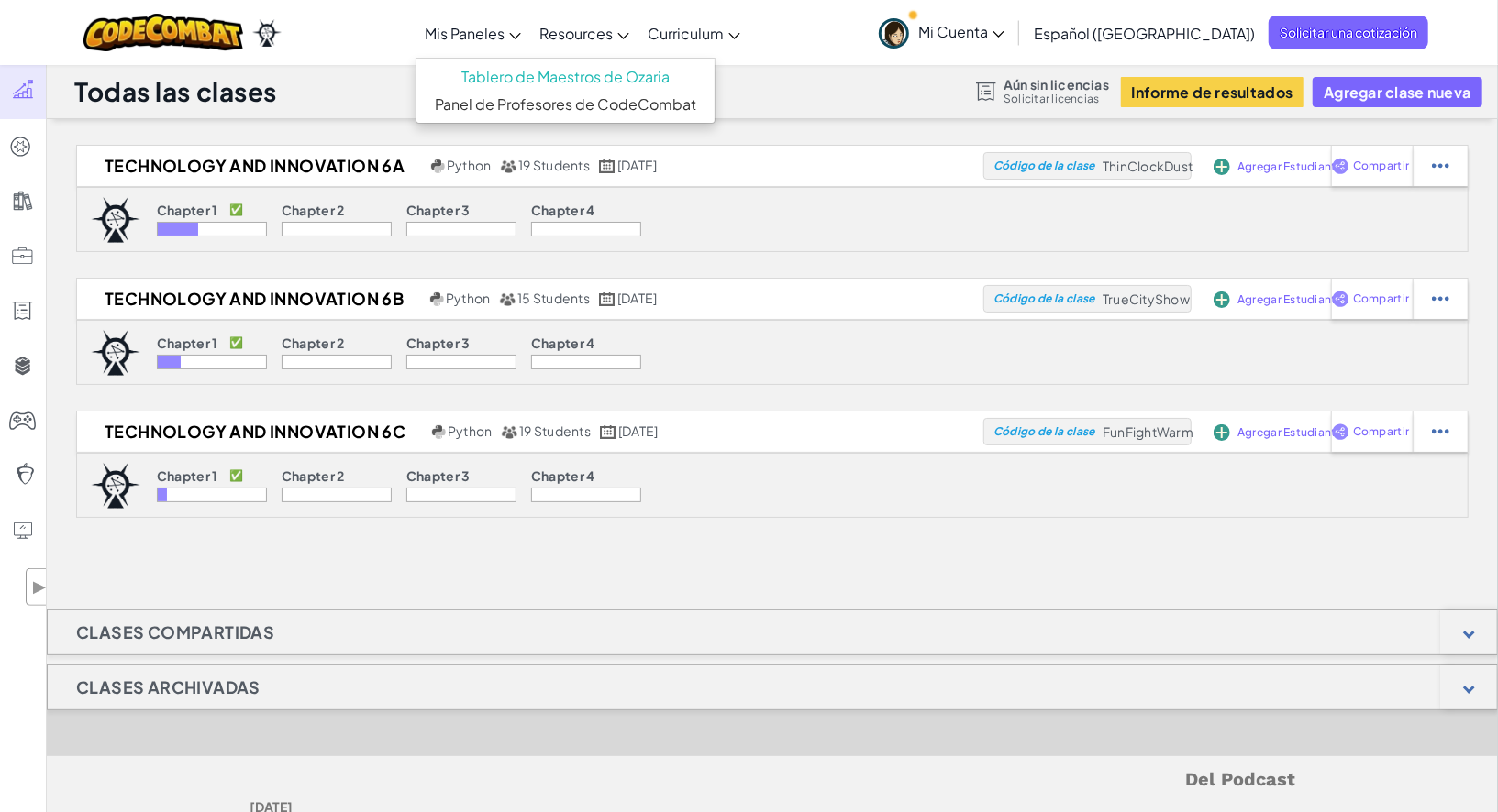
click at [504, 35] on span "Mis Paneles" at bounding box center [464, 34] width 80 height 19
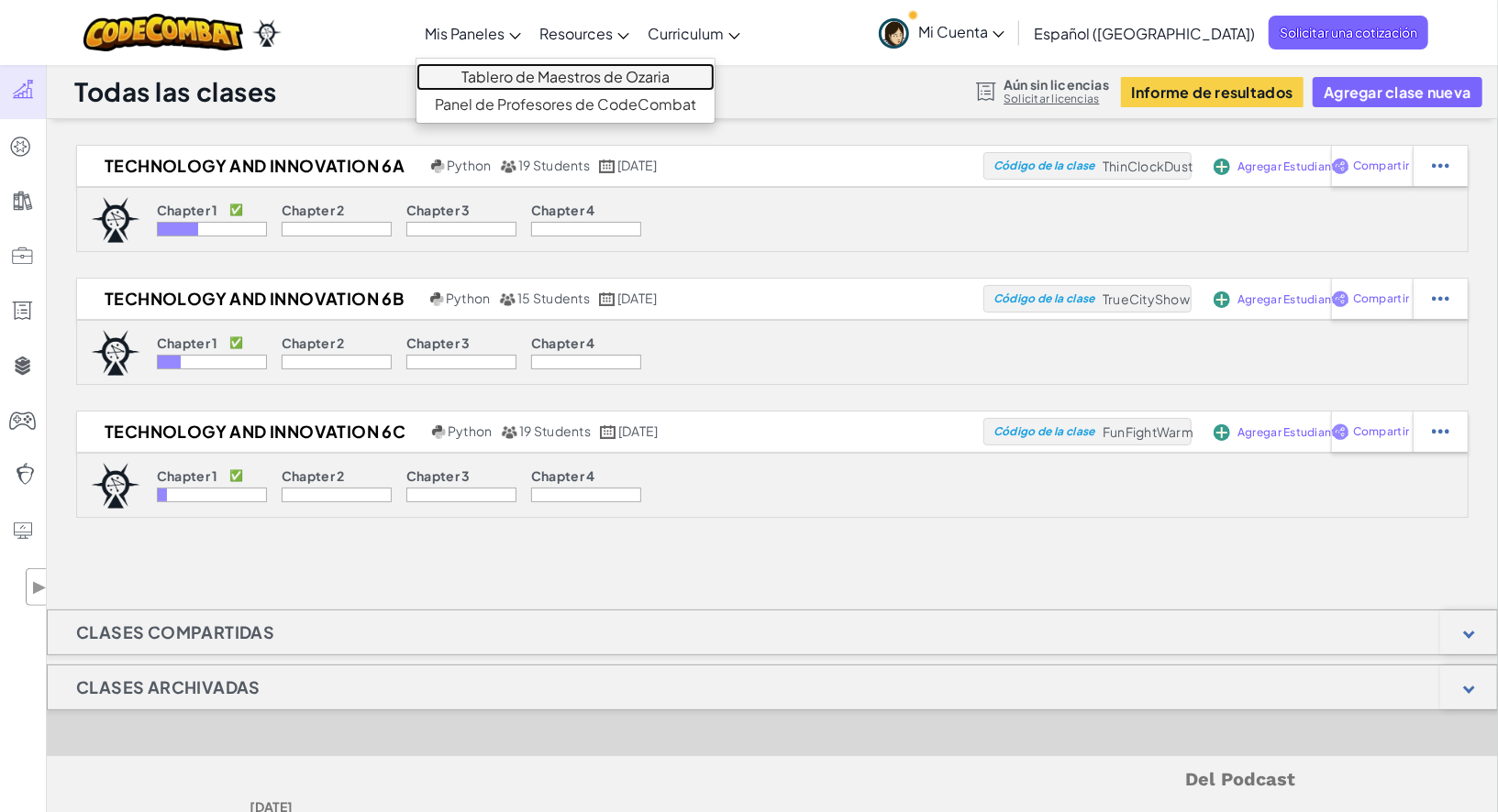
click at [522, 78] on link "Tablero de Maestros de Ozaria" at bounding box center [565, 77] width 298 height 28
click at [693, 78] on link "Tablero de Maestros de Ozaria" at bounding box center [565, 77] width 298 height 28
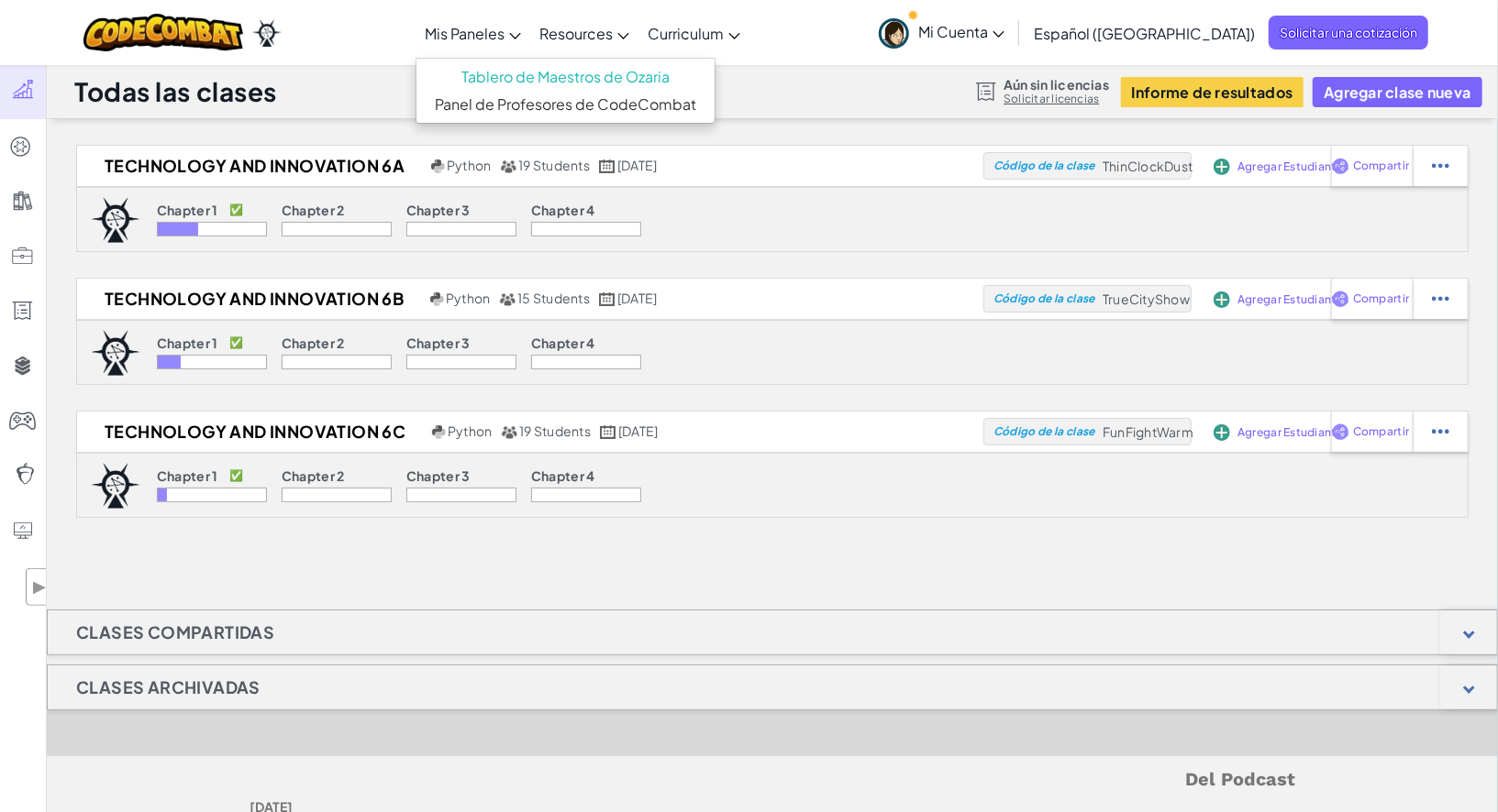
click at [521, 33] on icon at bounding box center [515, 35] width 11 height 7
click at [375, 35] on div "[MEDICAL_DATA] la navigación Mis Paneles Tablero de Maestros de Ozaria Panel de…" at bounding box center [749, 33] width 1508 height 65
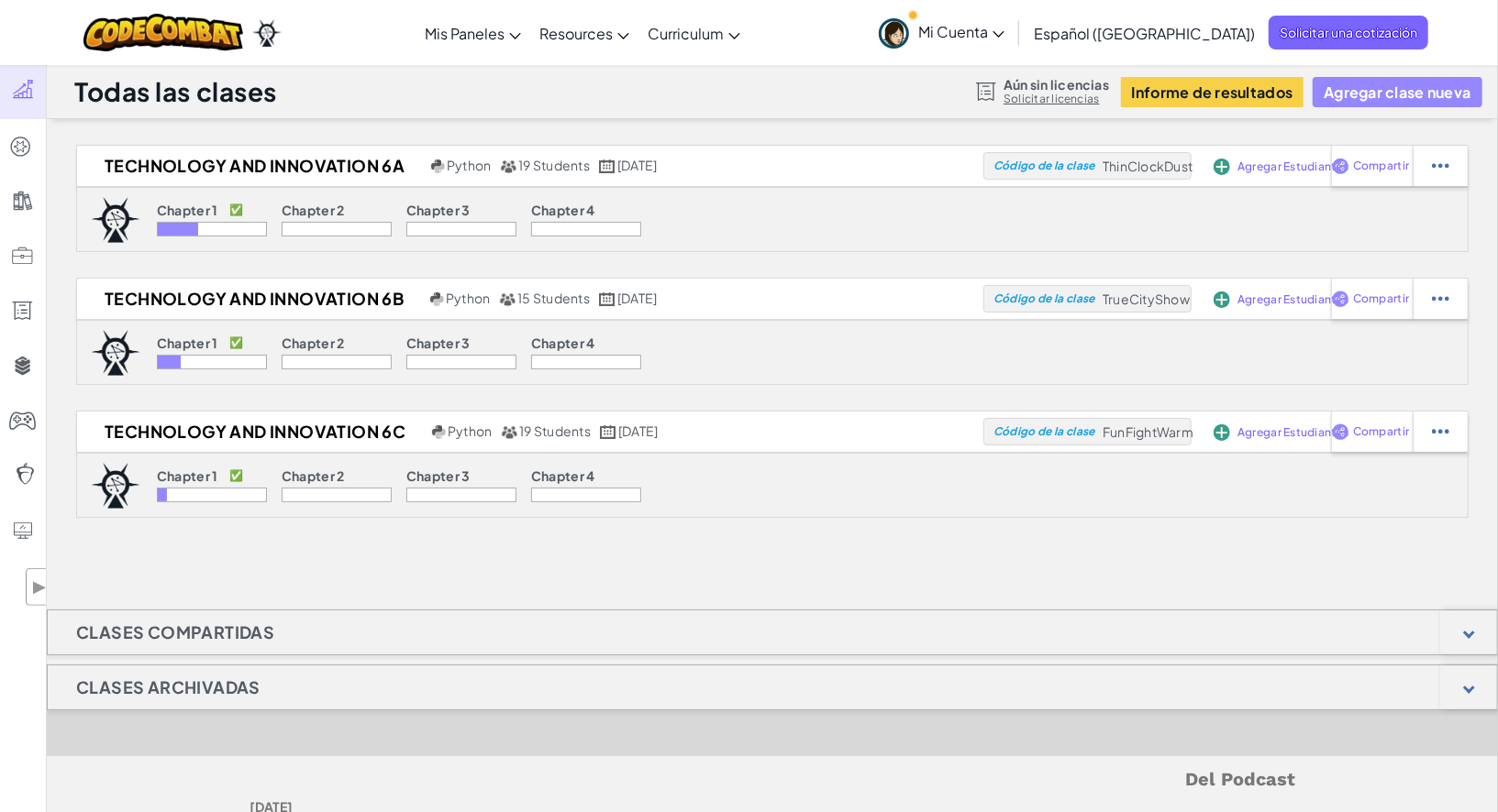
click at [1387, 87] on button "Agregar clase nueva" at bounding box center [1397, 92] width 169 height 31
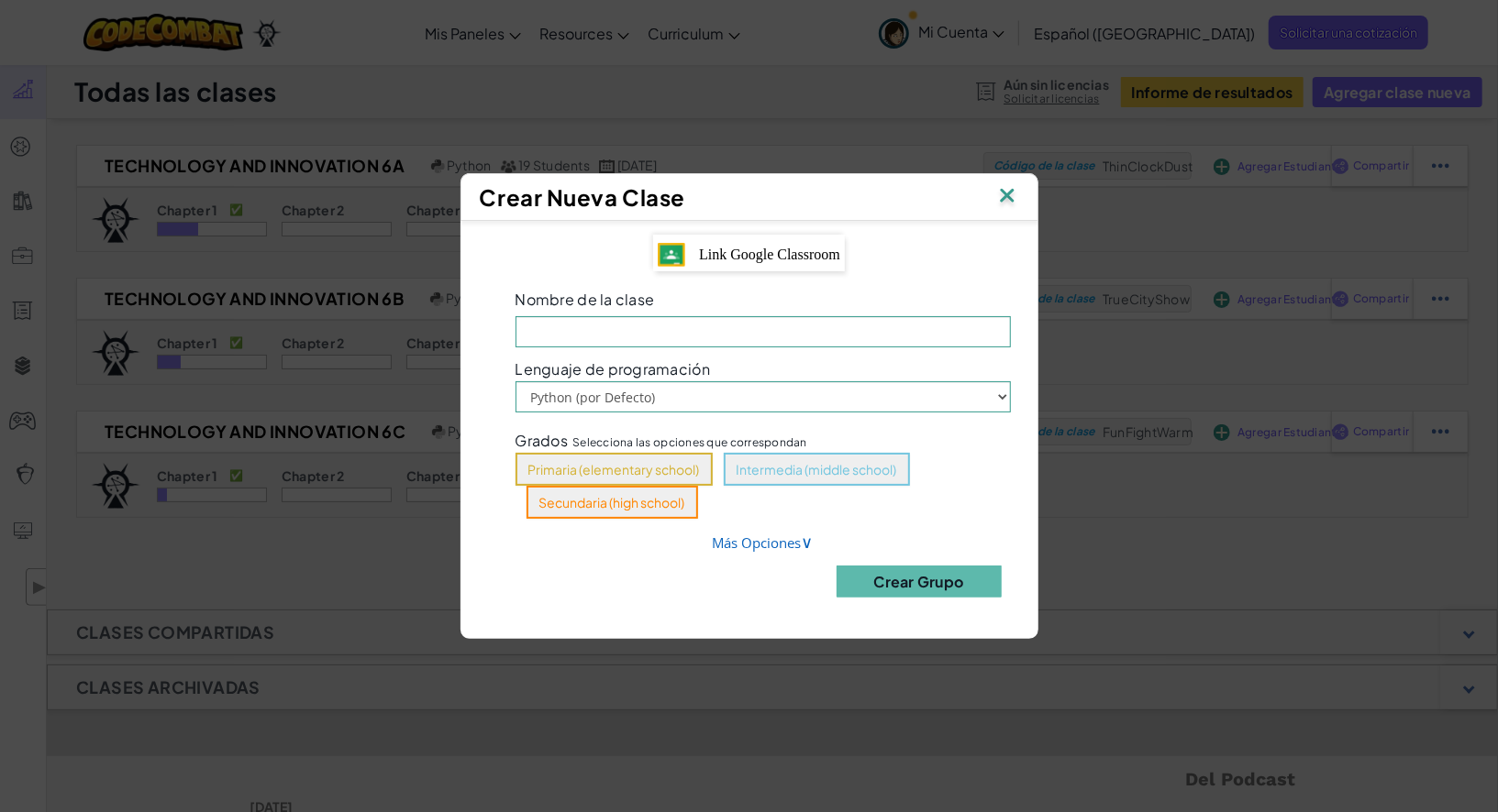
click at [1018, 196] on img at bounding box center [1007, 197] width 24 height 28
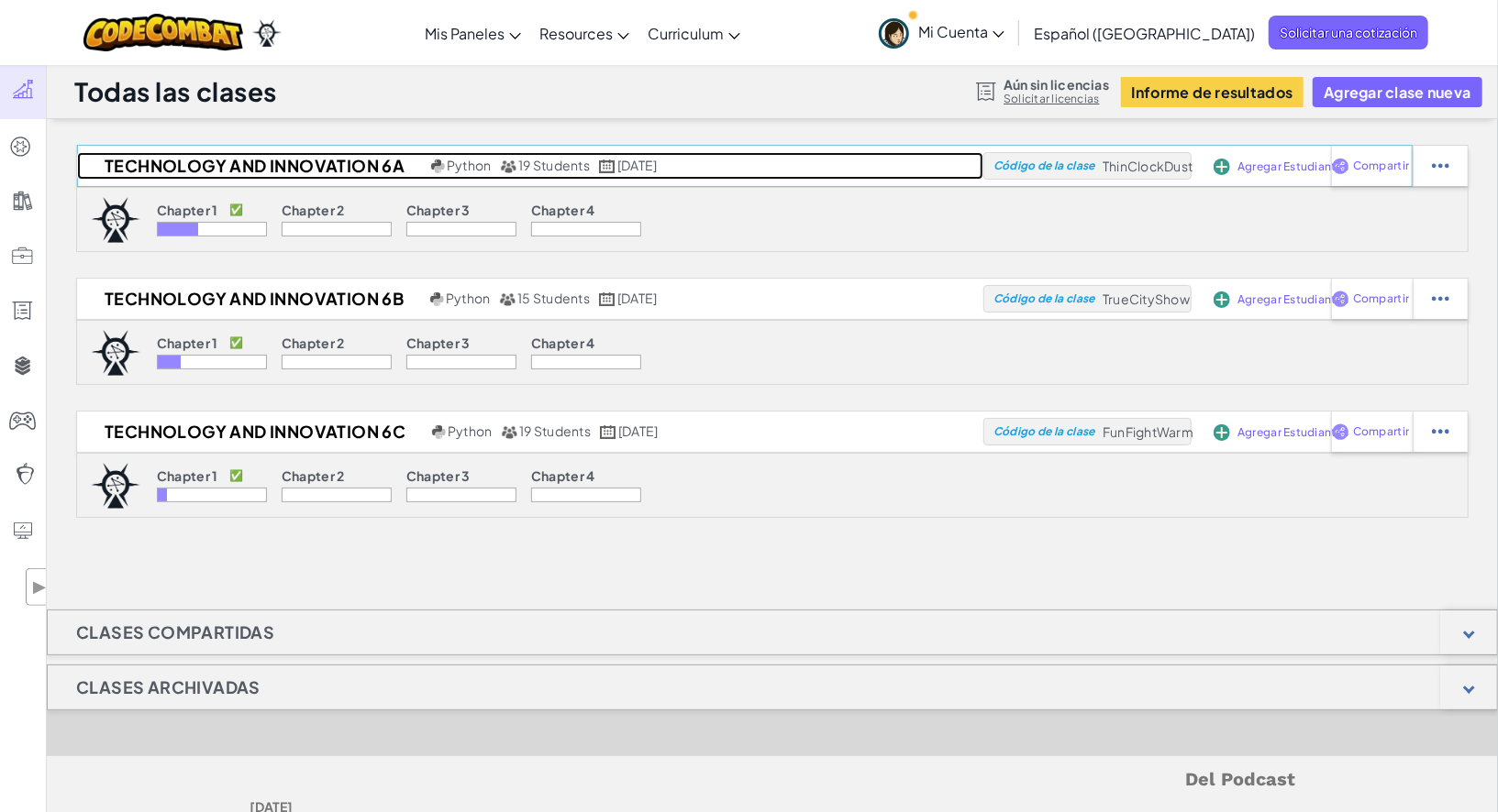
click at [179, 171] on h2 "Technology and Innovation 6A" at bounding box center [251, 166] width 349 height 28
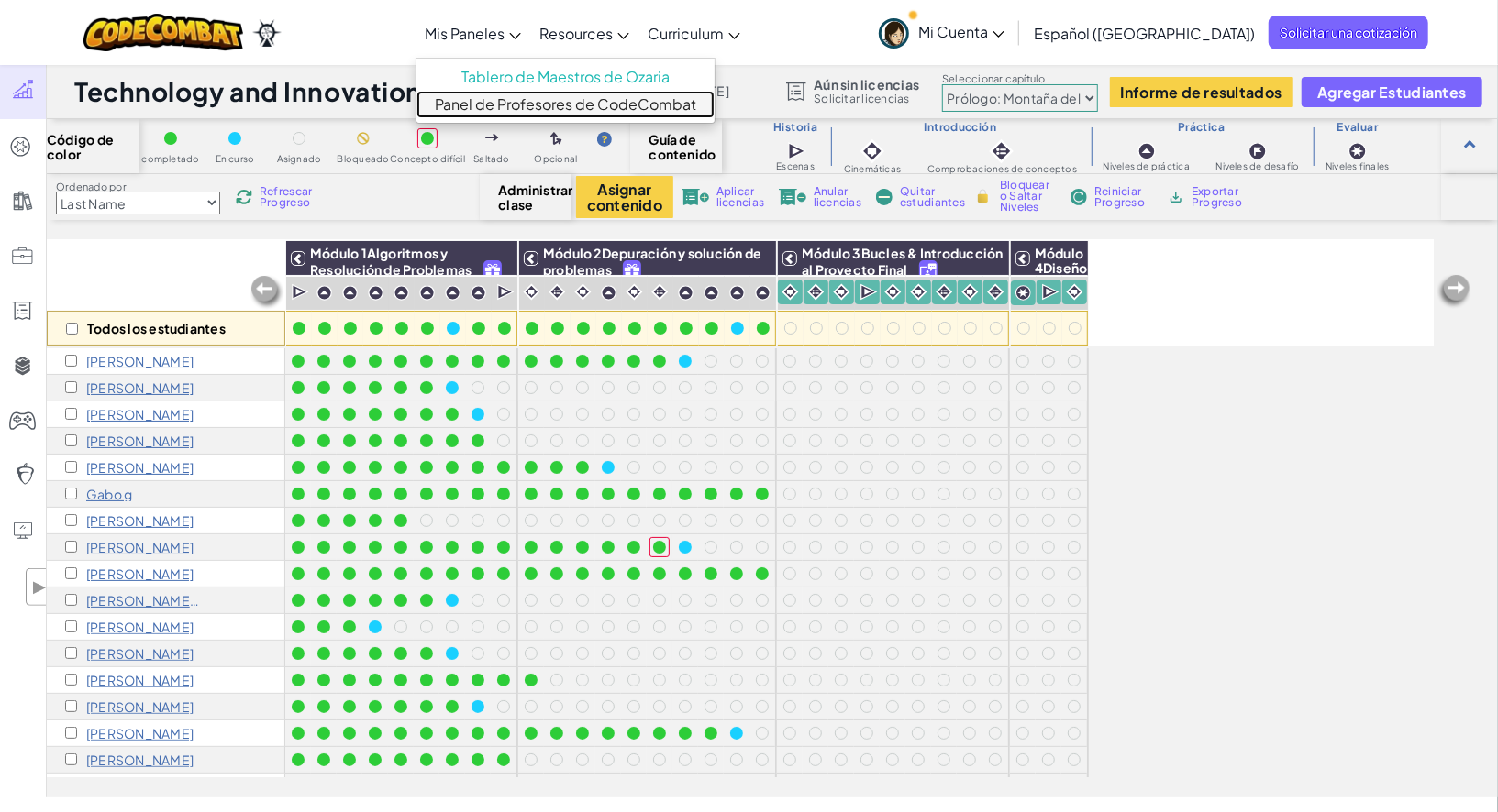
click at [551, 107] on link "Panel de Profesores de CodeCombat" at bounding box center [565, 104] width 298 height 28
